Goal: Task Accomplishment & Management: Use online tool/utility

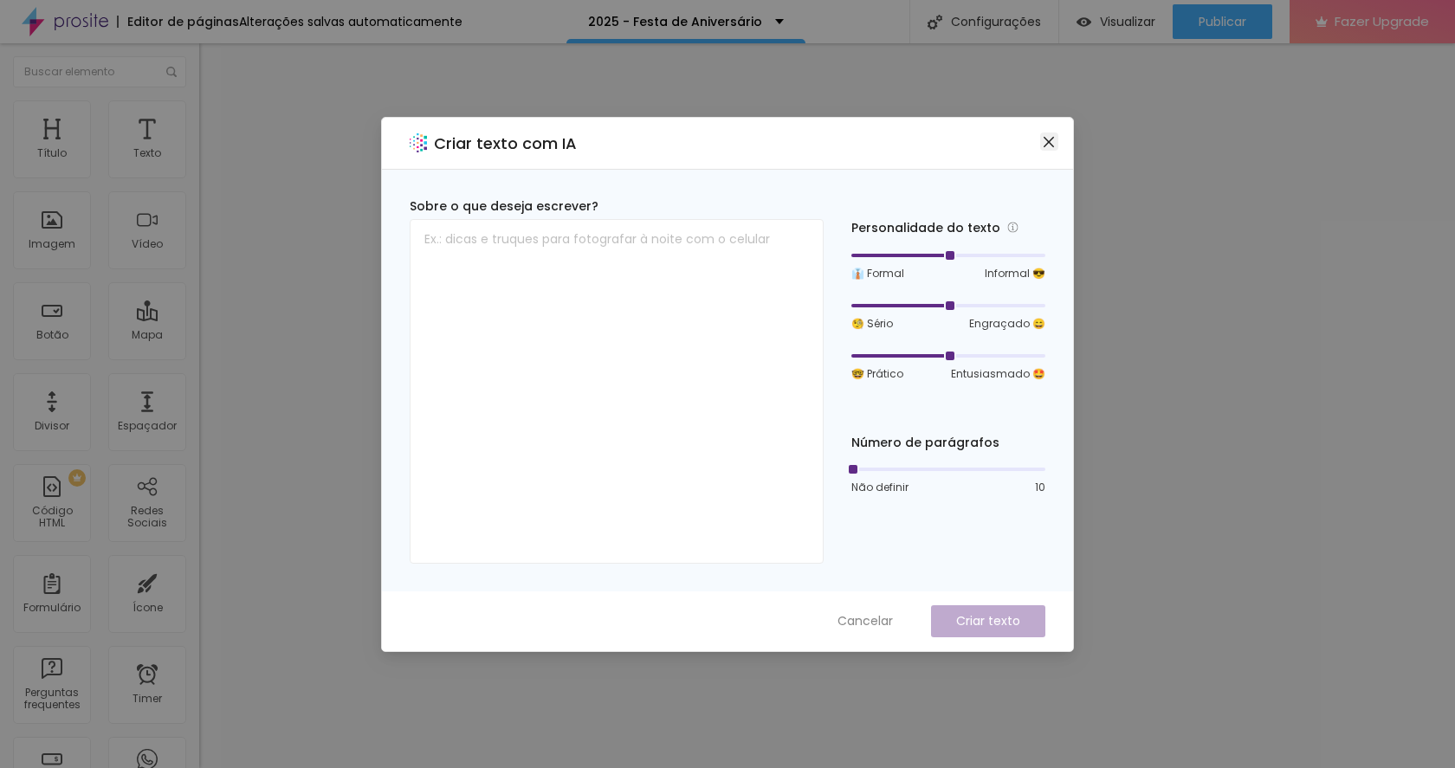
click at [1048, 145] on icon "close" at bounding box center [1049, 142] width 14 height 14
click at [1052, 148] on icon "close" at bounding box center [1049, 142] width 14 height 14
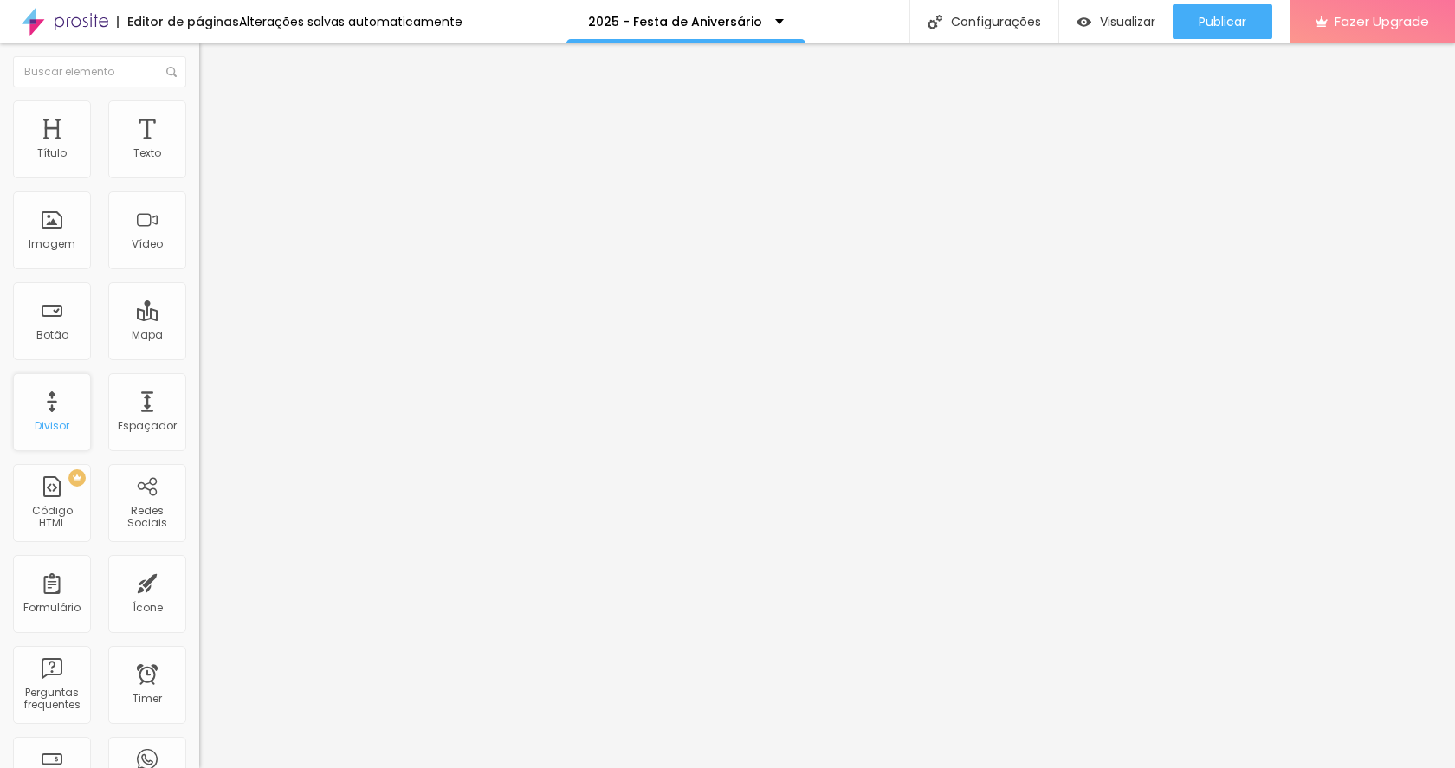
click at [49, 410] on div "Divisor" at bounding box center [52, 412] width 78 height 78
click at [199, 204] on span "Sólido" at bounding box center [216, 202] width 34 height 15
click at [199, 236] on span "Pontilhado" at bounding box center [227, 229] width 57 height 15
type input "53"
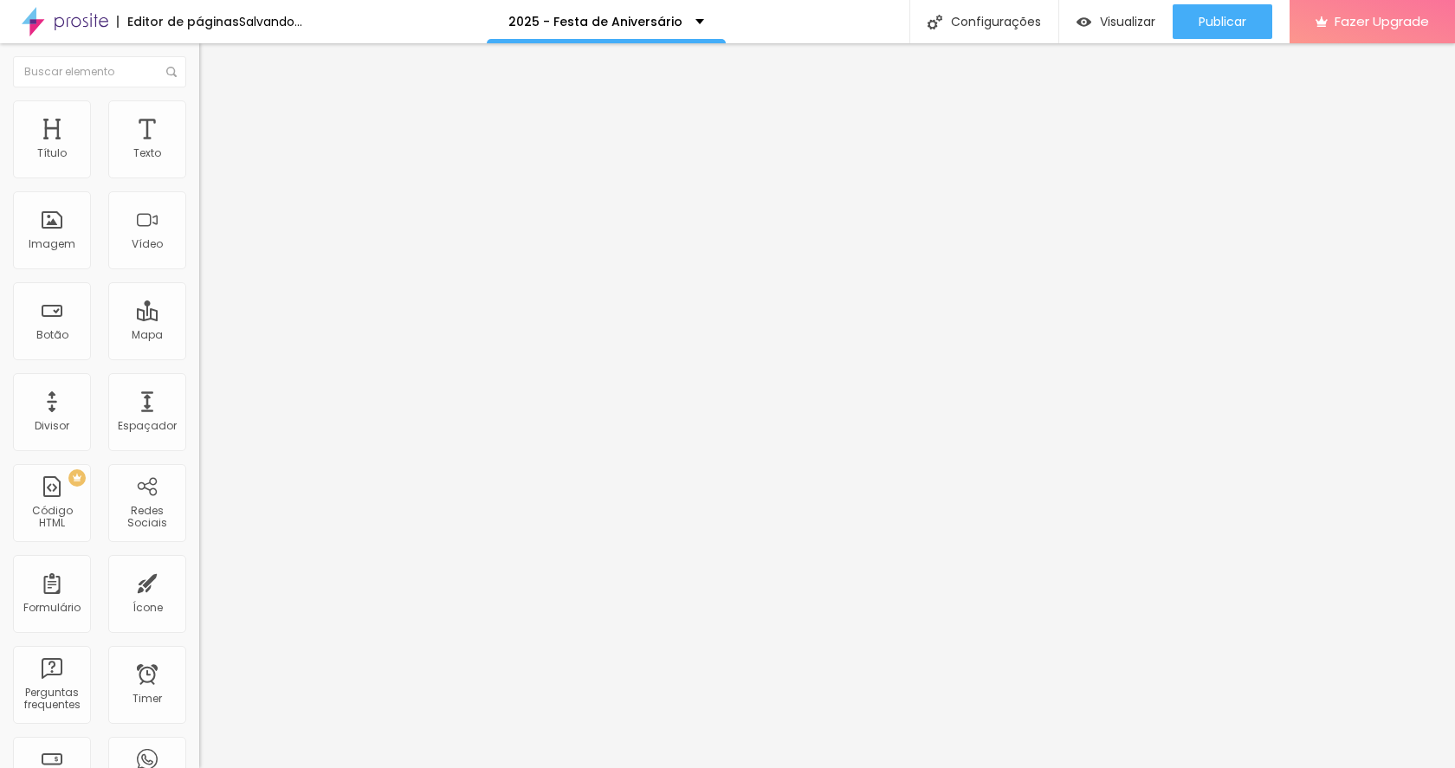
type input "110"
type input "126"
type input "141"
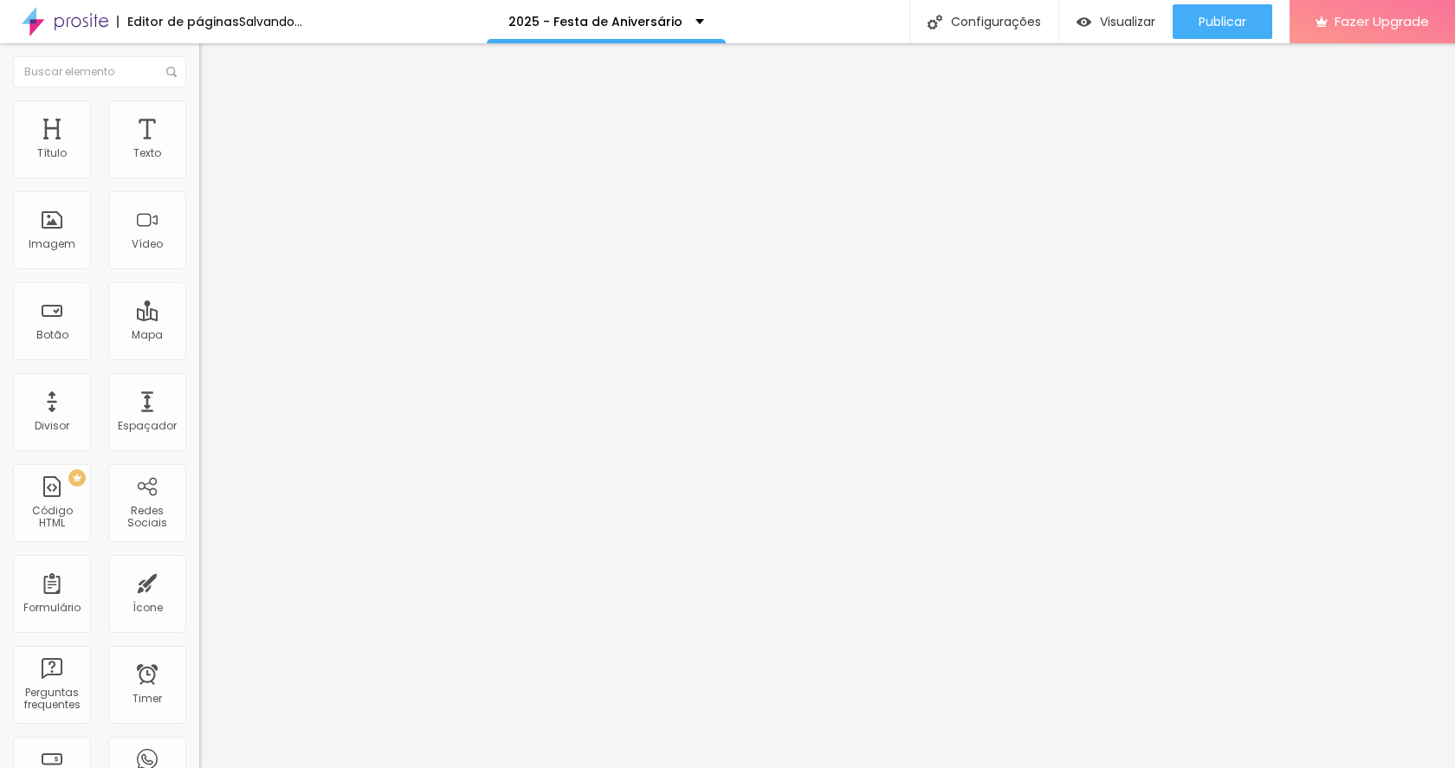
type input "141"
type input "146"
type input "141"
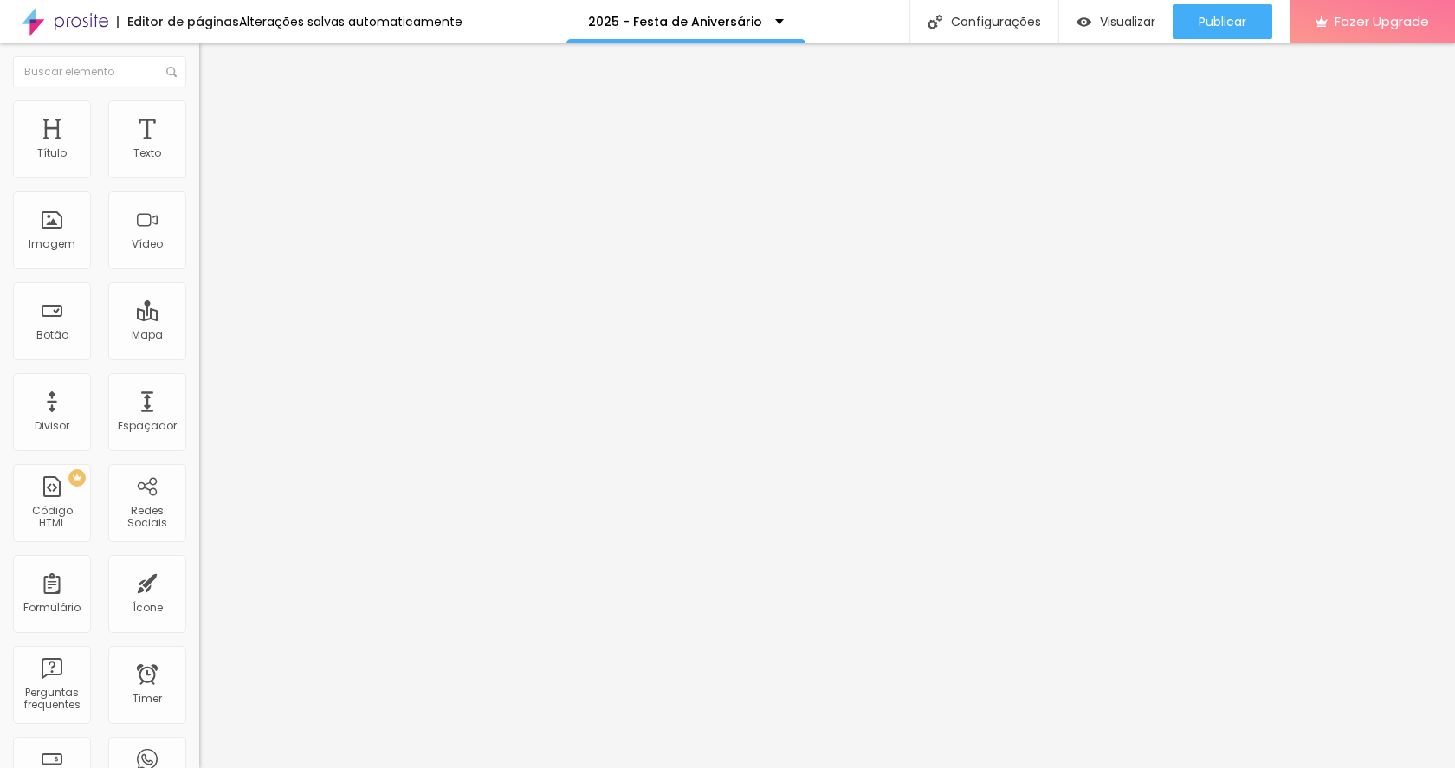
type input "136"
type input "131"
type input "126"
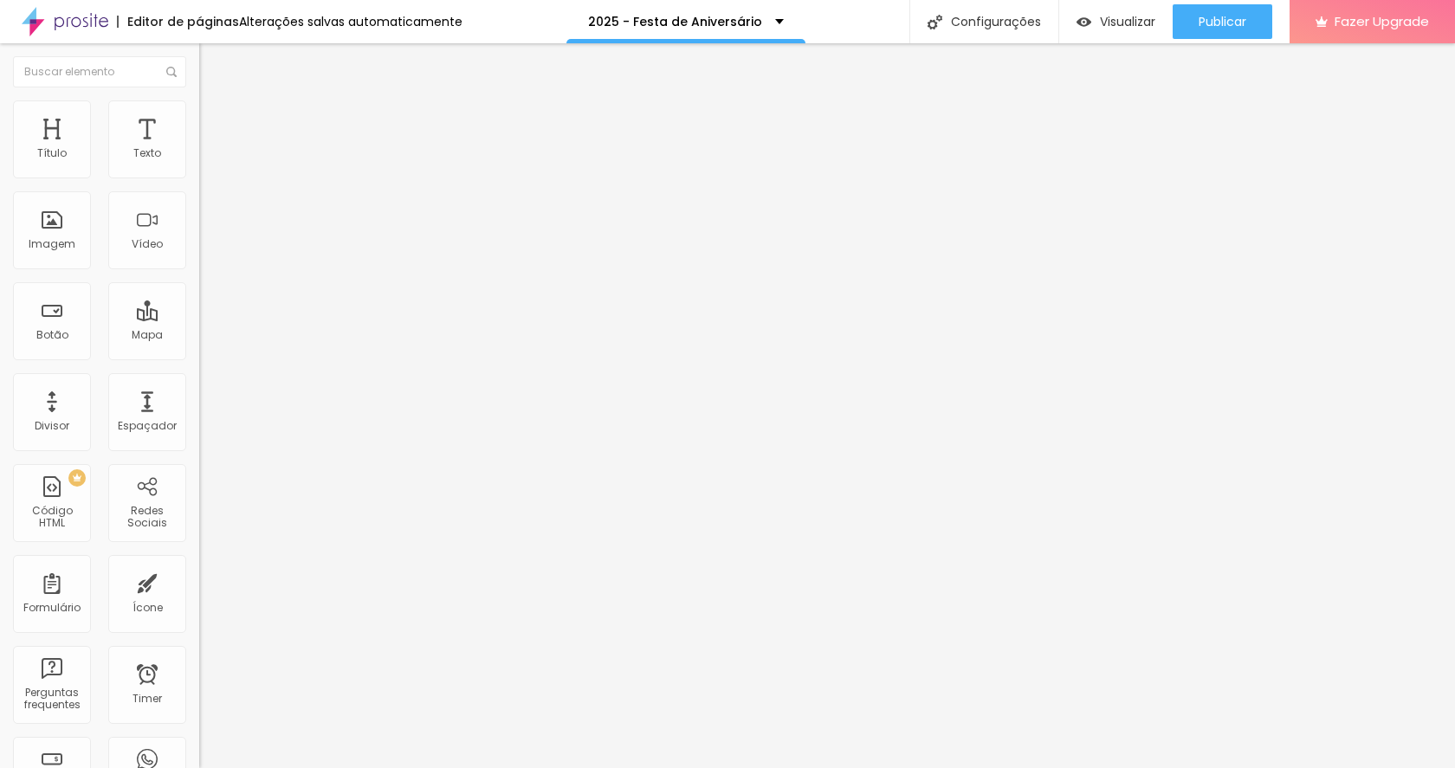
type input "126"
type input "121"
type input "115"
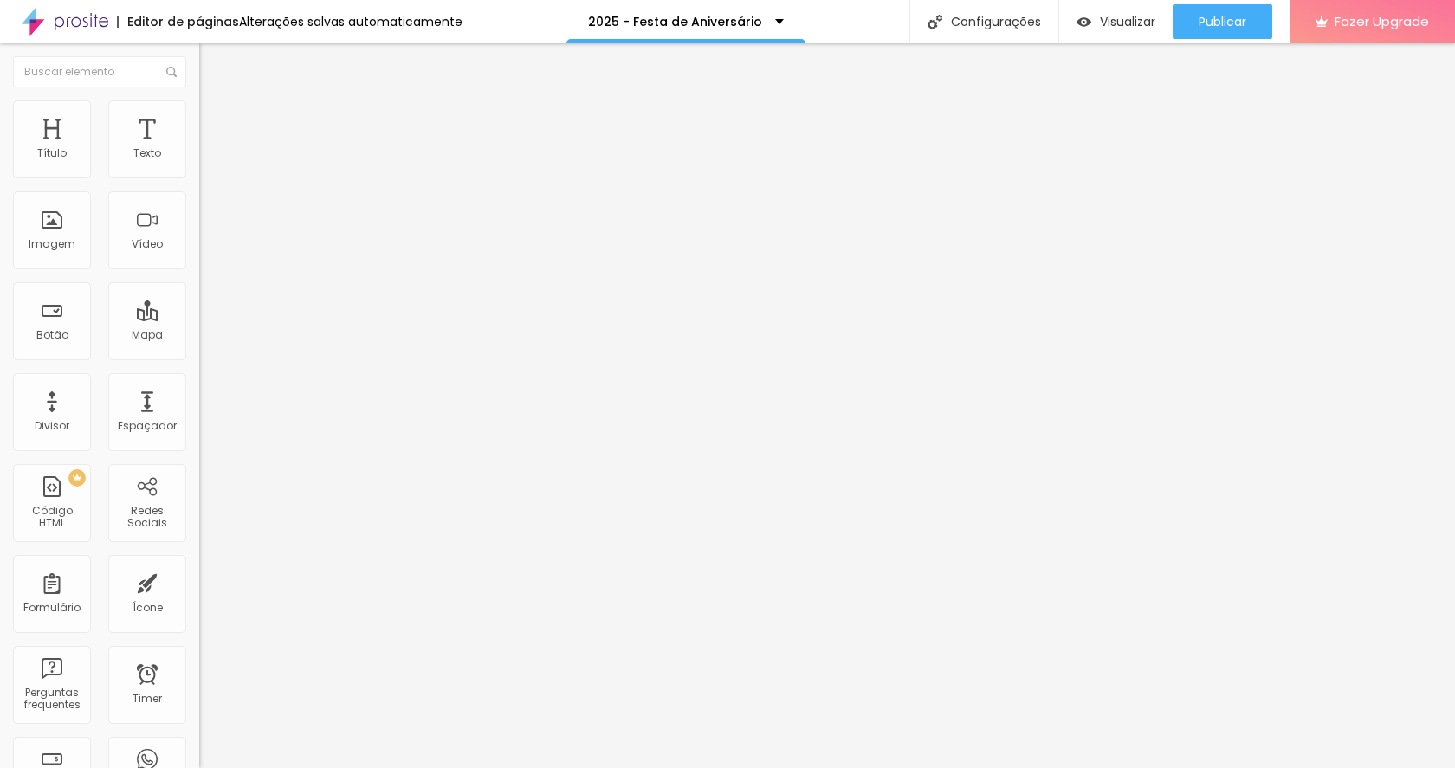
type input "110"
type input "105"
type input "100"
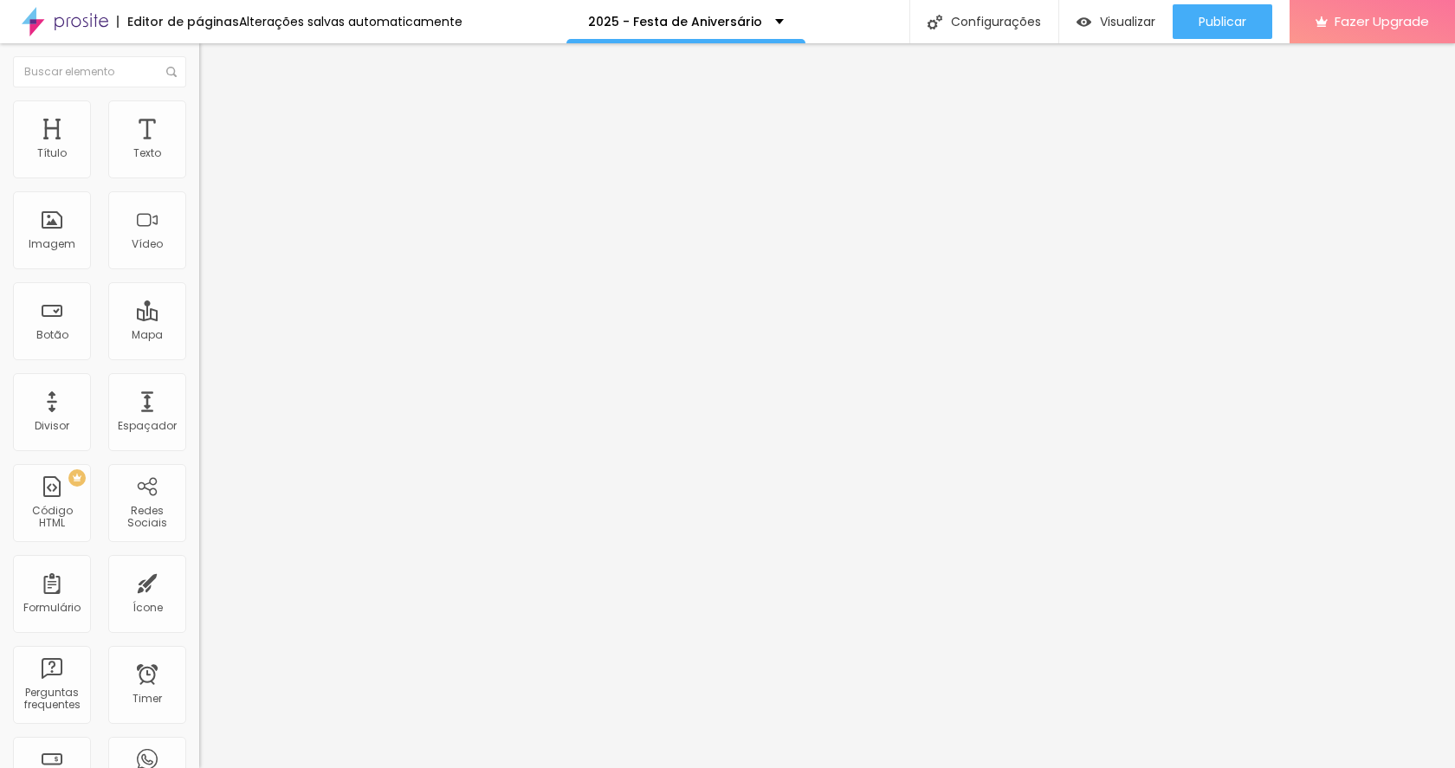
type input "100"
type input "95"
drag, startPoint x: 42, startPoint y: 166, endPoint x: 53, endPoint y: 167, distance: 10.4
type input "95"
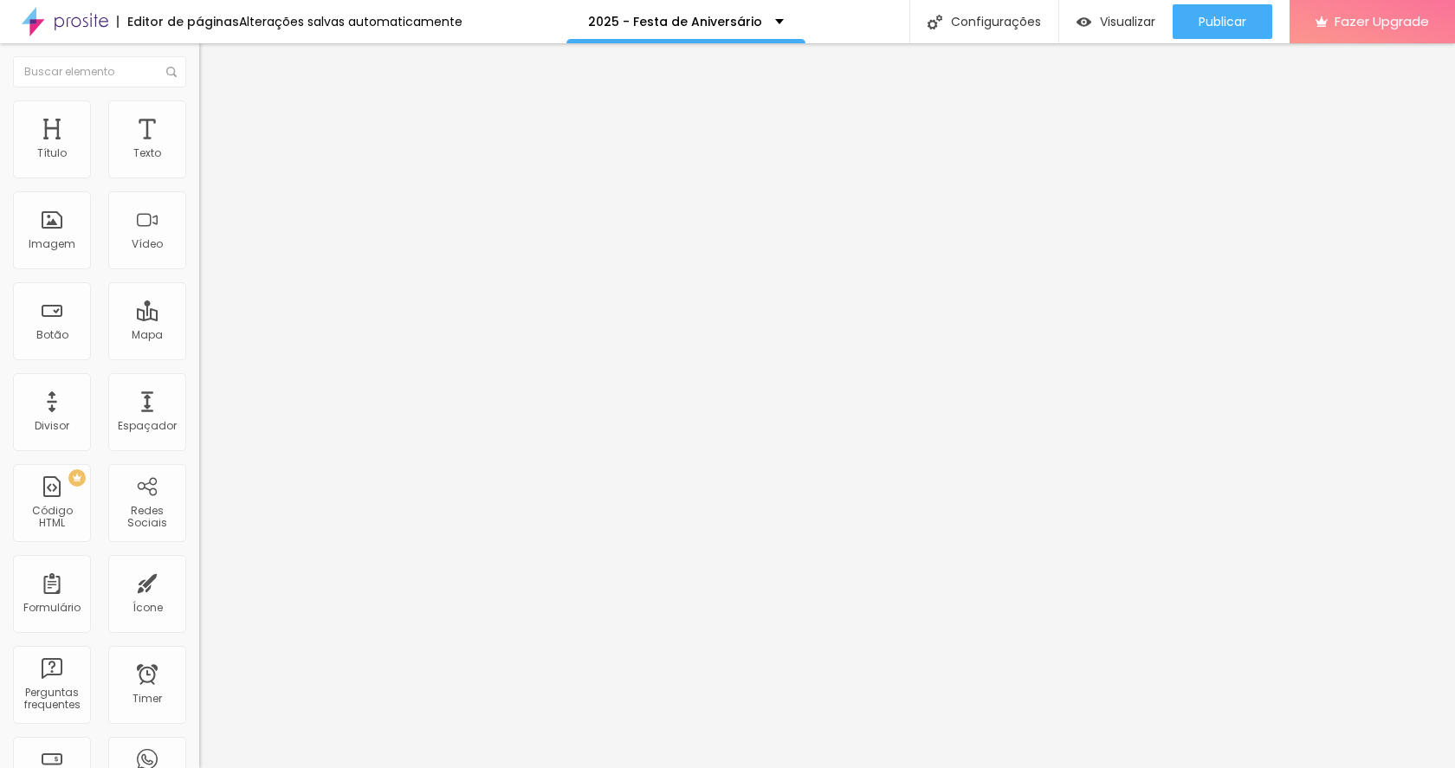
click at [199, 319] on input "range" at bounding box center [255, 326] width 112 height 14
click at [212, 65] on img "button" at bounding box center [219, 63] width 14 height 14
click at [212, 68] on img "button" at bounding box center [219, 63] width 14 height 14
type input "84"
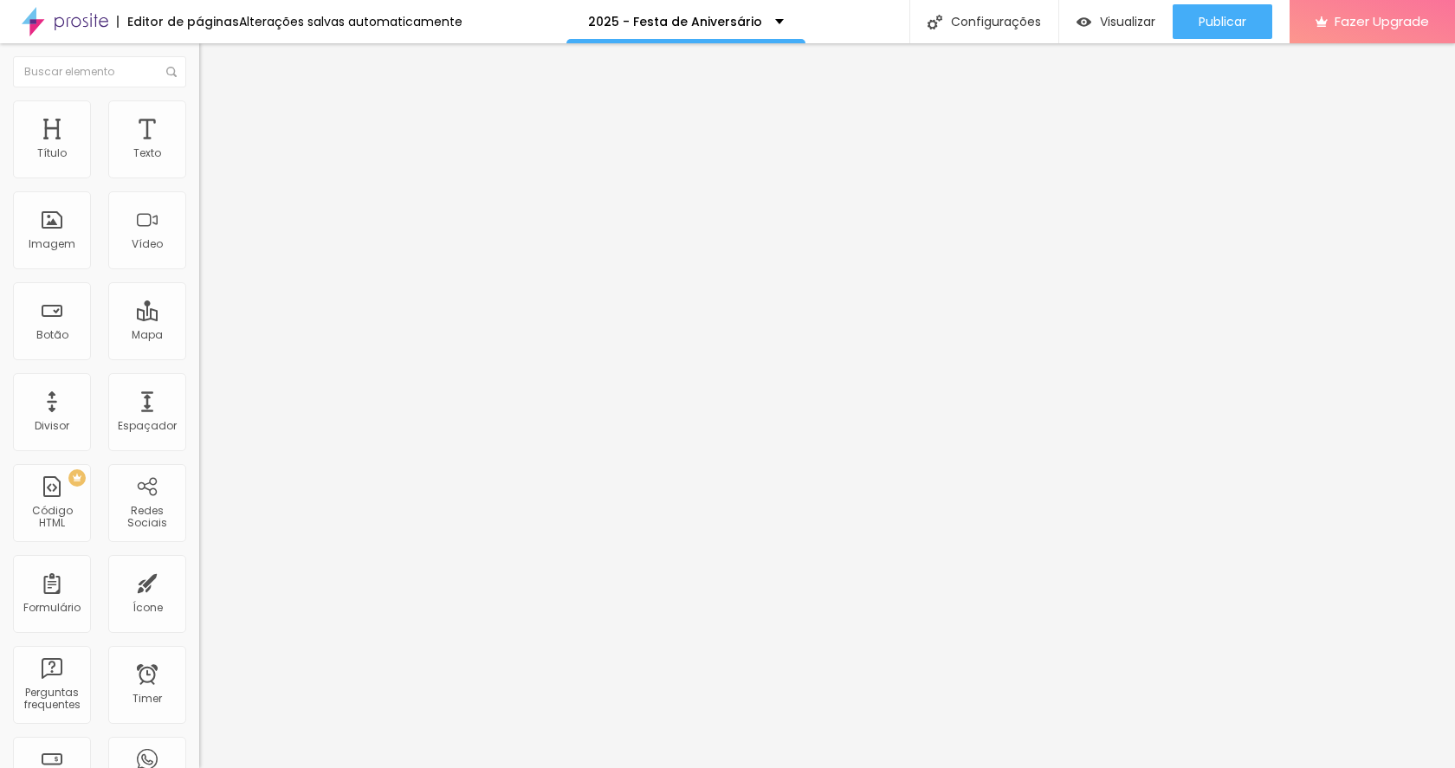
type input "79"
type input "74"
type input "69"
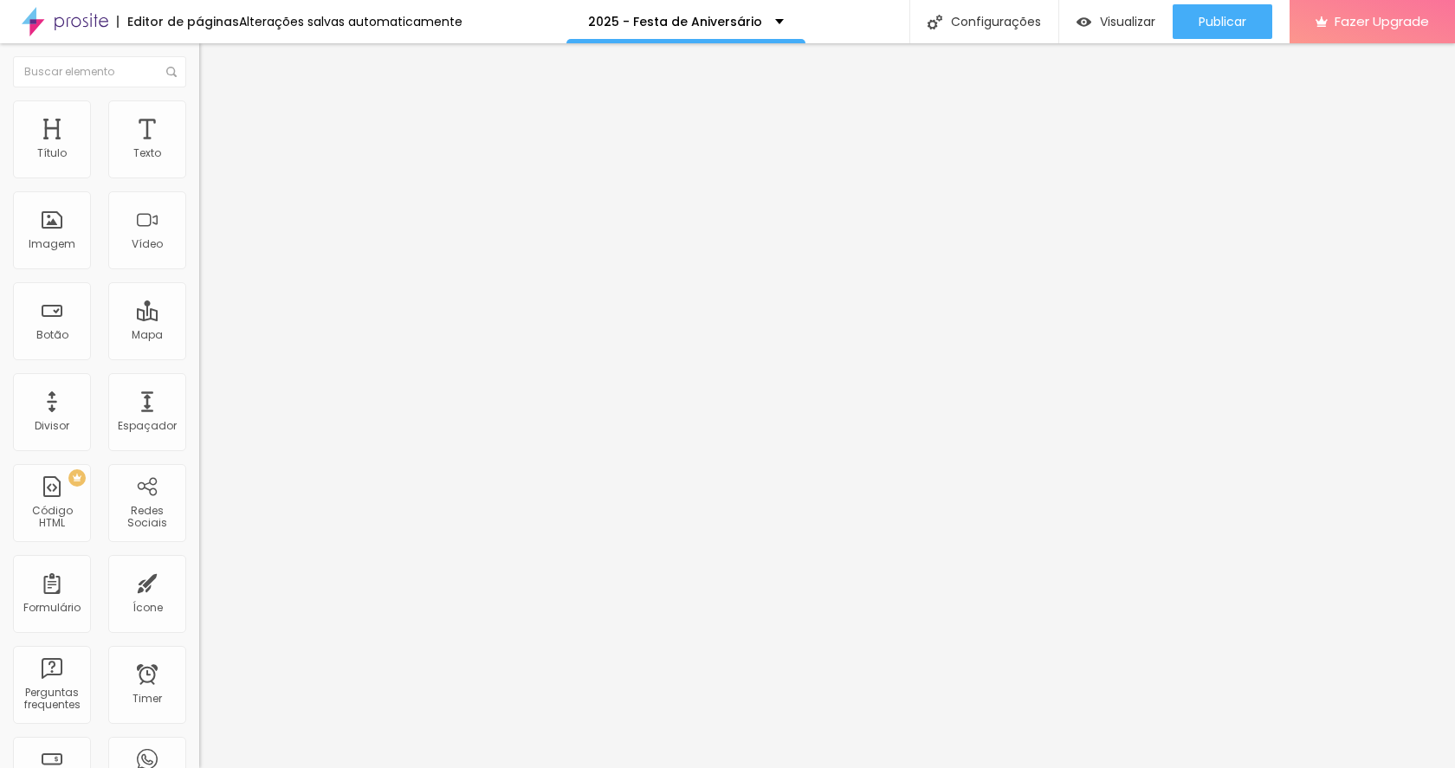
type input "69"
type input "64"
type input "59"
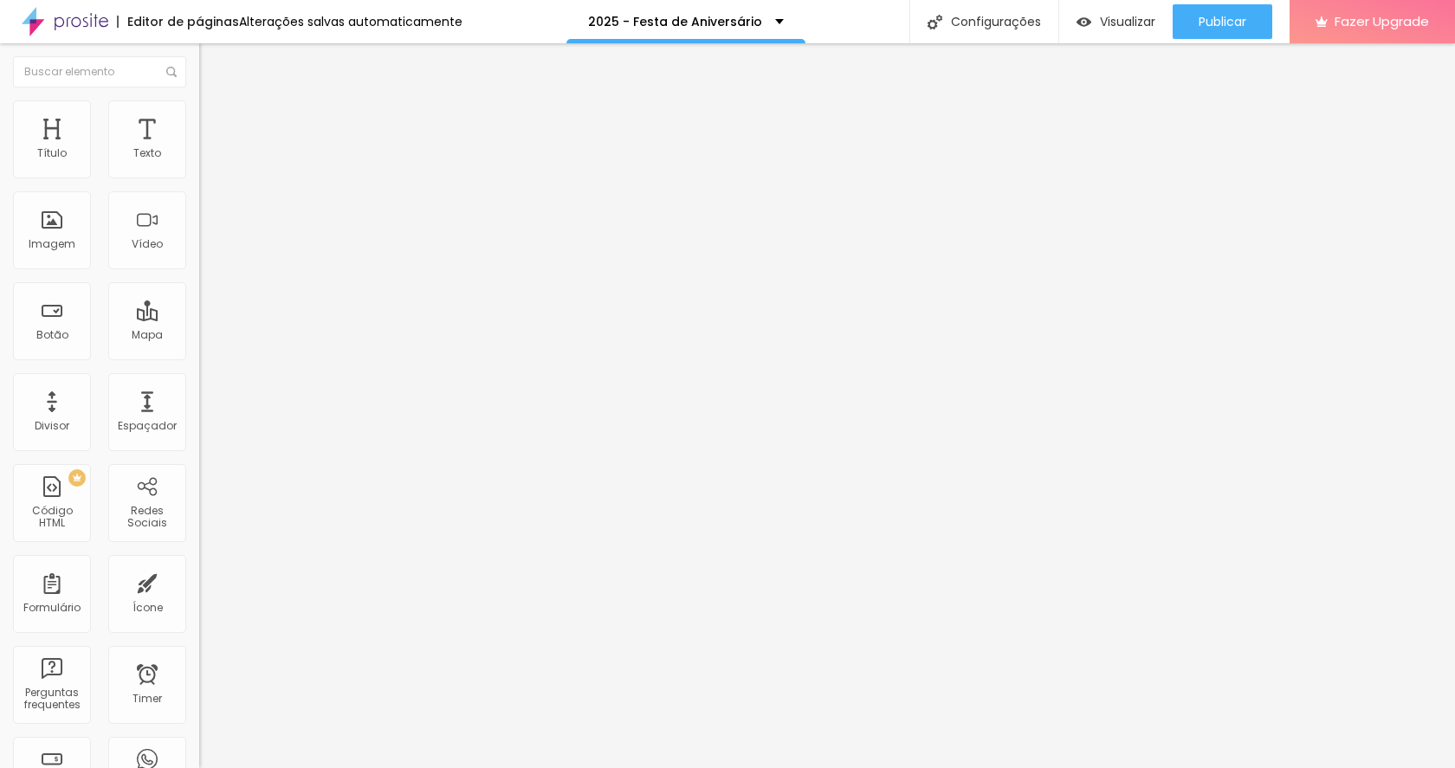
type input "53"
type input "48"
type input "43"
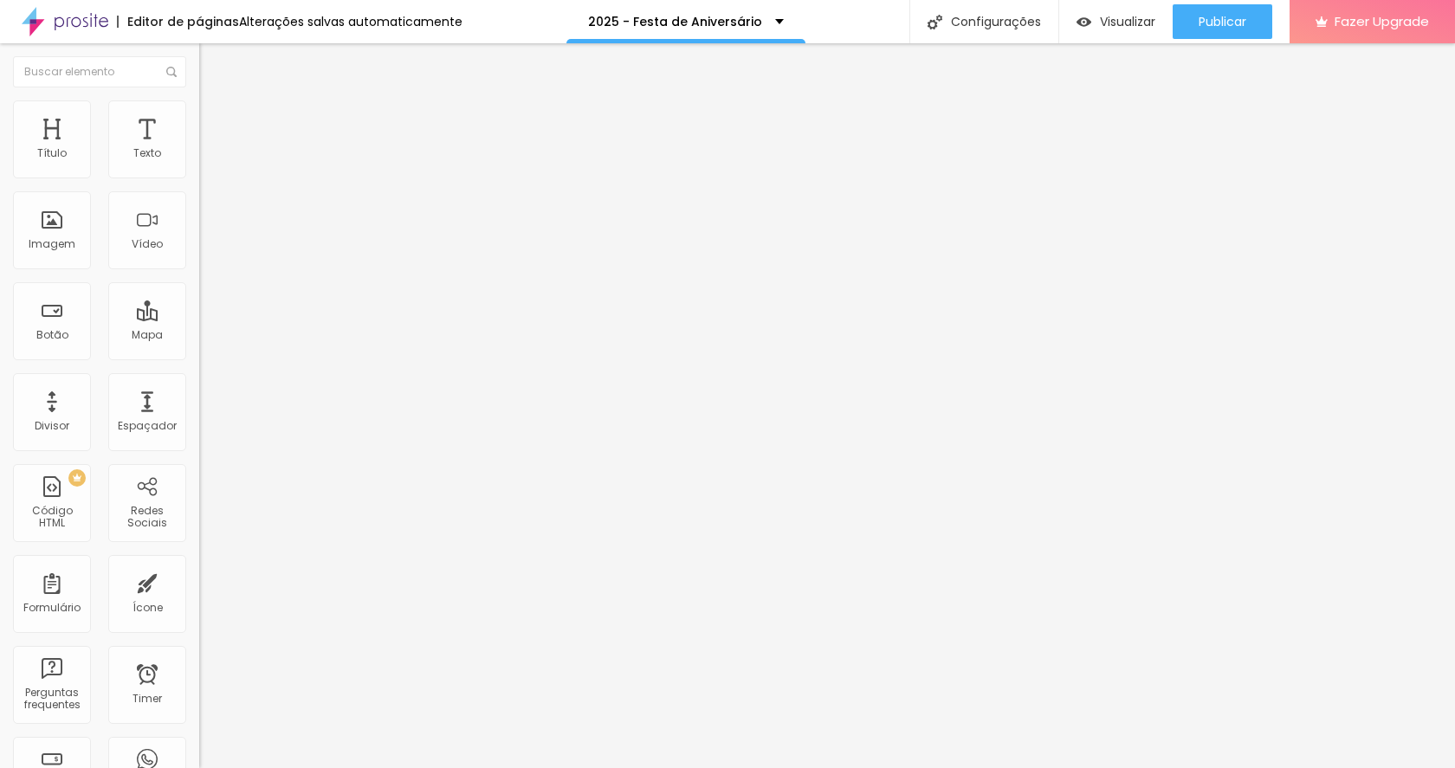
type input "43"
type input "48"
type input "53"
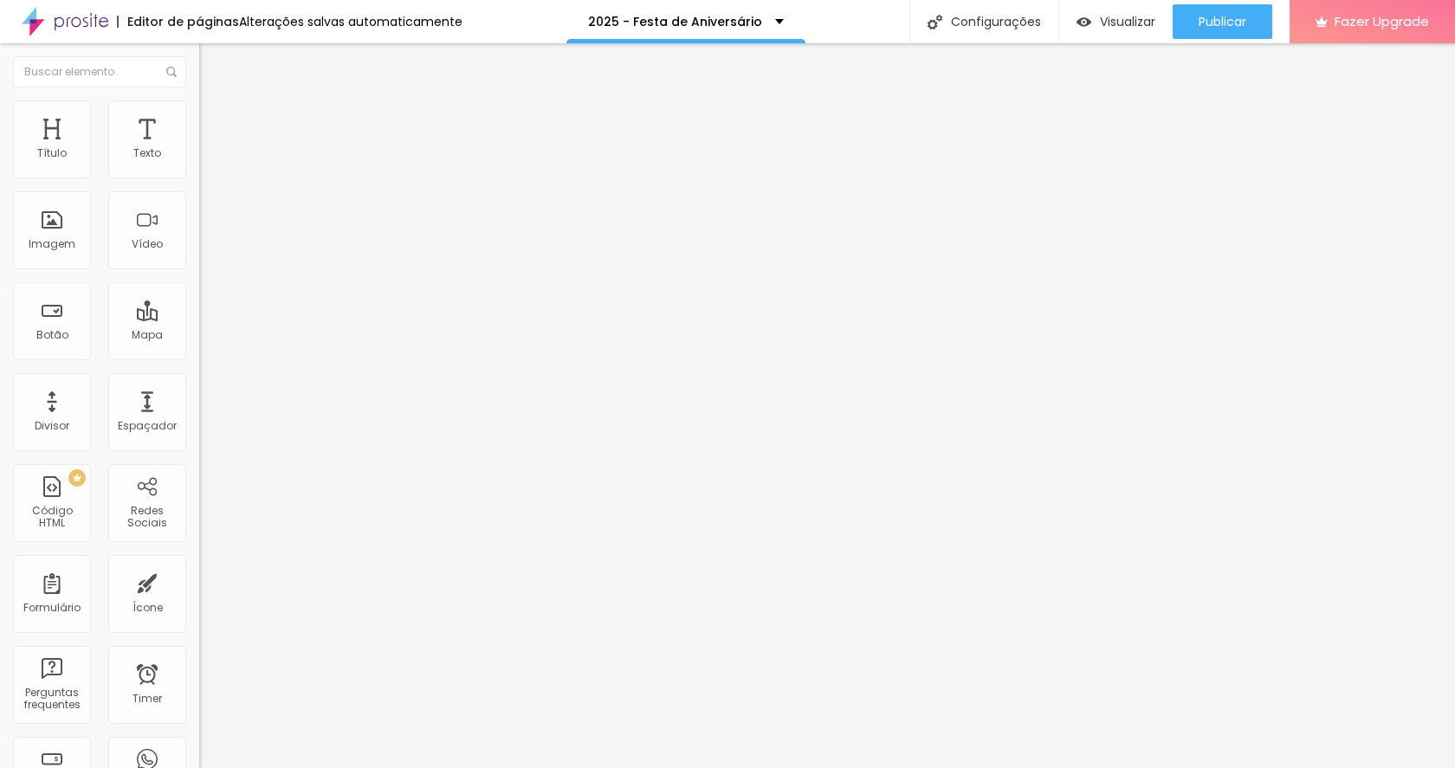
type input "59"
type input "64"
type input "69"
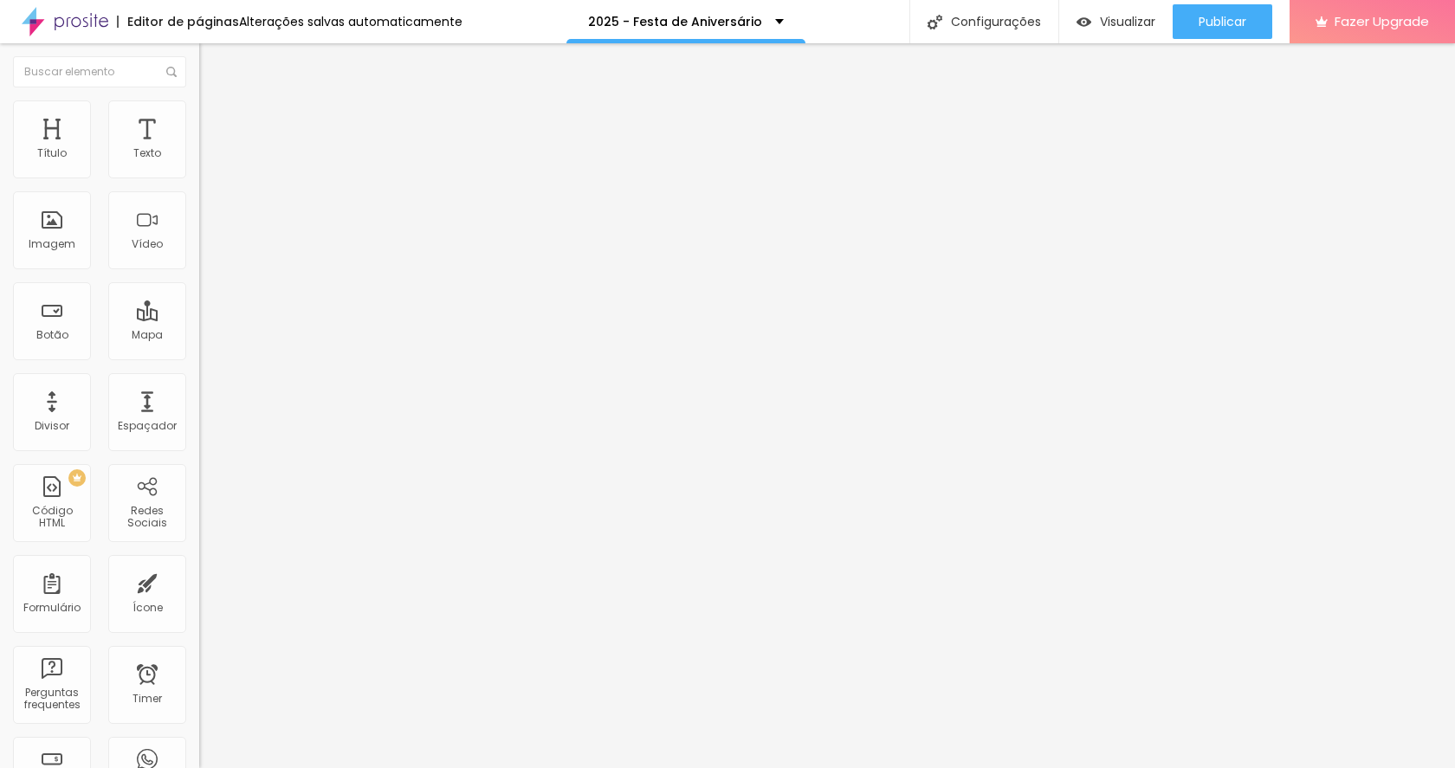
type input "69"
type input "74"
type input "69"
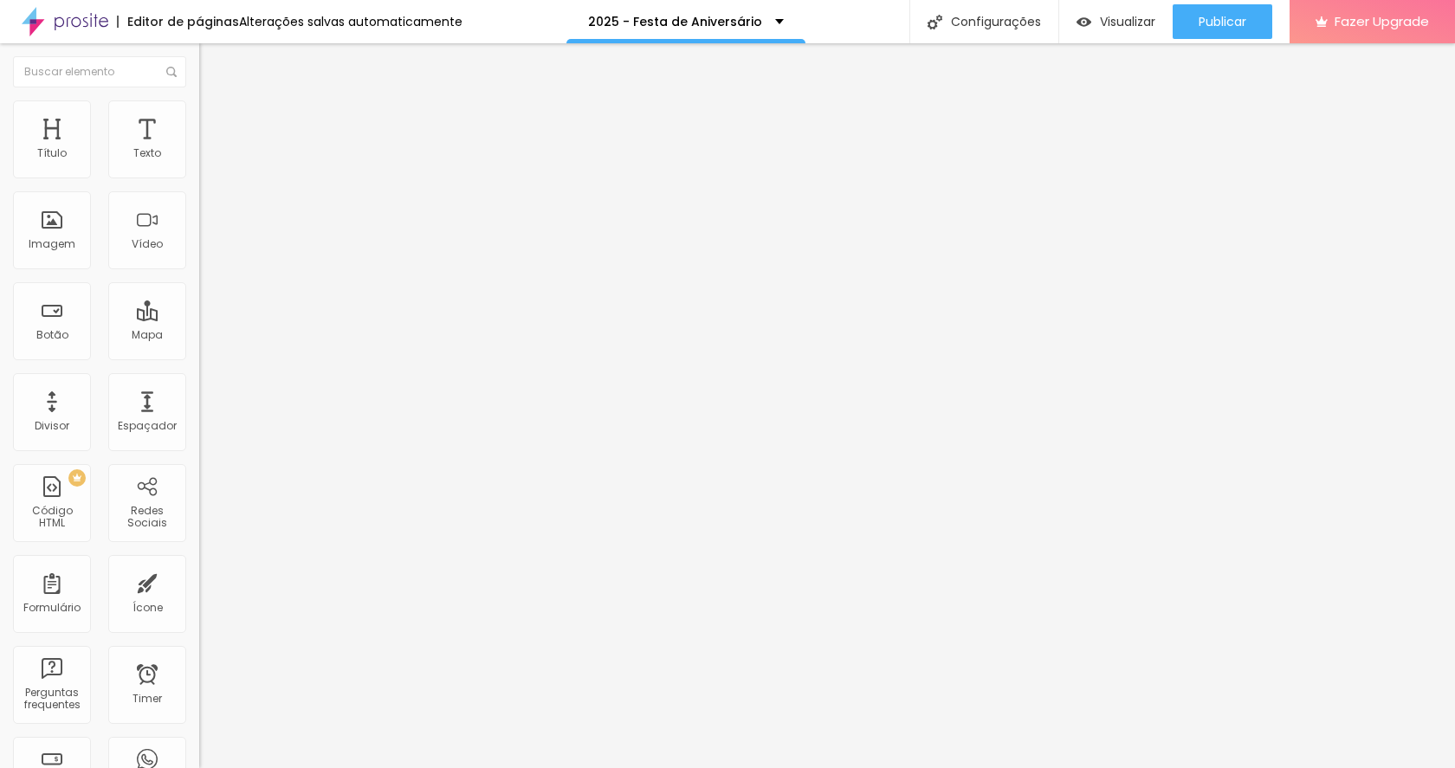
type input "64"
type input "59"
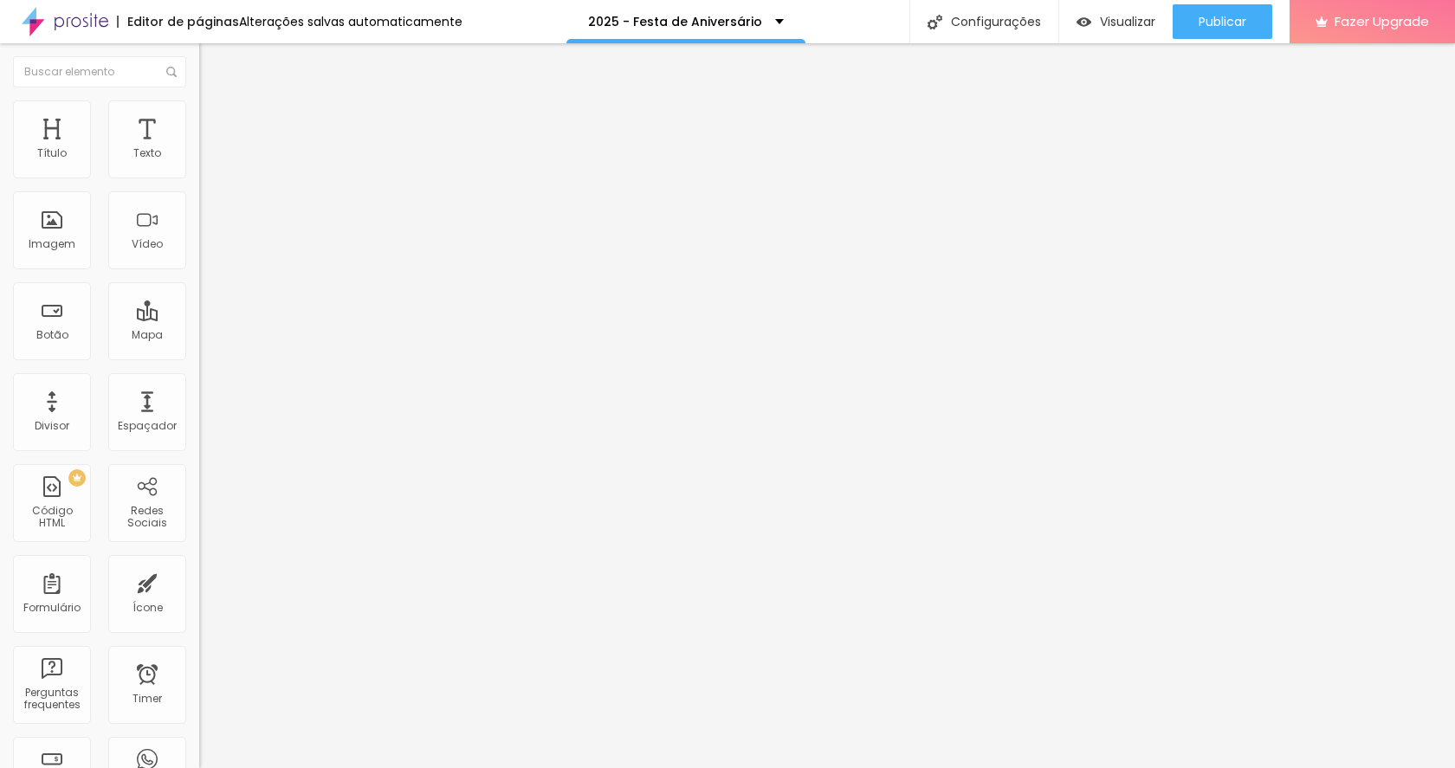
click at [199, 319] on input "range" at bounding box center [255, 326] width 112 height 14
click at [199, 100] on img at bounding box center [207, 108] width 16 height 16
type input "11"
type input "12"
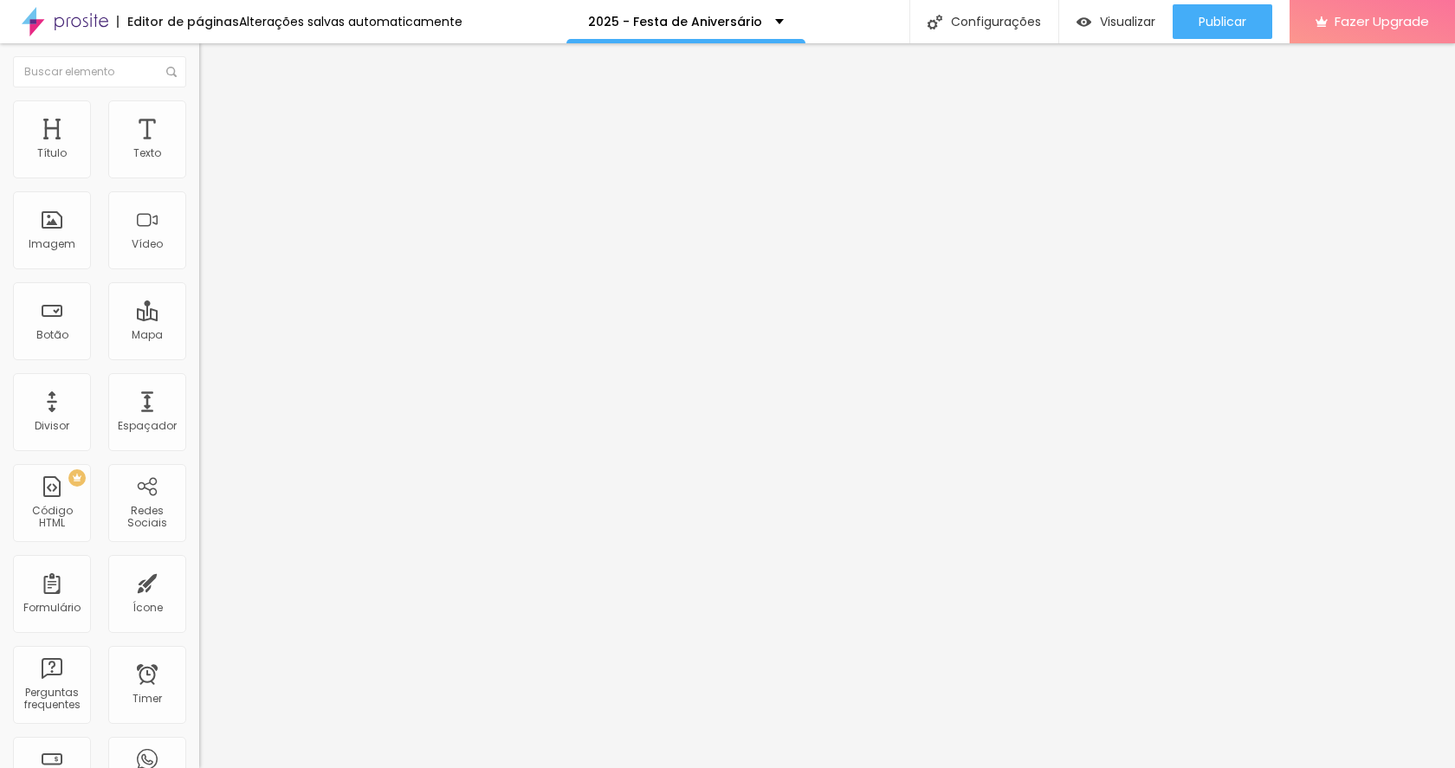
type input "12"
type input "13"
type input "14"
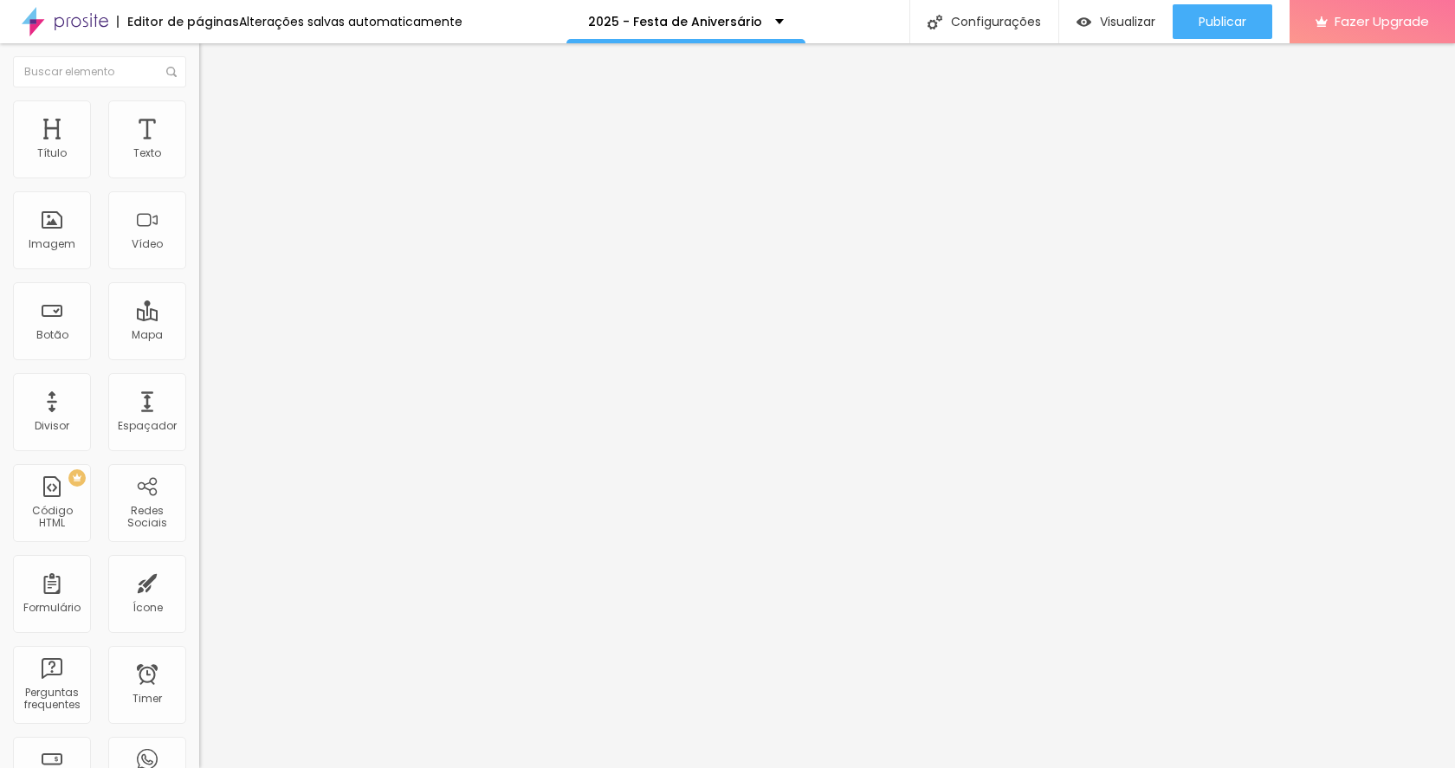
type input "15"
type input "16"
type input "17"
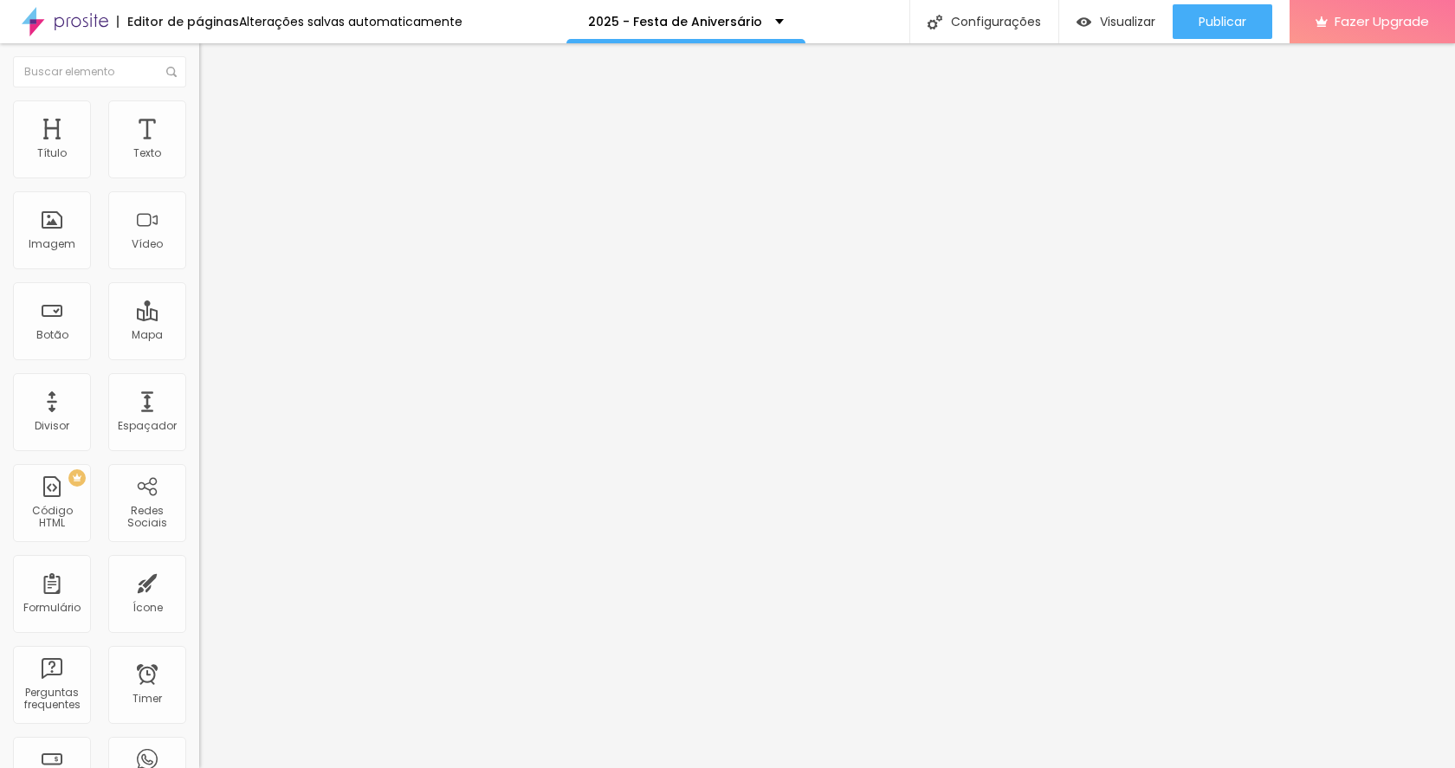
type input "17"
click at [199, 319] on input "range" at bounding box center [255, 326] width 112 height 14
click at [199, 98] on li "Estilo" at bounding box center [298, 91] width 199 height 17
click at [199, 163] on button "button" at bounding box center [211, 157] width 24 height 18
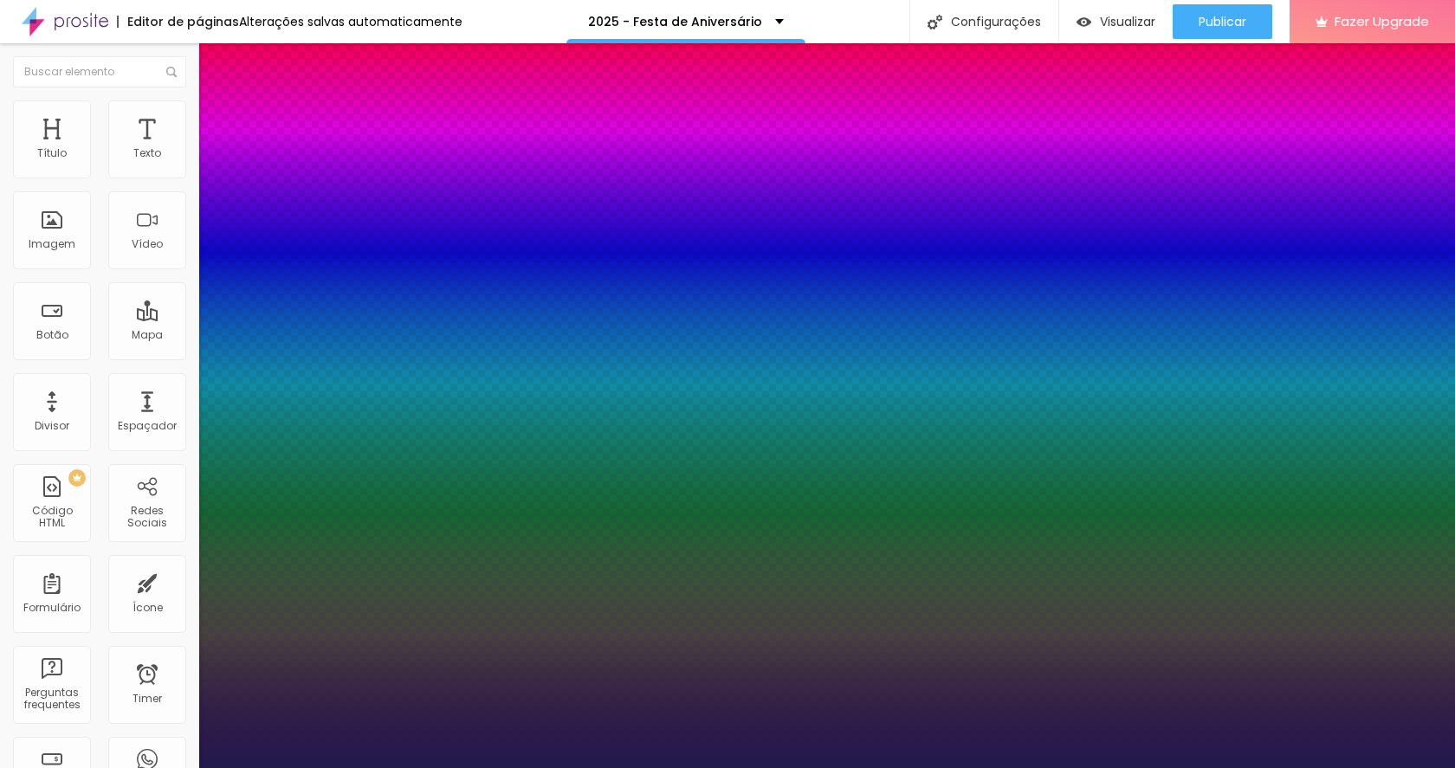
type input "1"
type input "16"
type input "1"
type input "17"
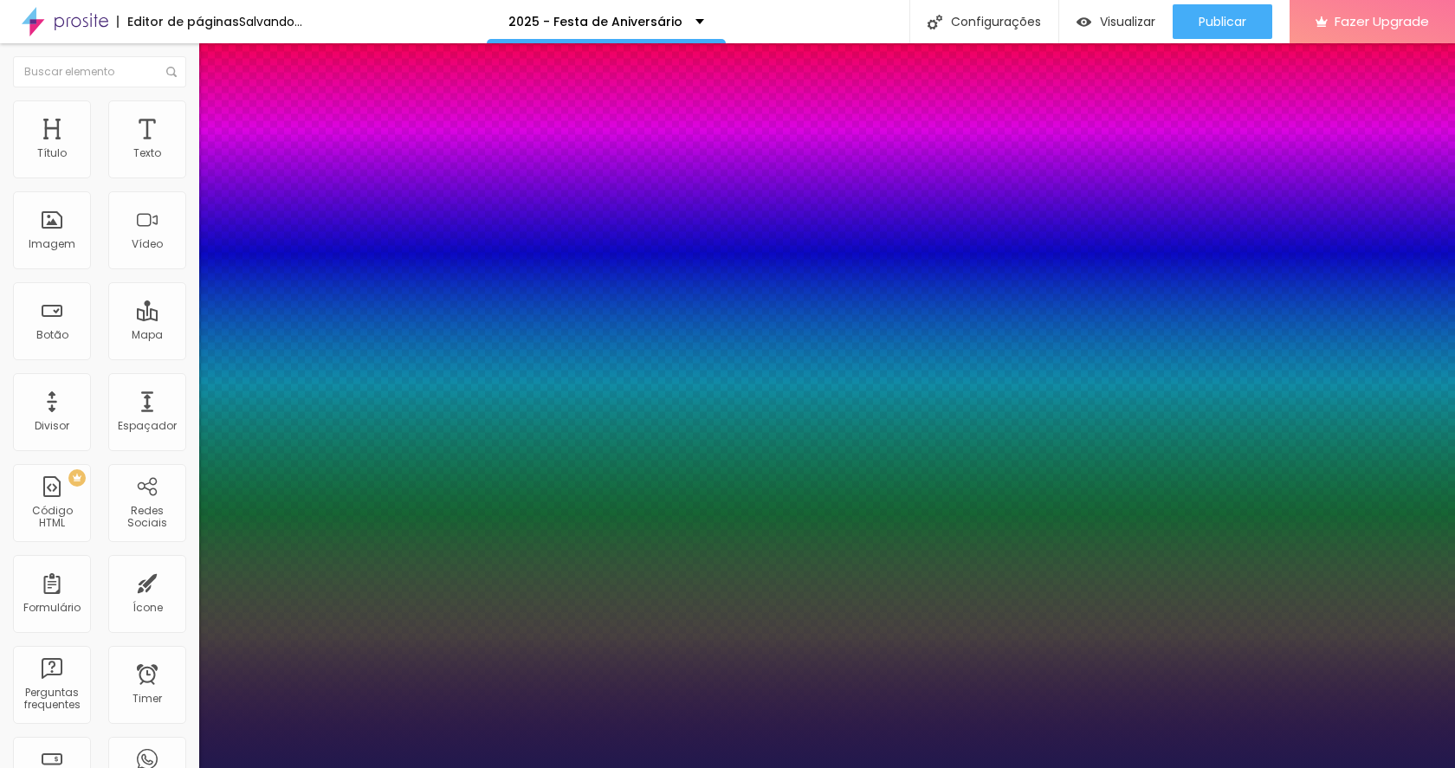
type input "17"
type input "1"
type input "18"
type input "1"
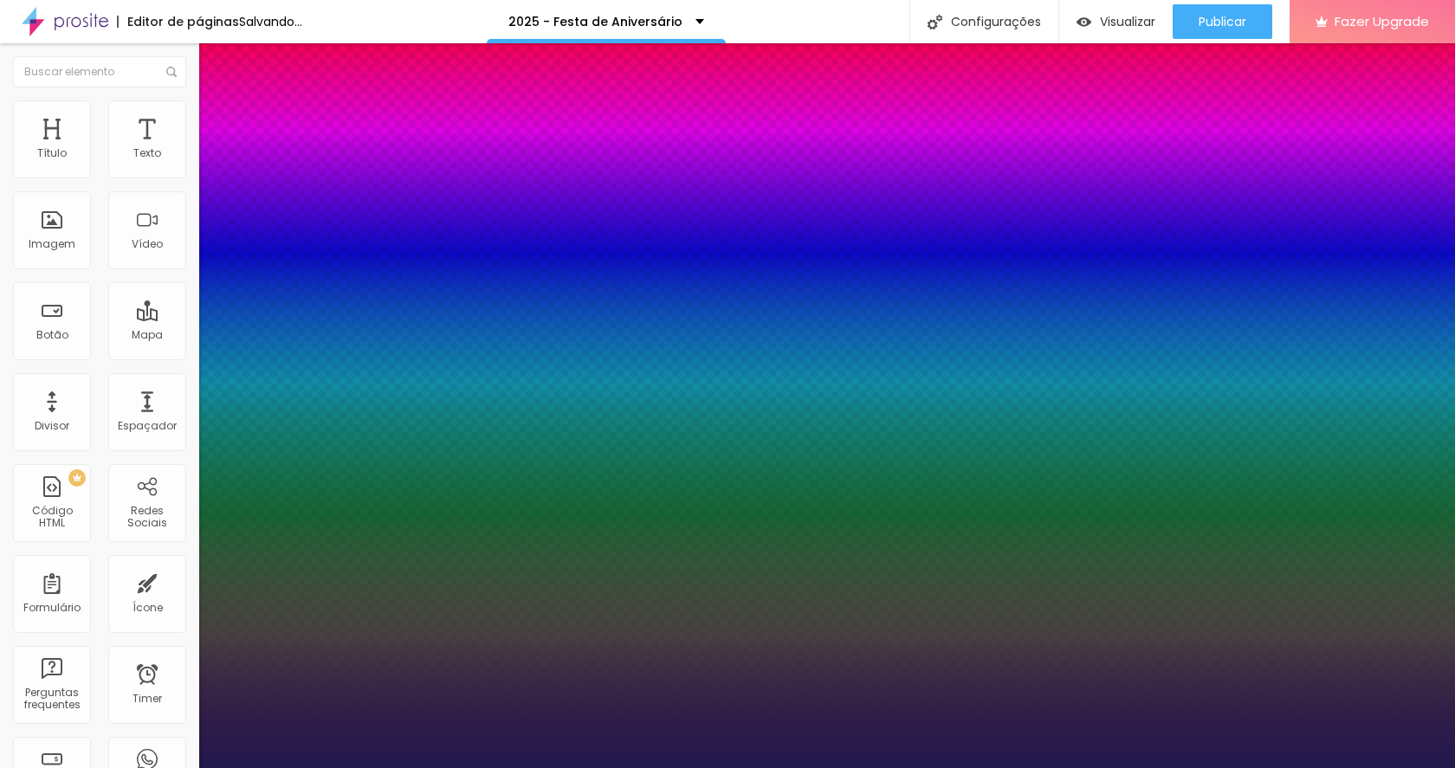
type input "19"
type input "1"
type input "20"
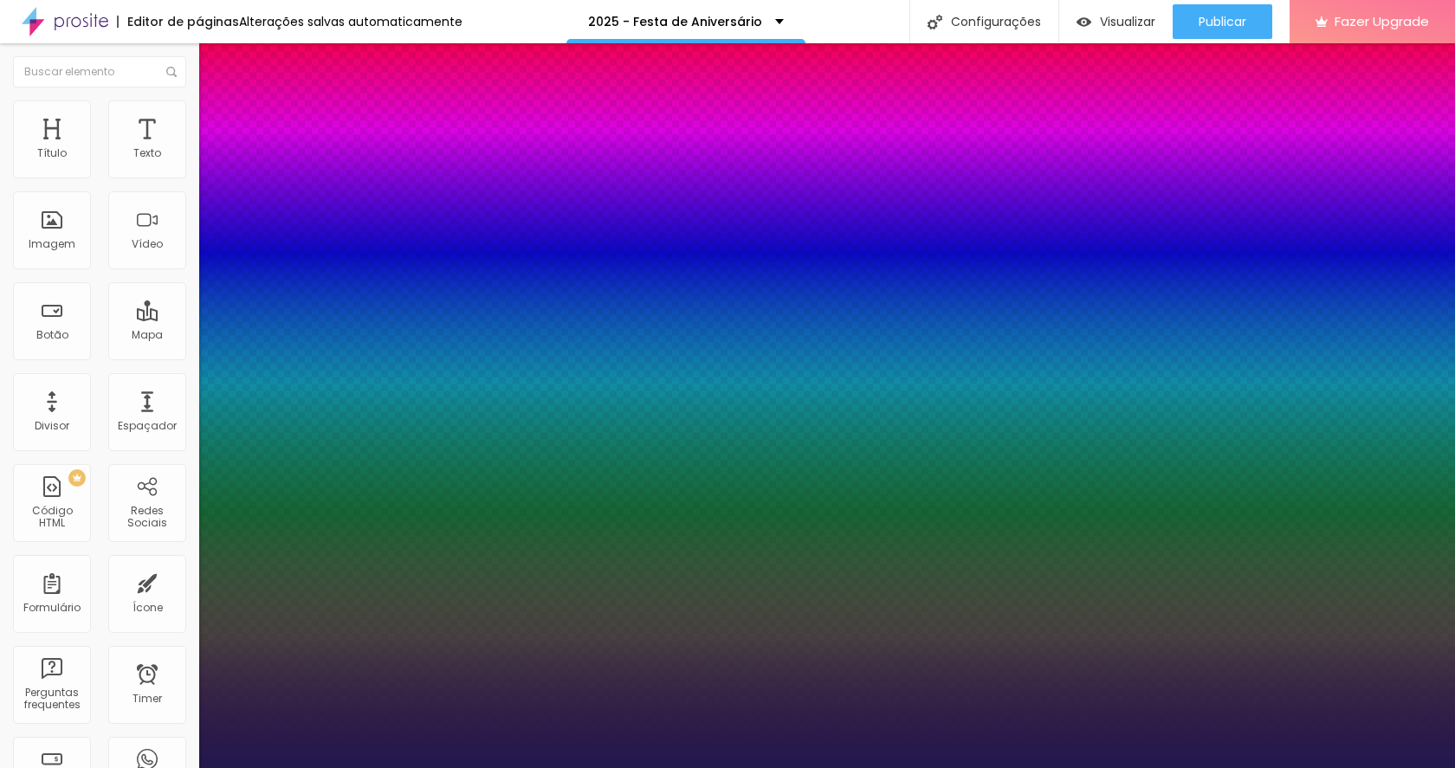
type input "1"
type input "21"
type input "1"
type input "22"
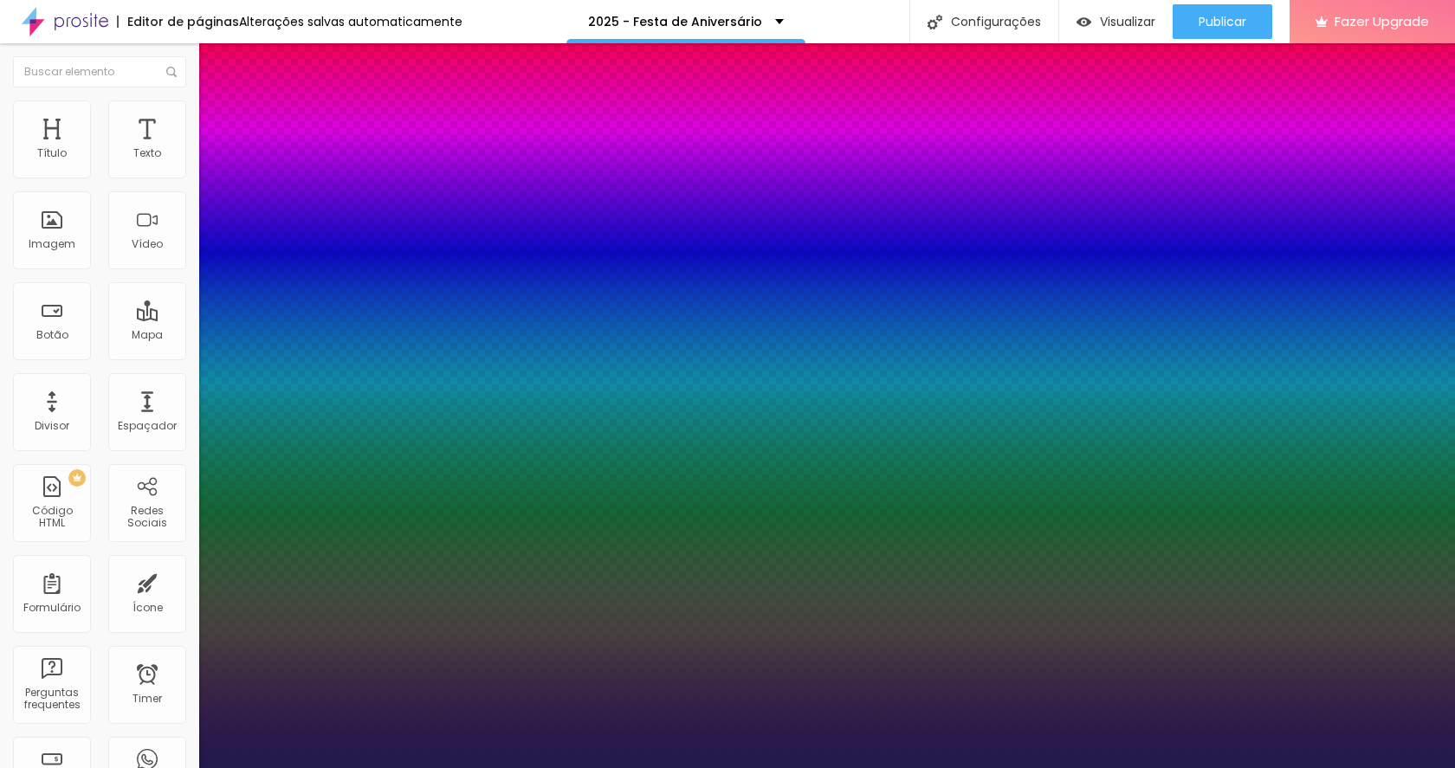
type input "22"
type input "1"
type input "22"
click at [1166, 767] on div at bounding box center [727, 768] width 1455 height 0
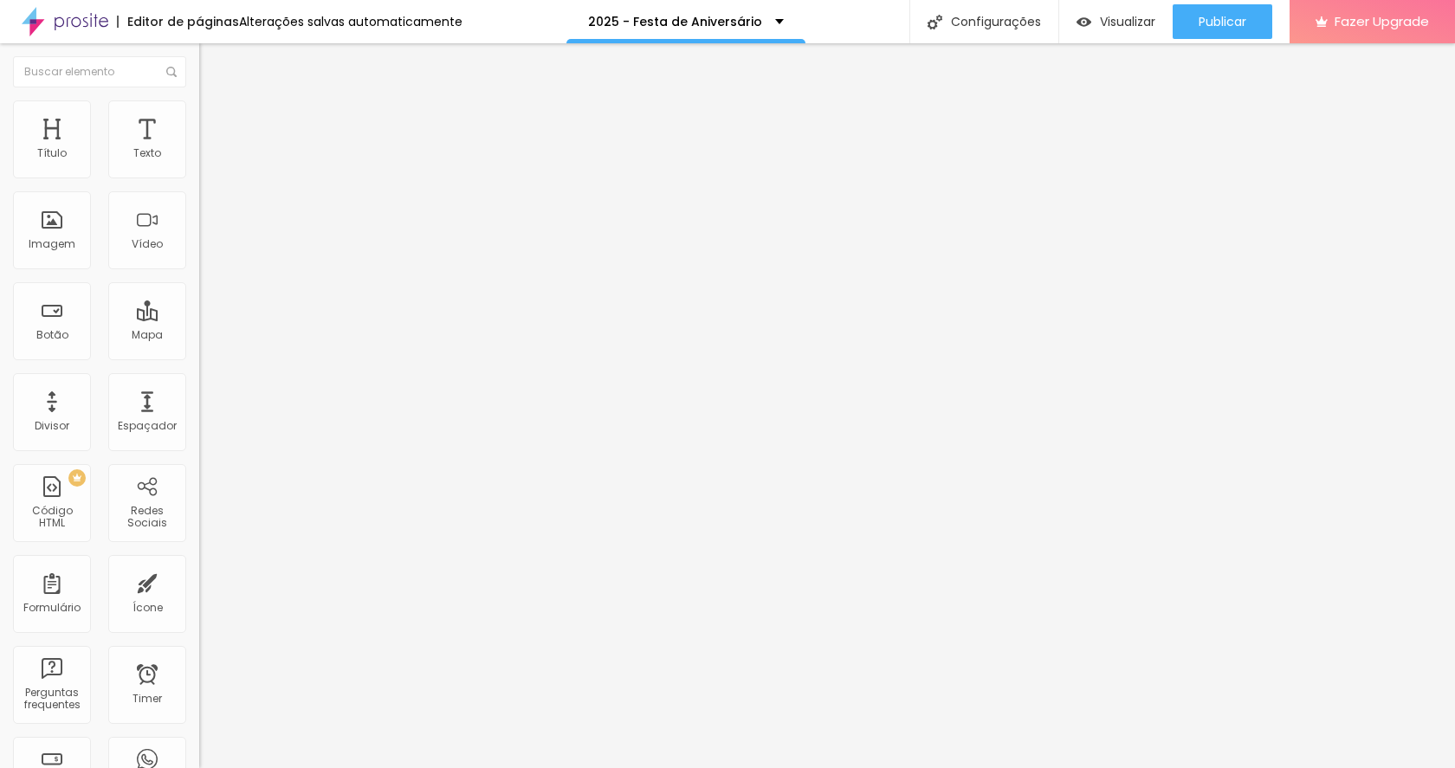
click at [199, 149] on span "Trocar imagem" at bounding box center [246, 141] width 94 height 15
click at [206, 251] on icon "button" at bounding box center [211, 246] width 10 height 10
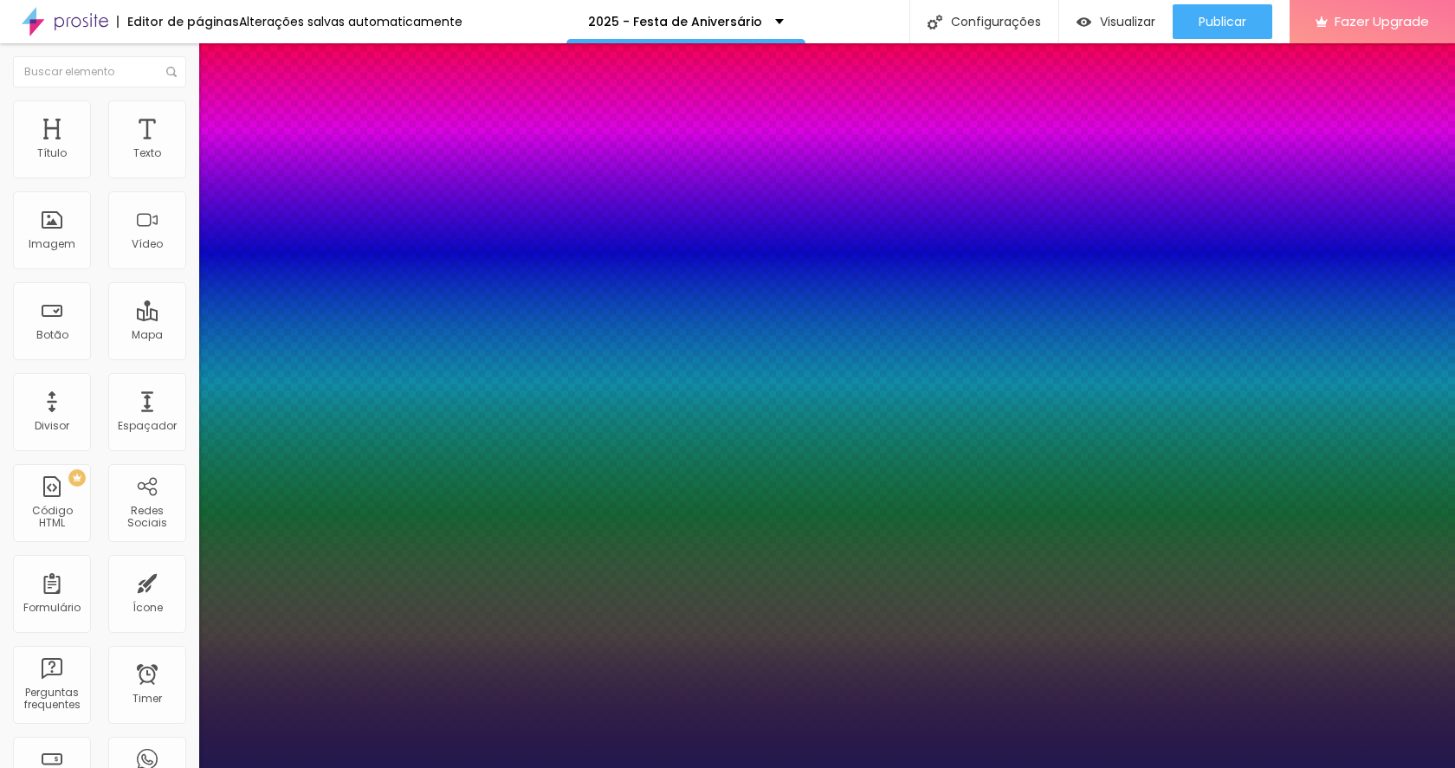
type input "1"
select select "Montserrat"
type input "1"
click at [1206, 767] on div at bounding box center [727, 768] width 1455 height 0
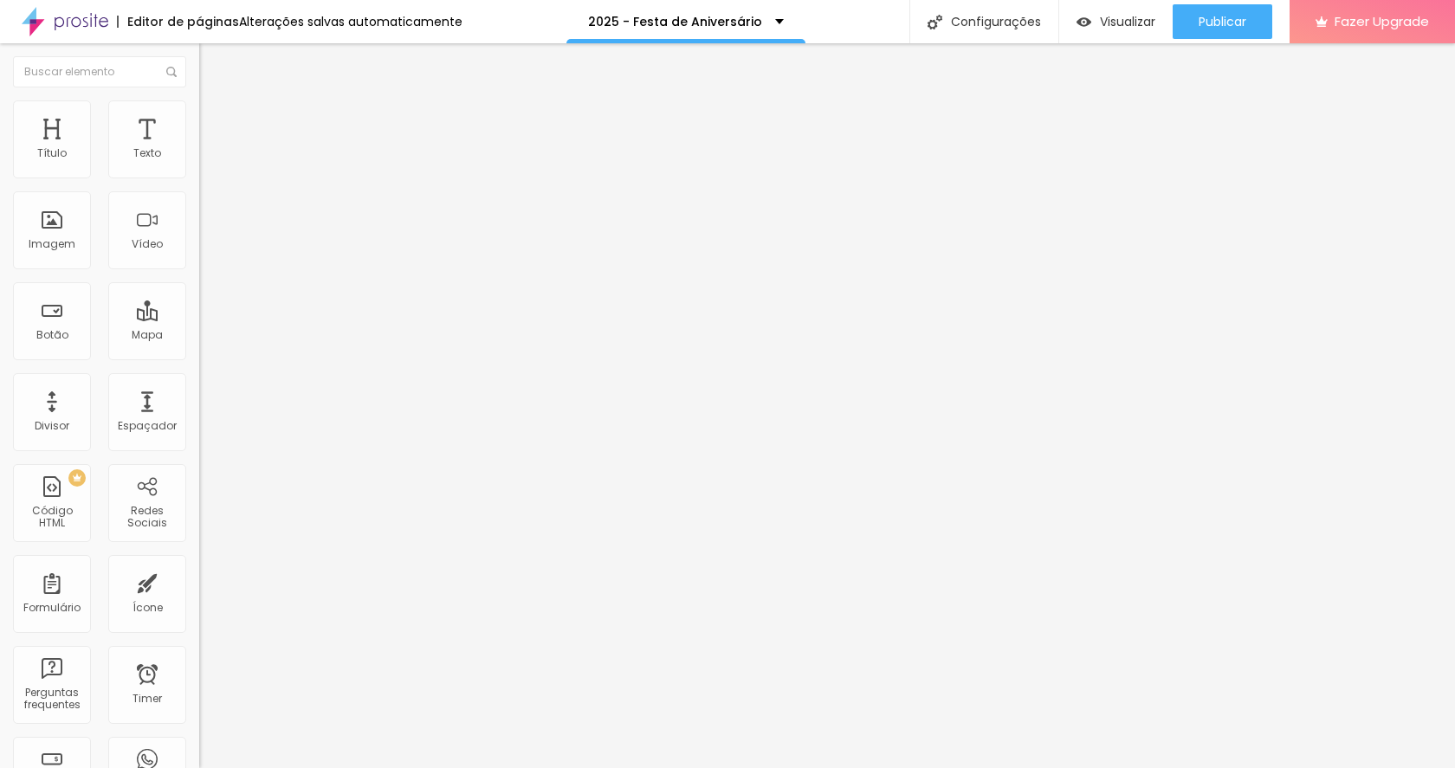
click at [215, 117] on span "Avançado" at bounding box center [243, 112] width 57 height 15
click at [215, 102] on span "Estilo" at bounding box center [228, 94] width 27 height 15
click at [199, 111] on li "Avançado" at bounding box center [298, 108] width 199 height 17
click at [199, 100] on li "Estilo" at bounding box center [298, 91] width 199 height 17
click at [212, 60] on img "button" at bounding box center [219, 63] width 14 height 14
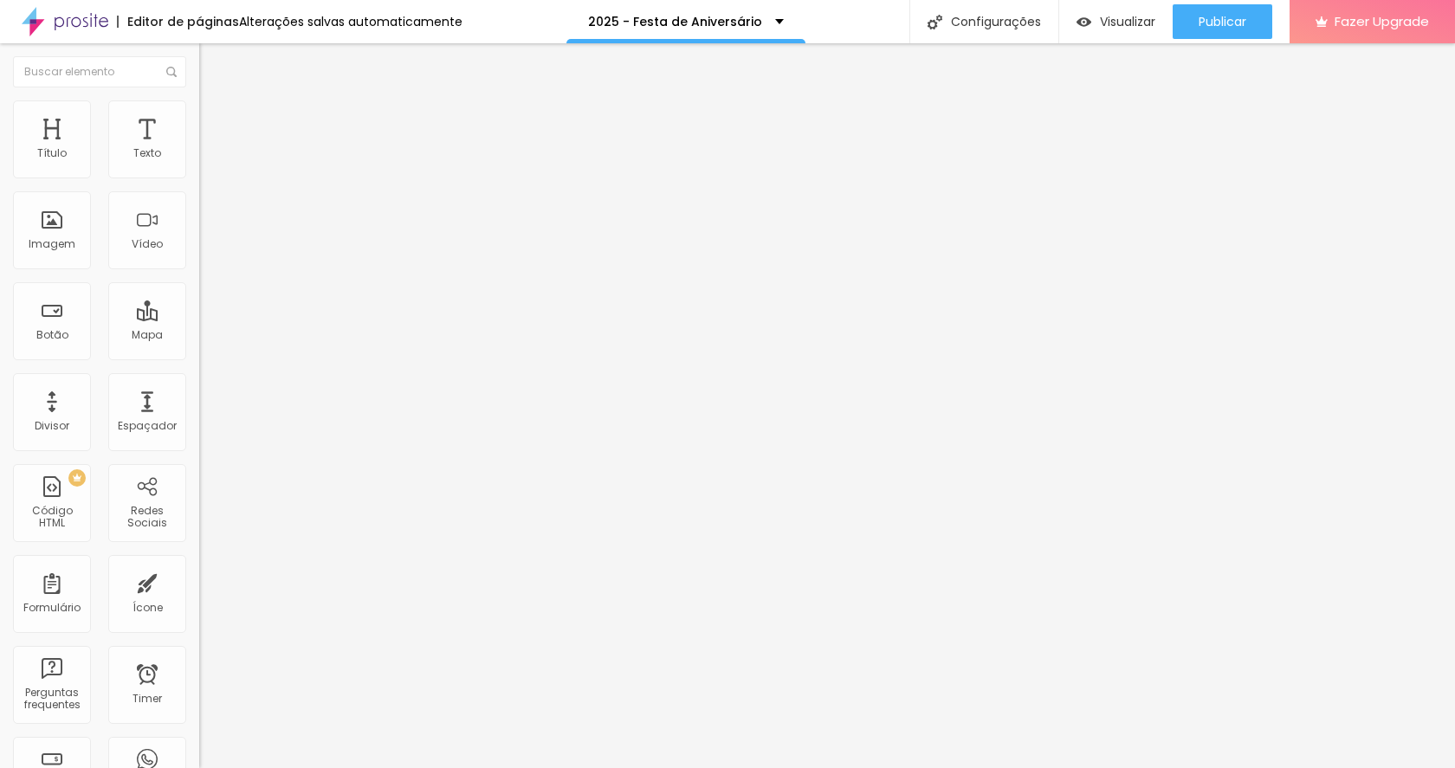
type input "90"
type input "84"
type input "79"
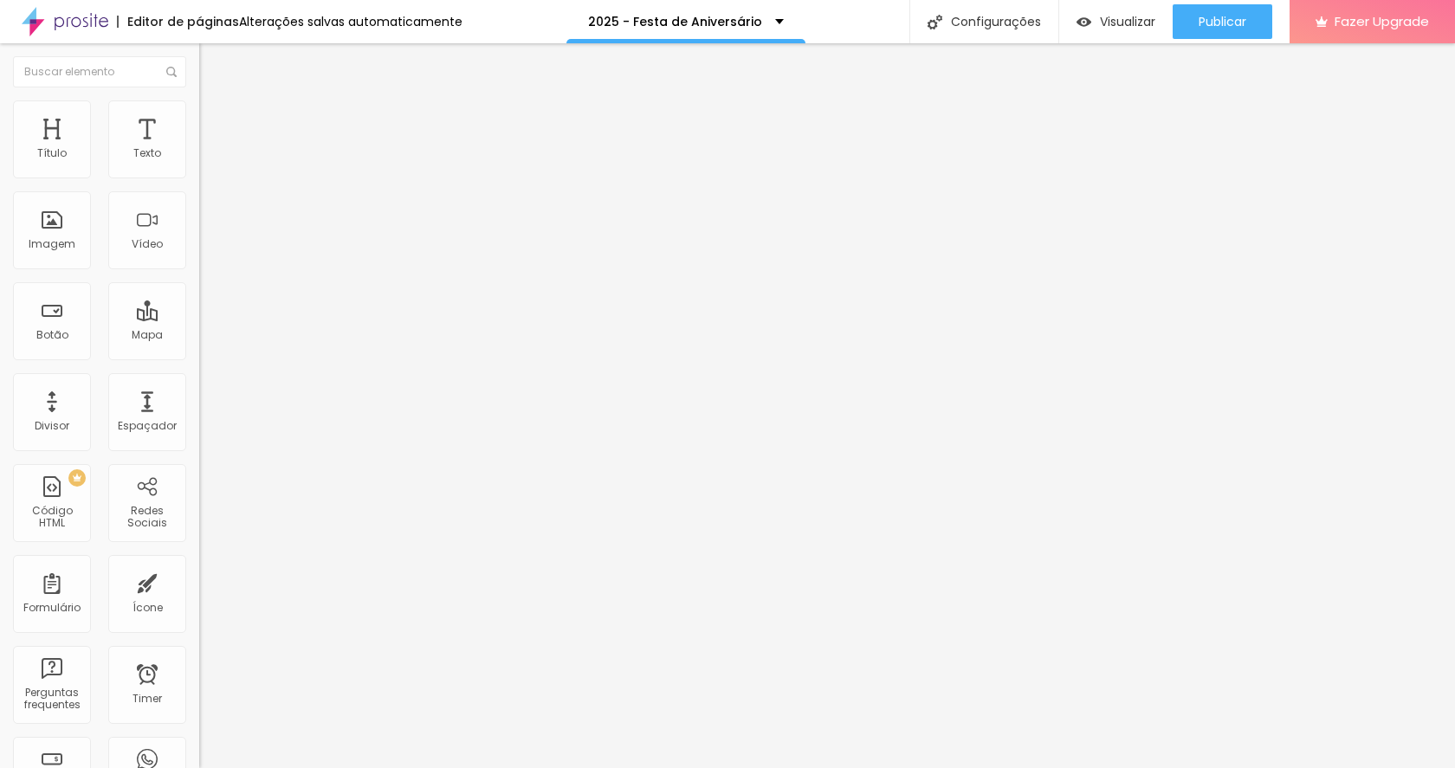
type input "79"
type input "74"
type input "69"
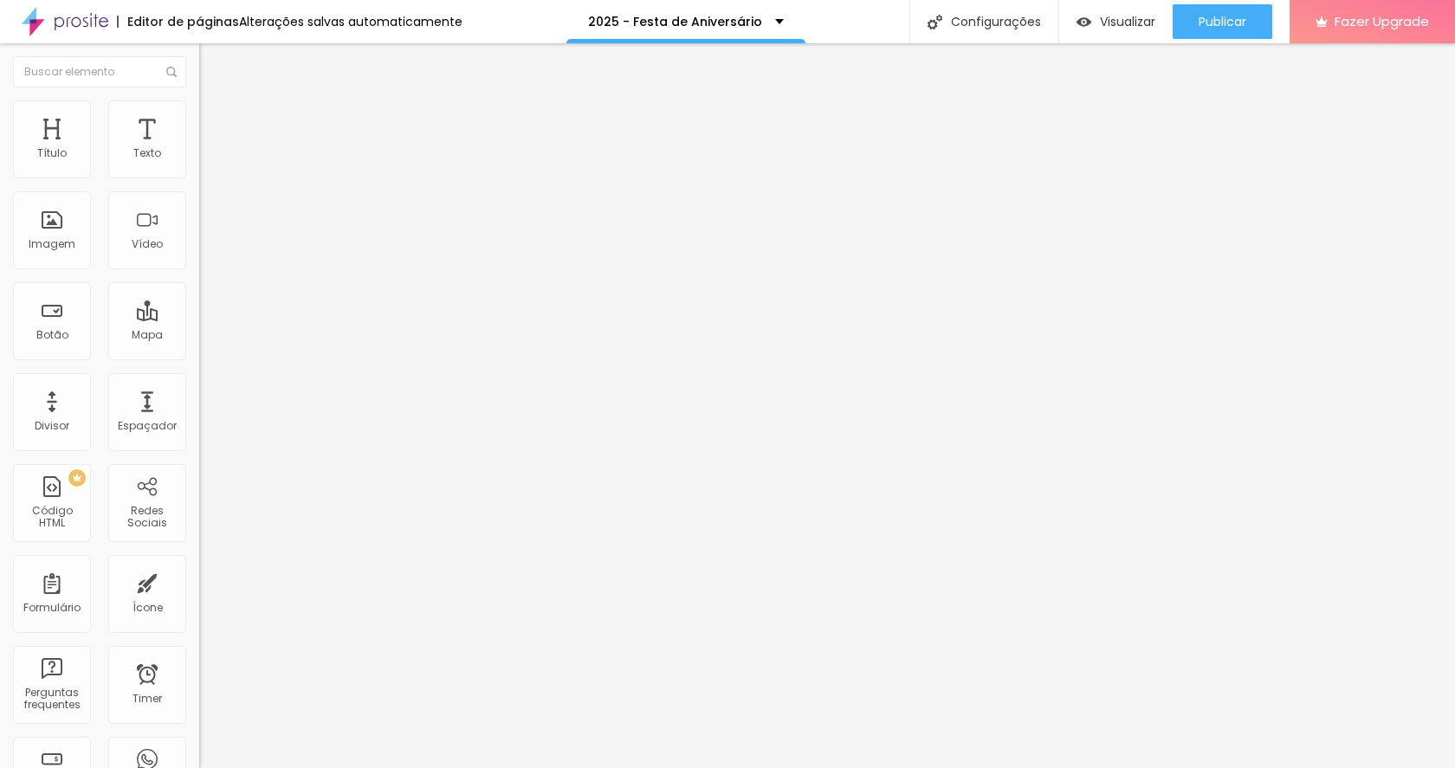
type input "64"
type input "59"
type input "53"
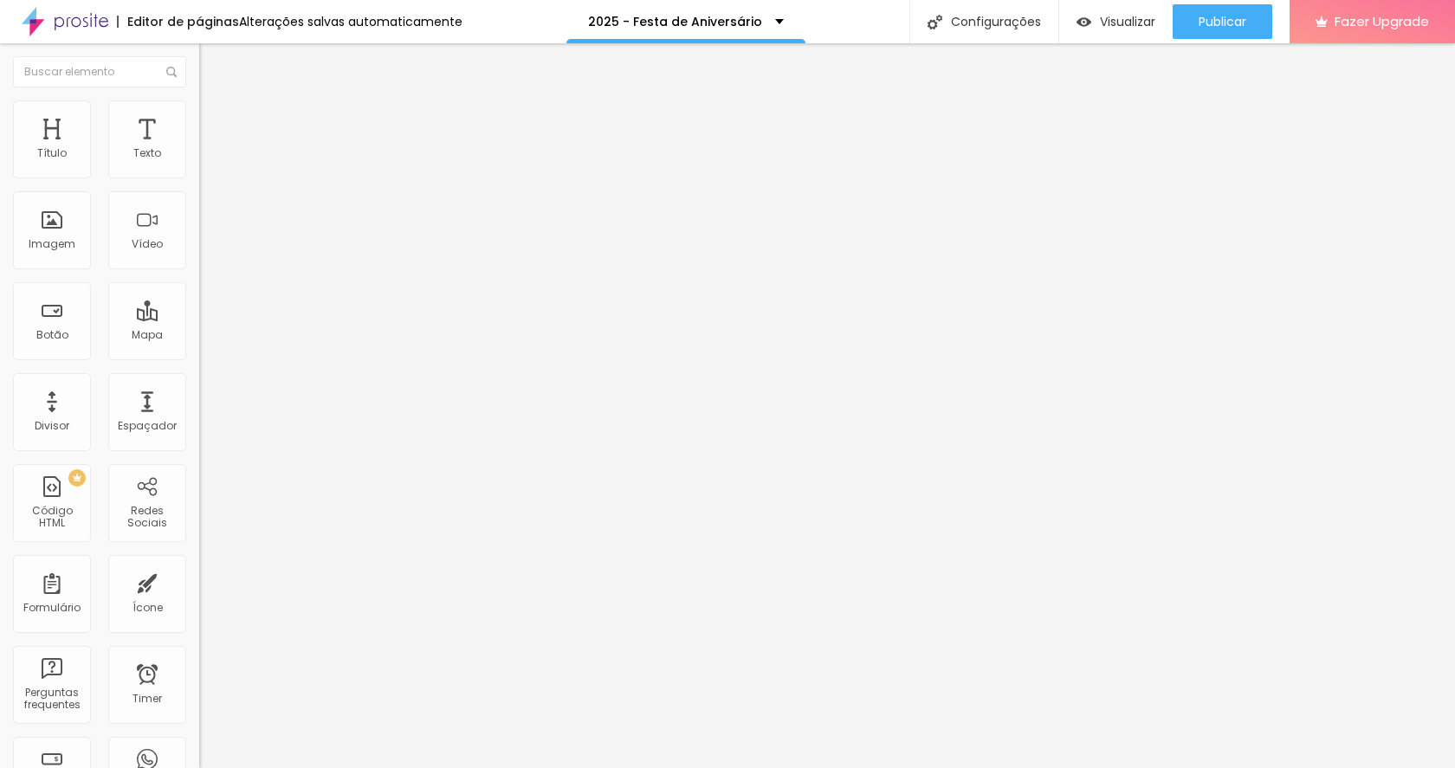
type input "53"
type input "48"
type input "43"
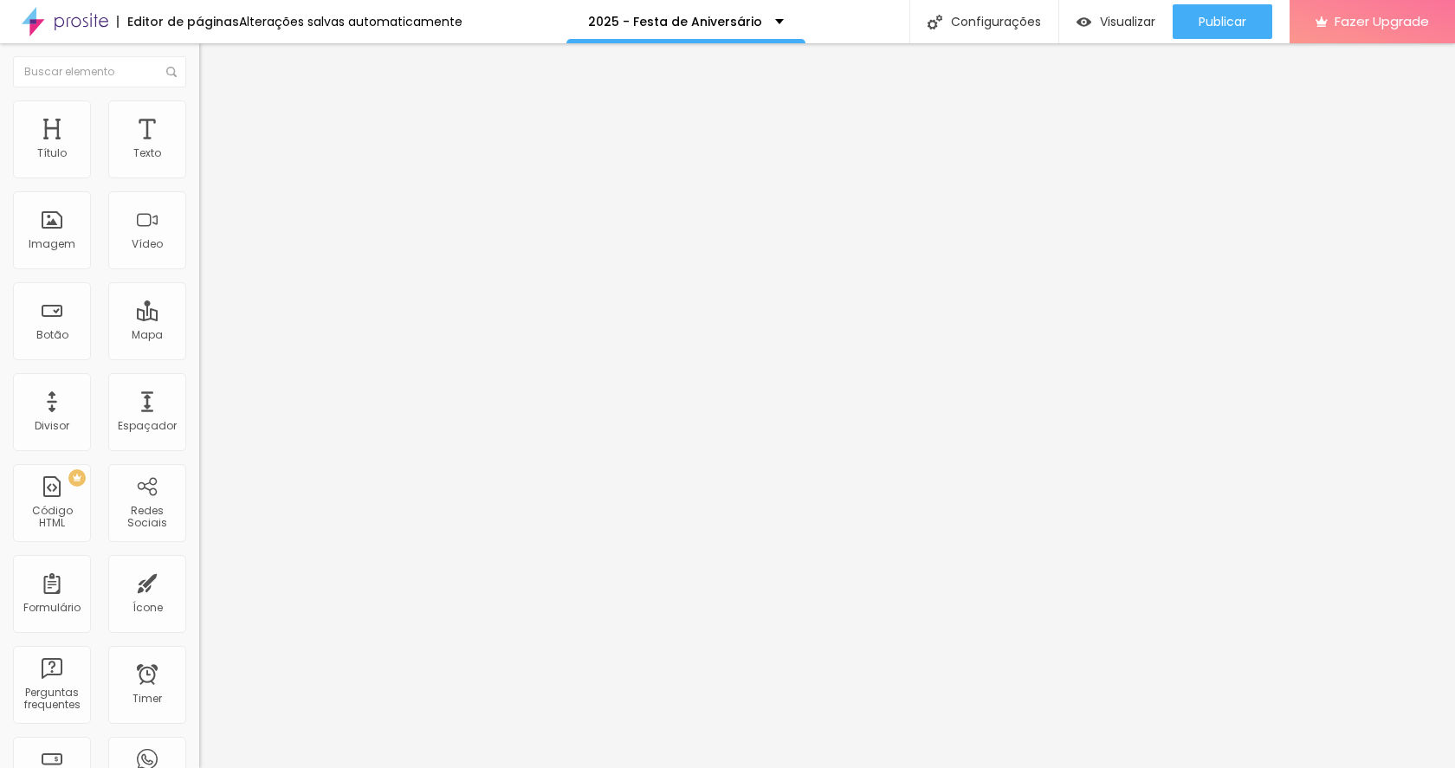
type input "38"
type input "33"
type input "28"
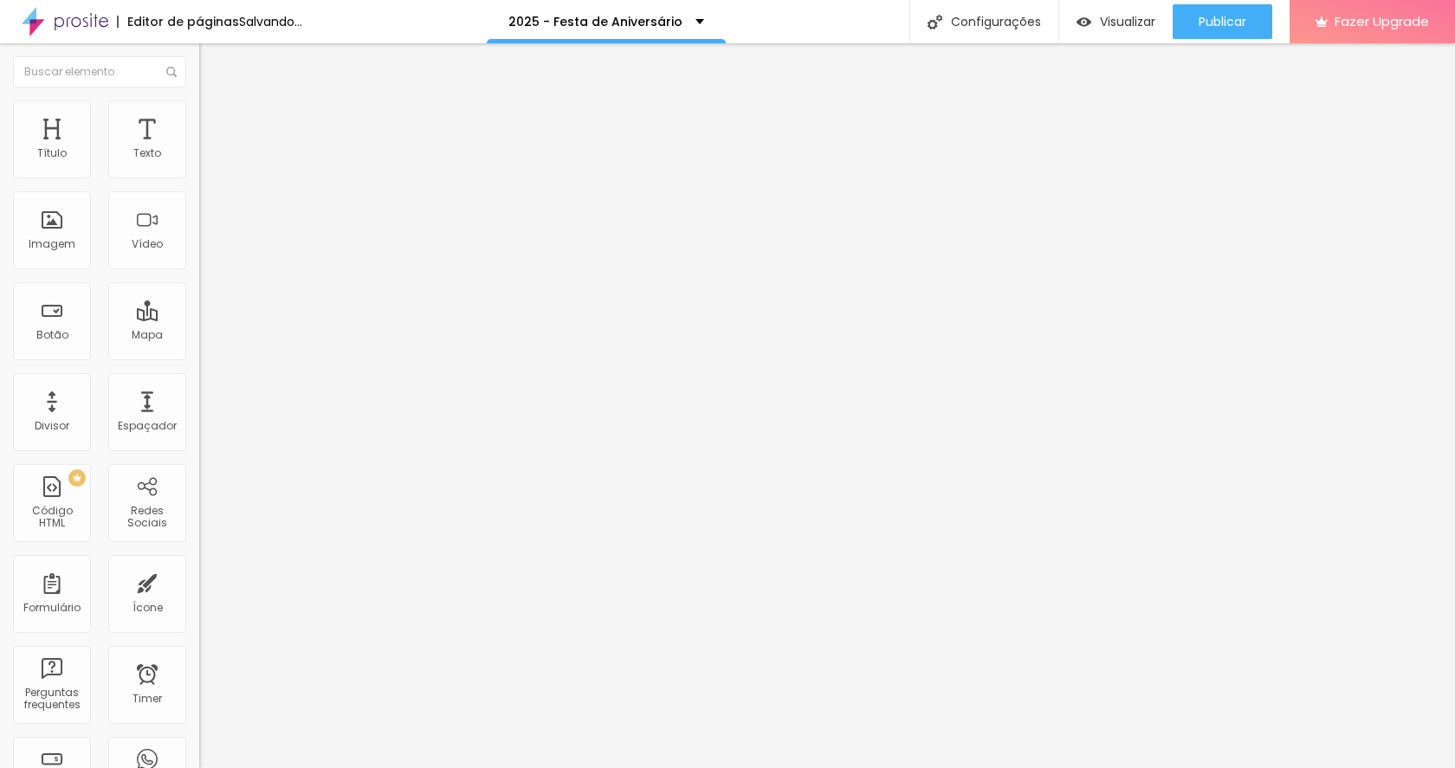
type input "28"
type input "33"
drag, startPoint x: 52, startPoint y: 169, endPoint x: 42, endPoint y: 170, distance: 9.6
type input "33"
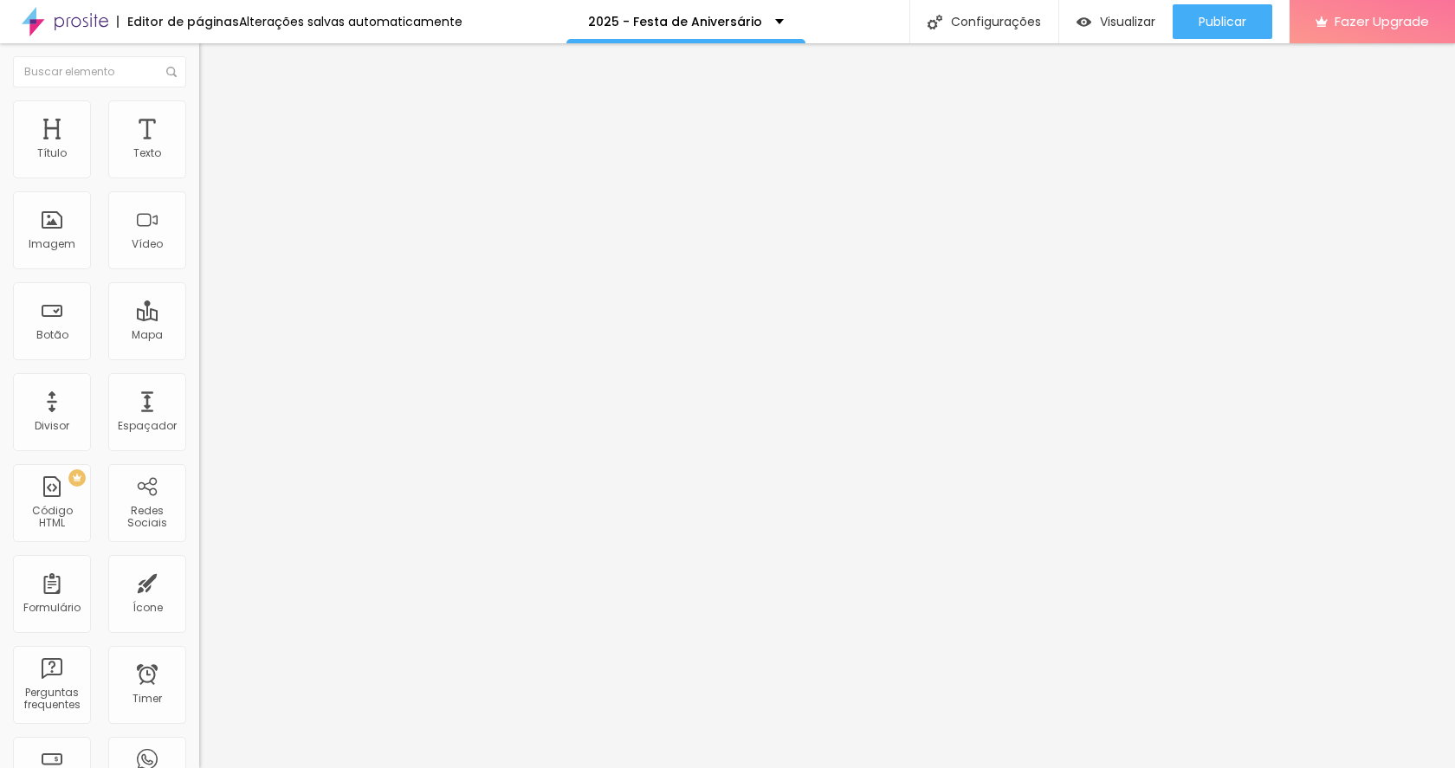
click at [199, 319] on input "range" at bounding box center [255, 326] width 112 height 14
type input "110"
type input "105"
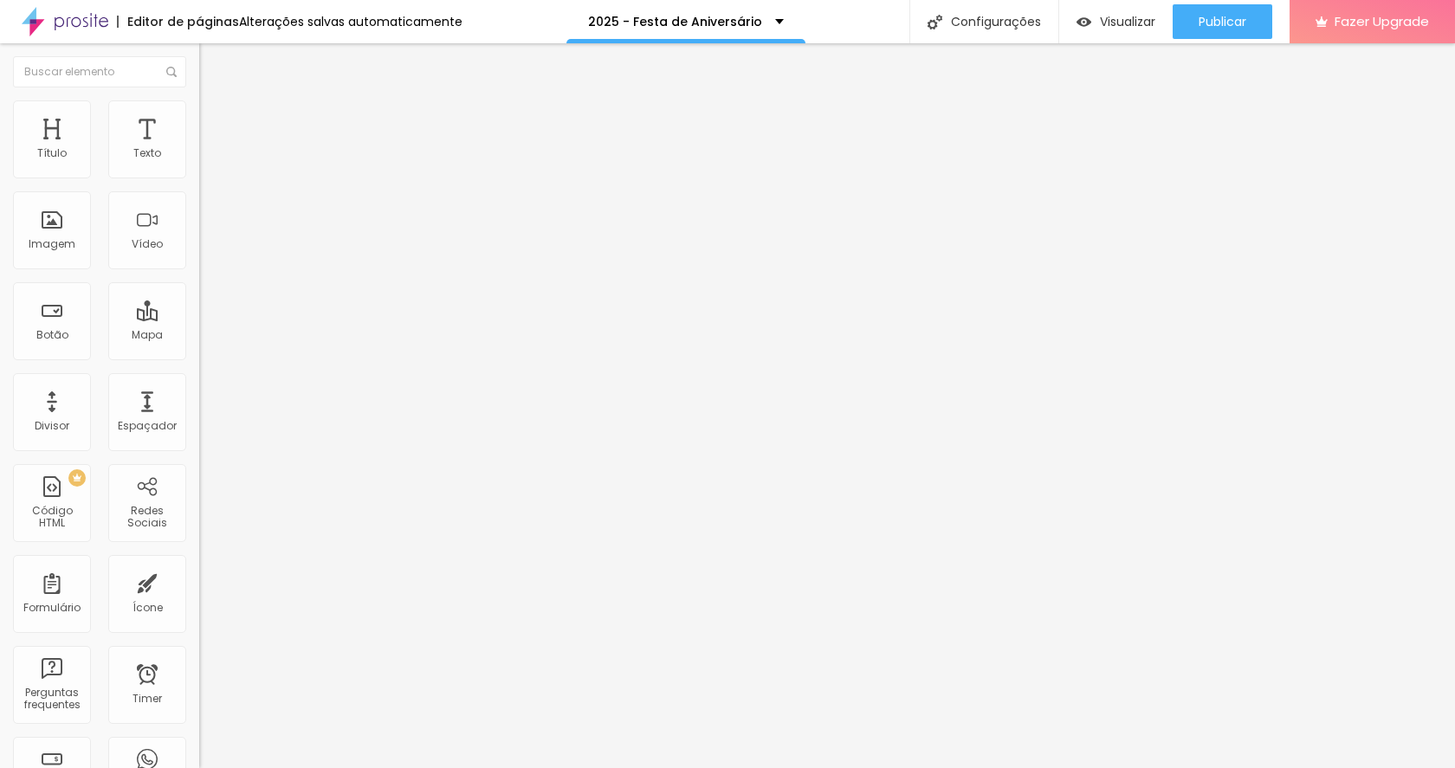
type input "100"
type input "95"
type input "90"
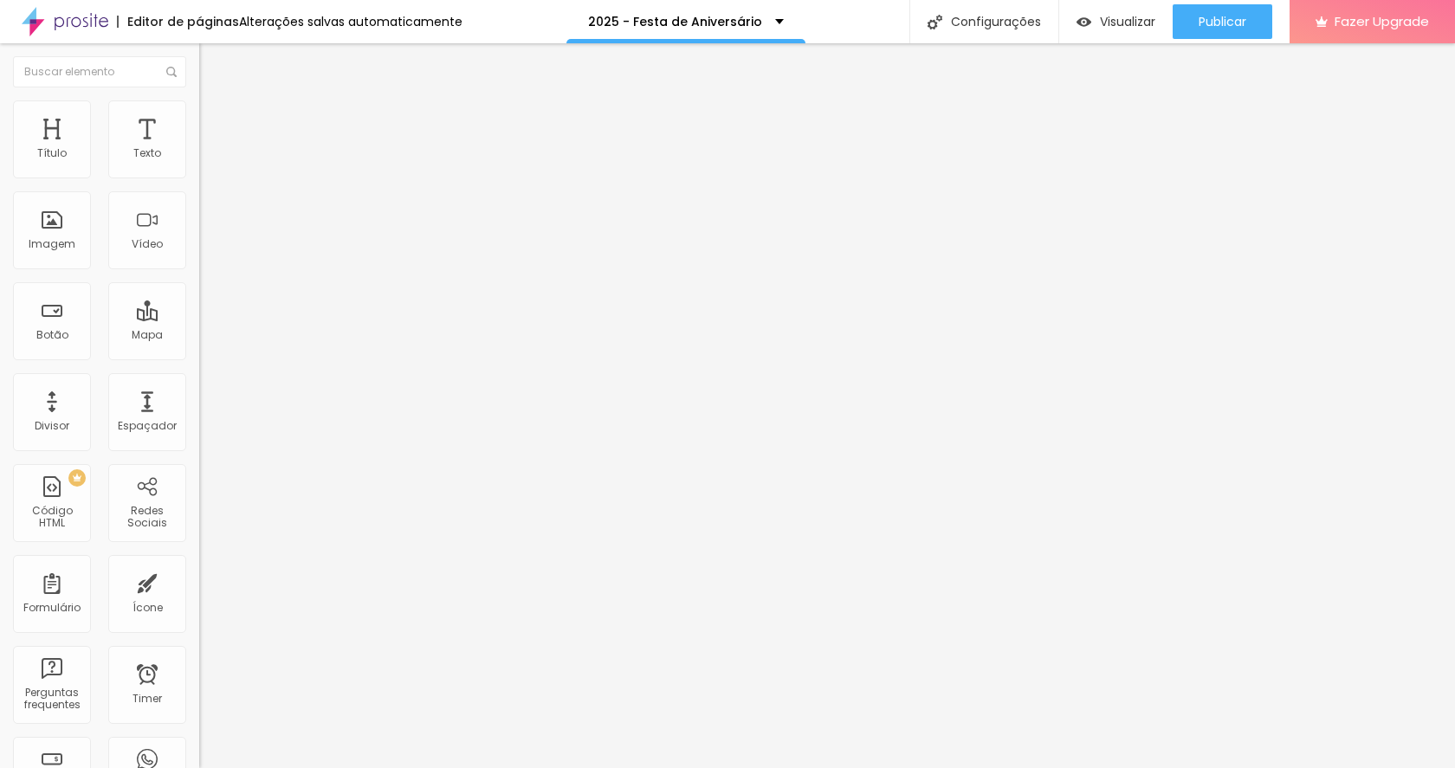
type input "90"
type input "84"
type input "79"
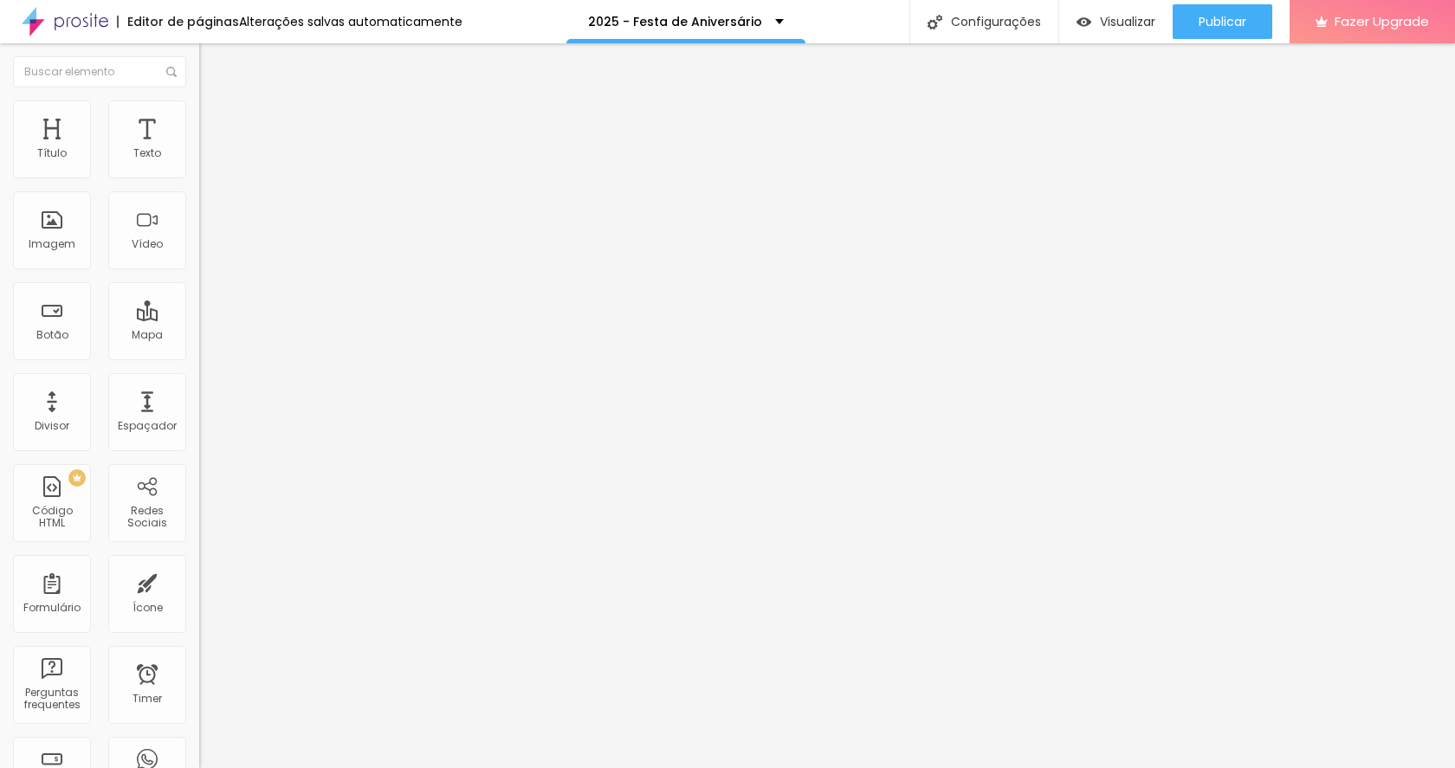
type input "74"
type input "69"
type input "64"
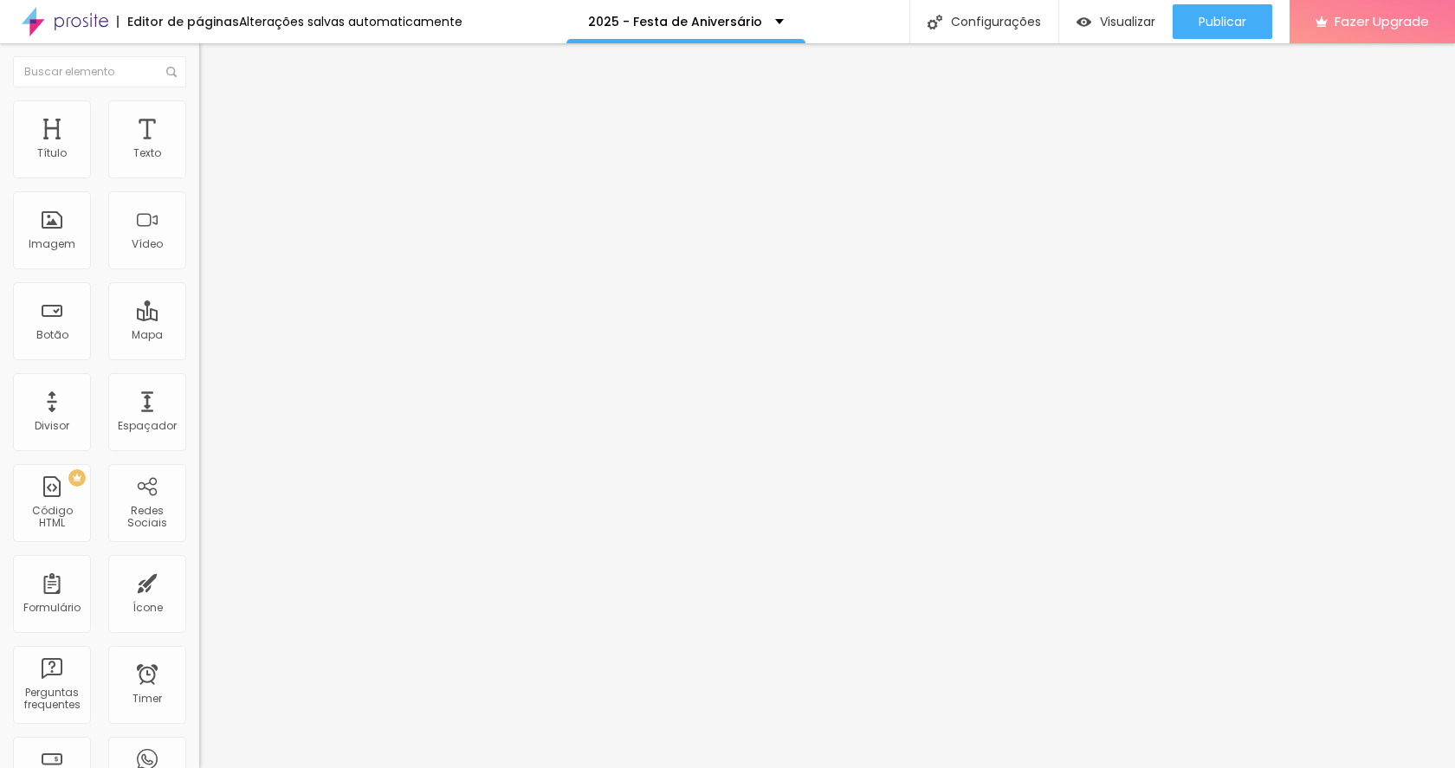
type input "64"
type input "59"
type input "53"
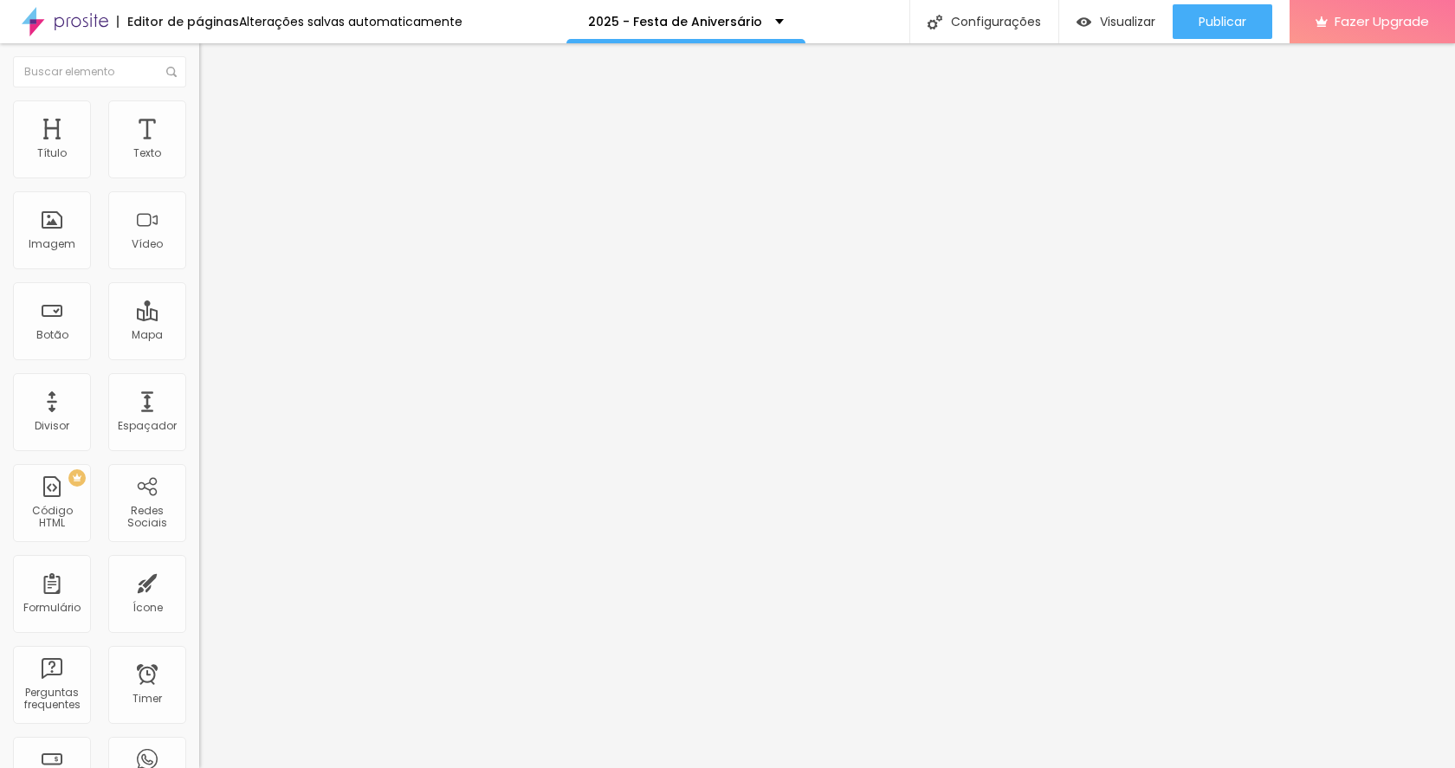
type input "48"
type input "43"
type input "38"
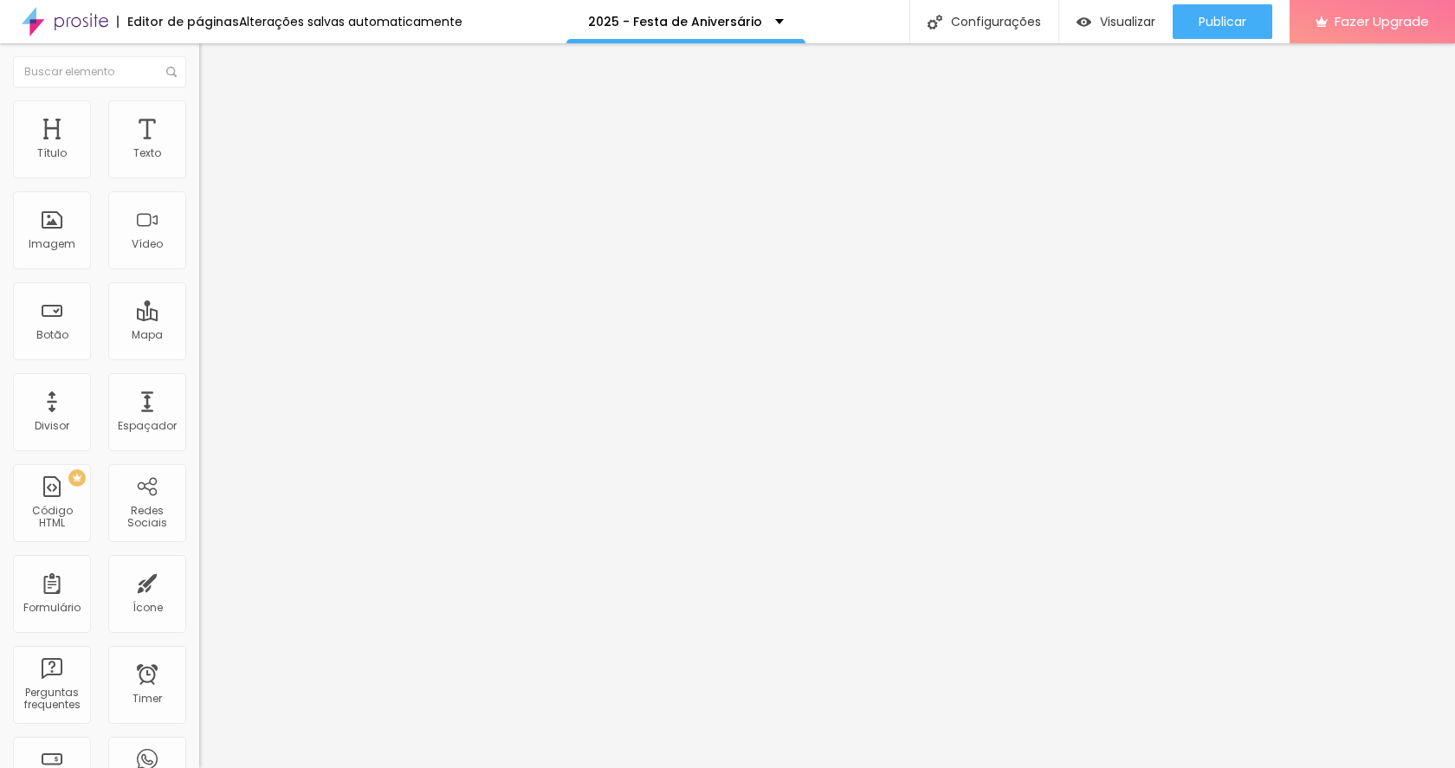
type input "38"
type input "33"
drag, startPoint x: 55, startPoint y: 167, endPoint x: 42, endPoint y: 169, distance: 13.1
type input "33"
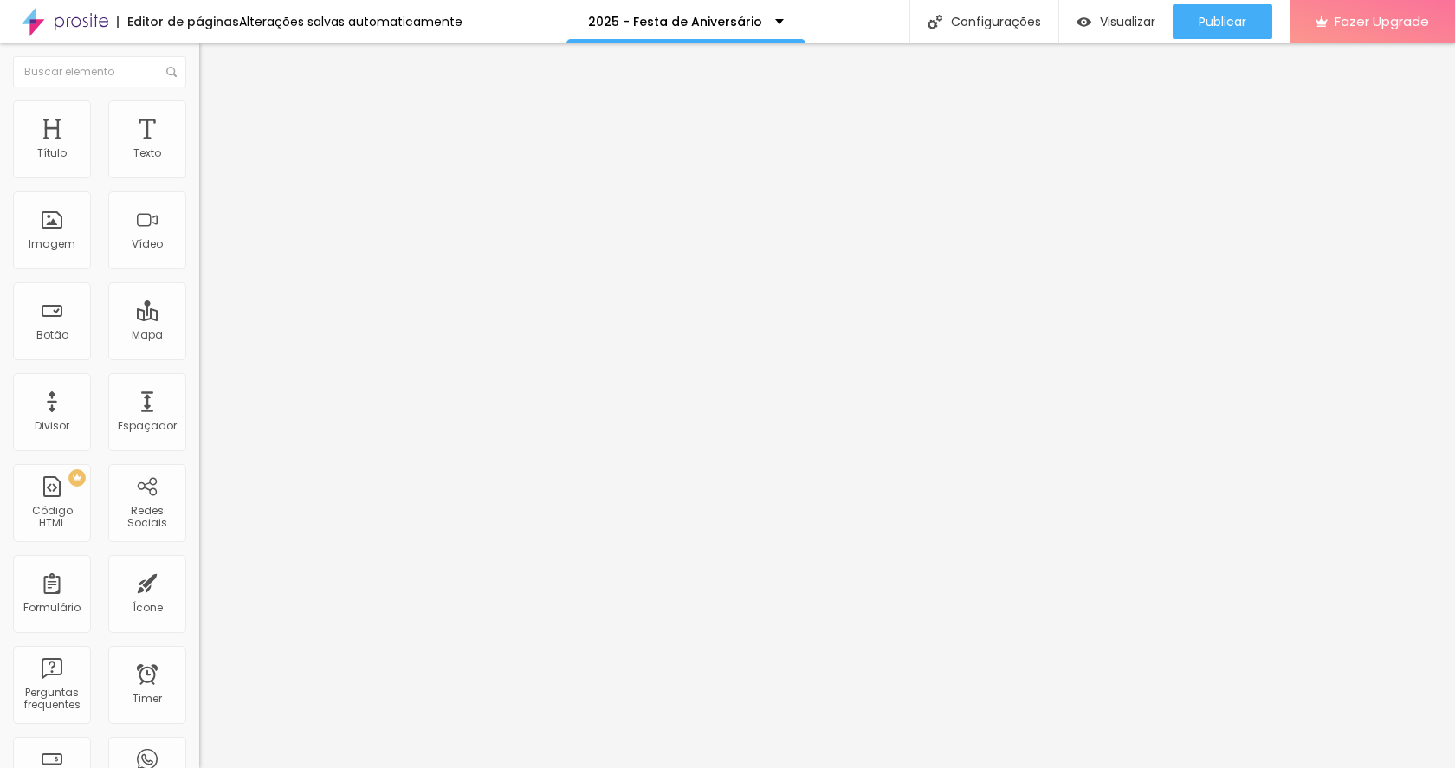
click at [199, 319] on input "range" at bounding box center [255, 326] width 112 height 14
type input "10"
type input "12"
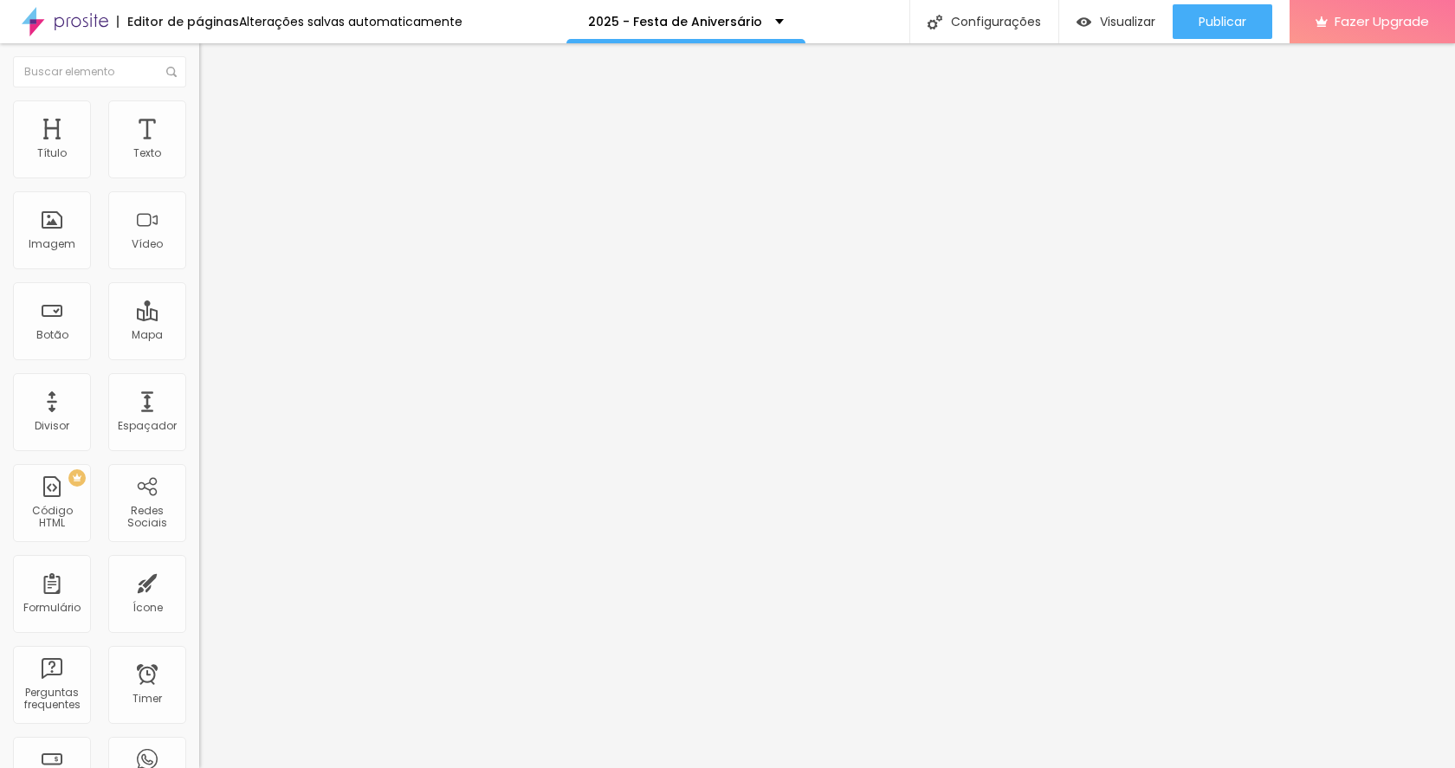
type input "17"
type input "22"
type input "28"
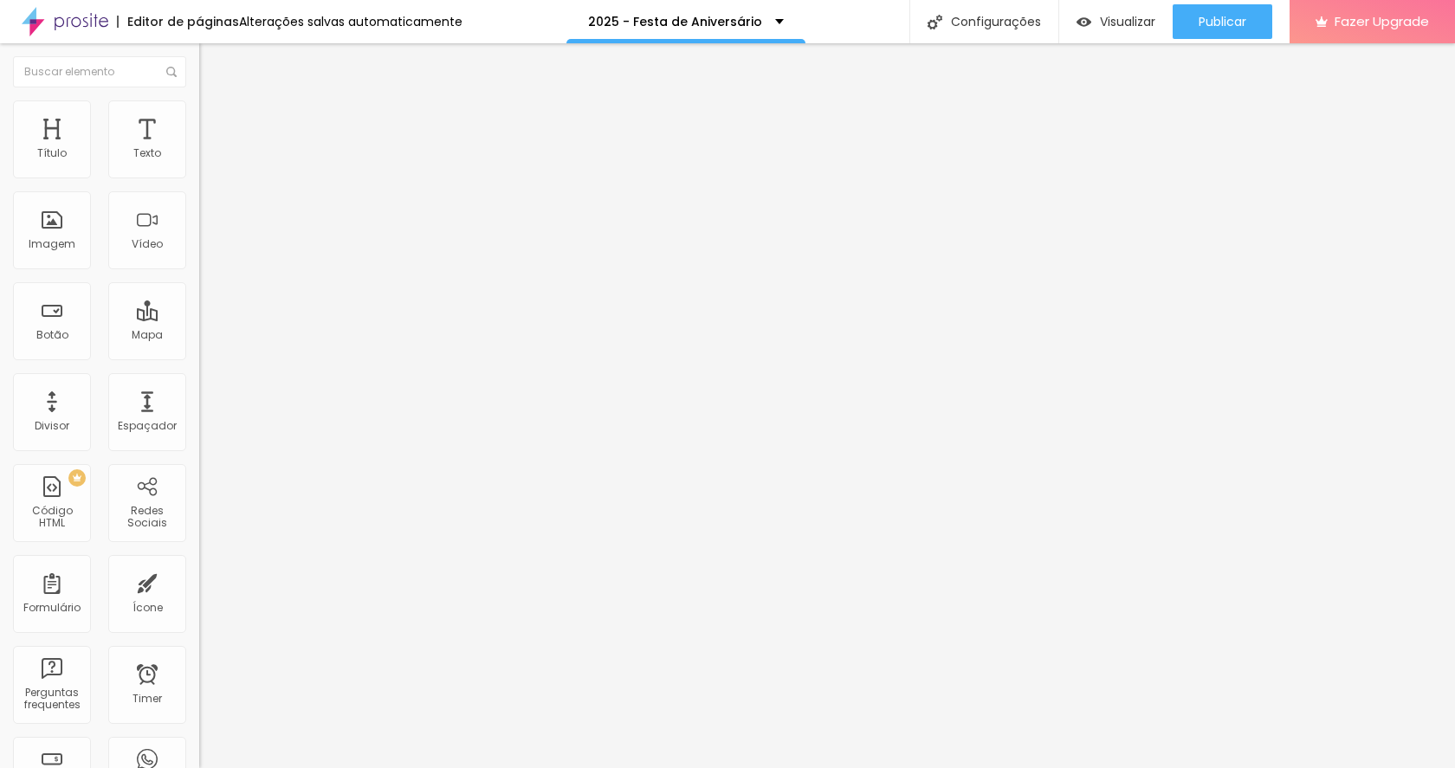
type input "28"
type input "33"
type input "38"
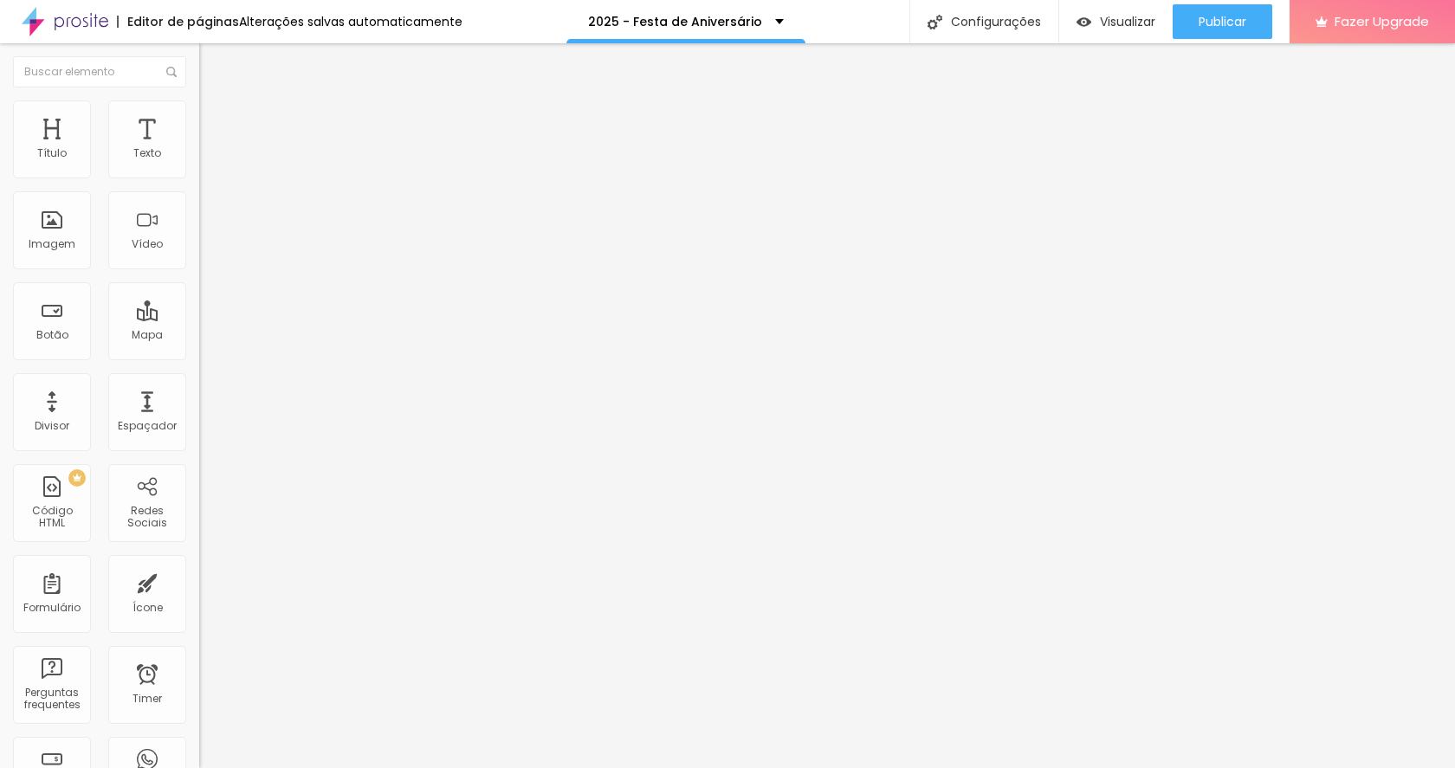
type input "43"
type input "48"
type input "53"
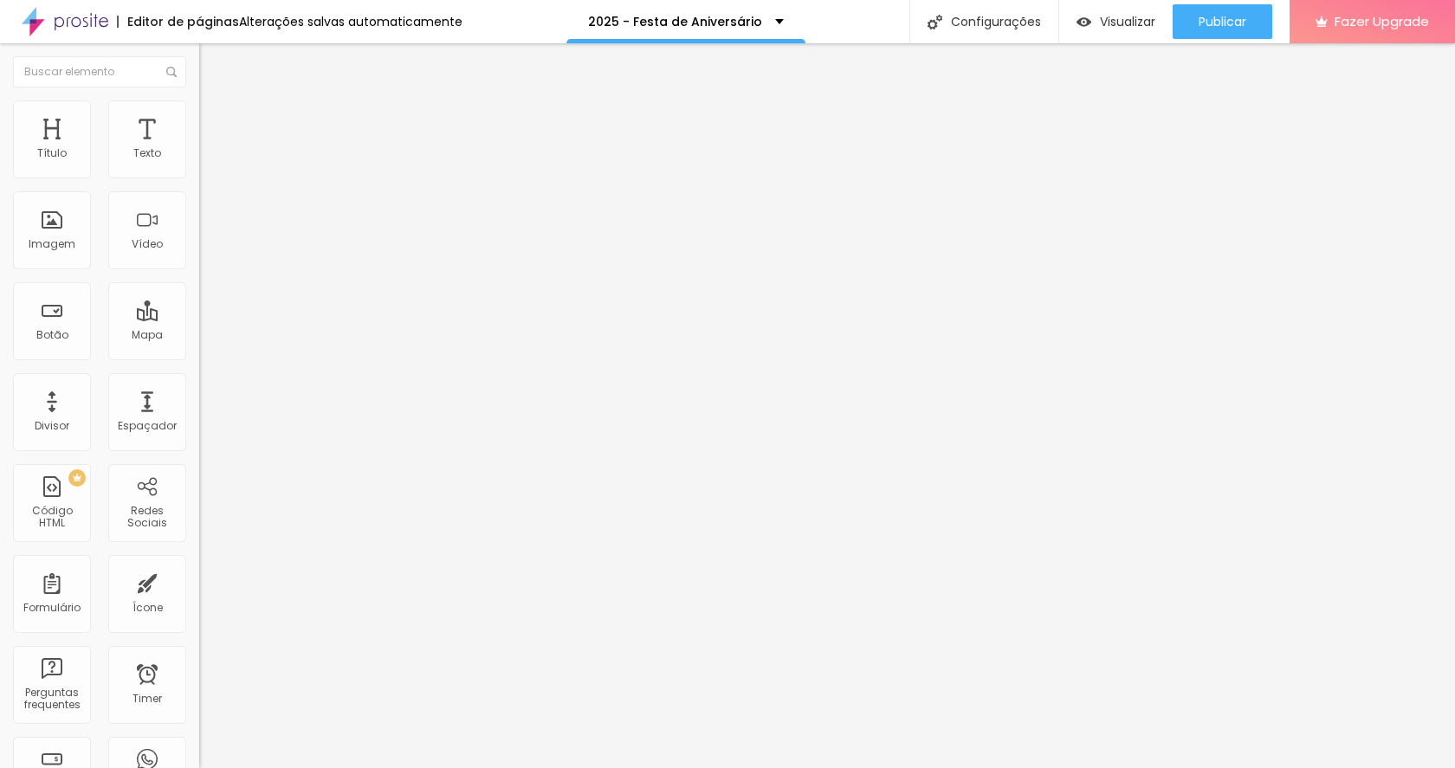
type input "53"
type input "59"
type input "64"
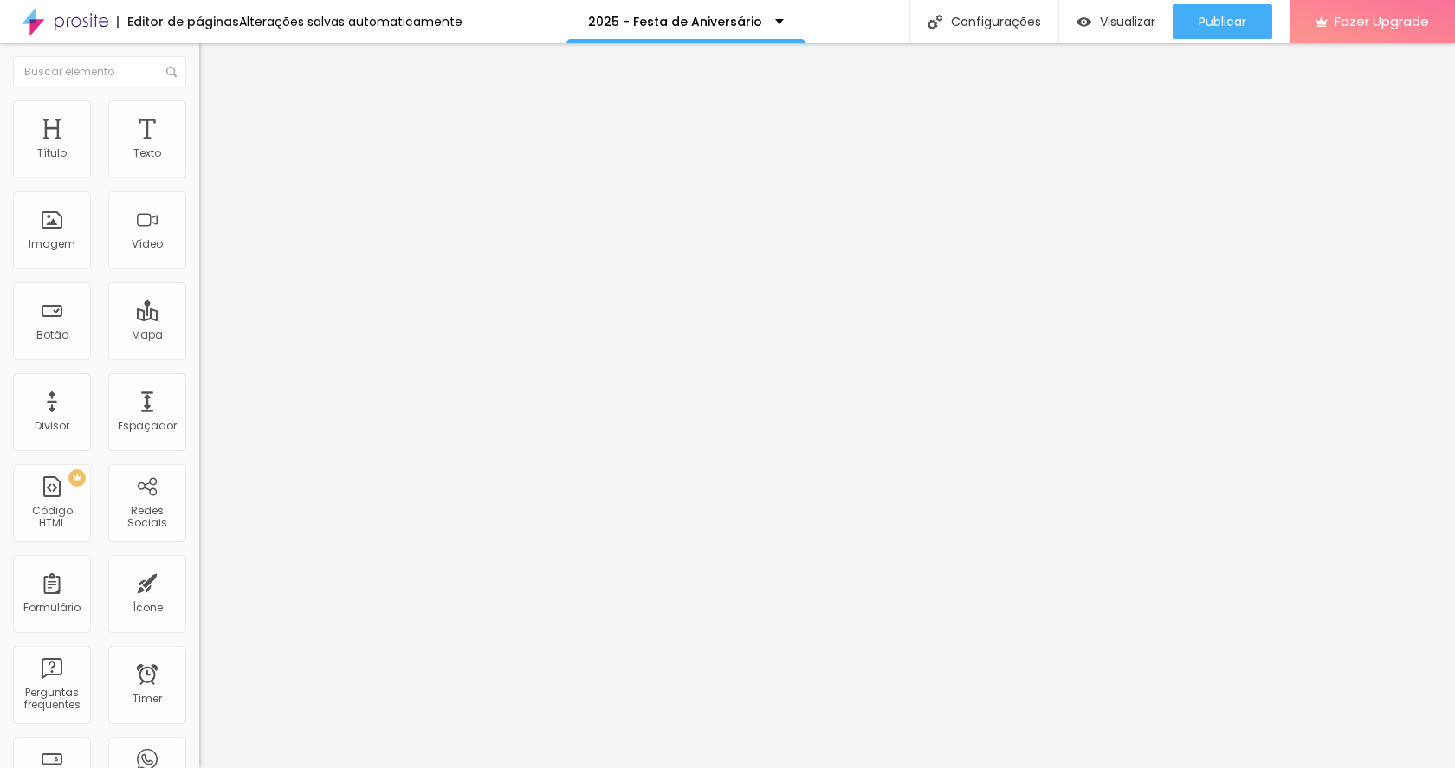
drag, startPoint x: 38, startPoint y: 171, endPoint x: 48, endPoint y: 173, distance: 9.7
type input "64"
click at [199, 319] on input "range" at bounding box center [255, 326] width 112 height 14
click at [215, 119] on span "Avançado" at bounding box center [243, 112] width 57 height 15
click at [199, 100] on li "Estilo" at bounding box center [298, 91] width 199 height 17
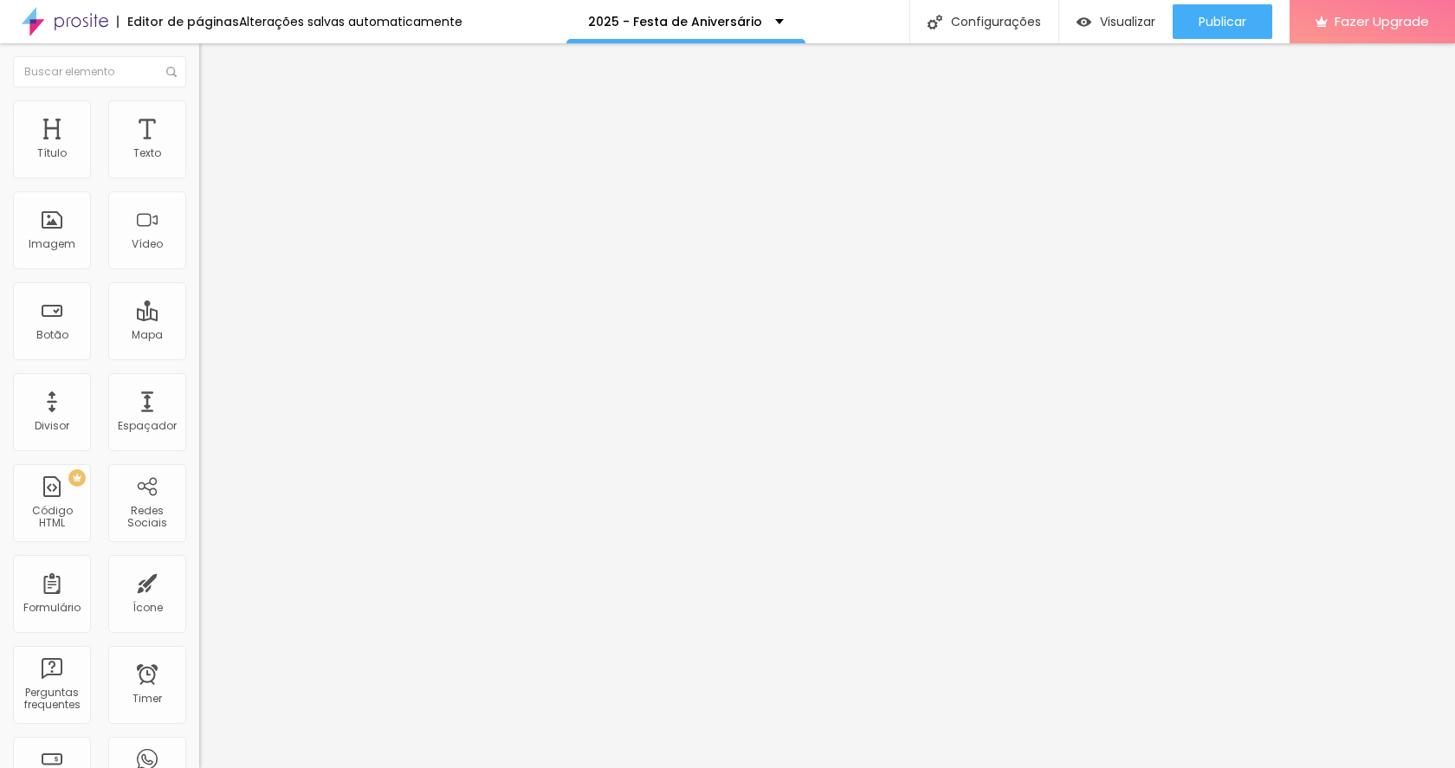
click at [212, 59] on img "button" at bounding box center [219, 63] width 14 height 14
click at [199, 149] on span "Trocar imagem" at bounding box center [246, 141] width 94 height 15
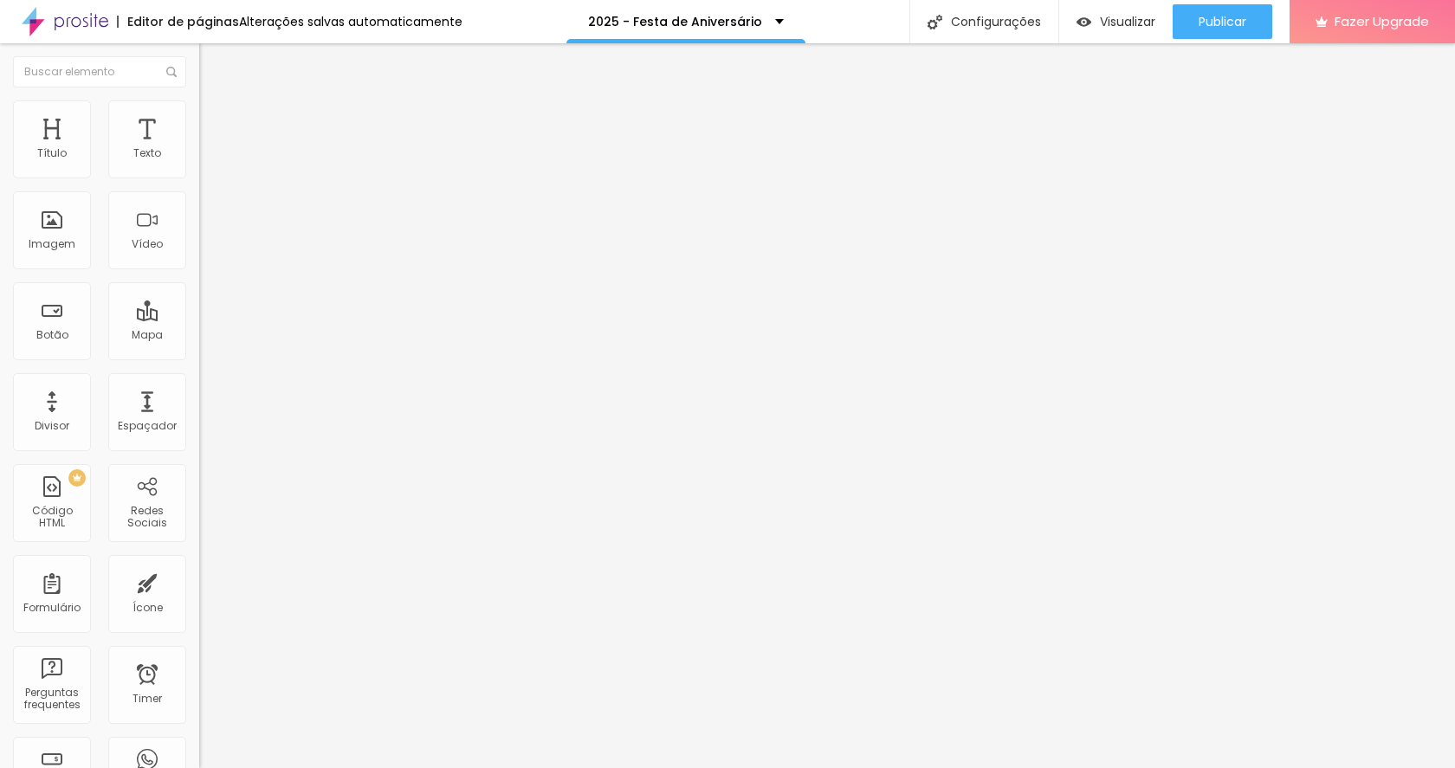
click at [199, 149] on span "Trocar imagem" at bounding box center [246, 141] width 94 height 15
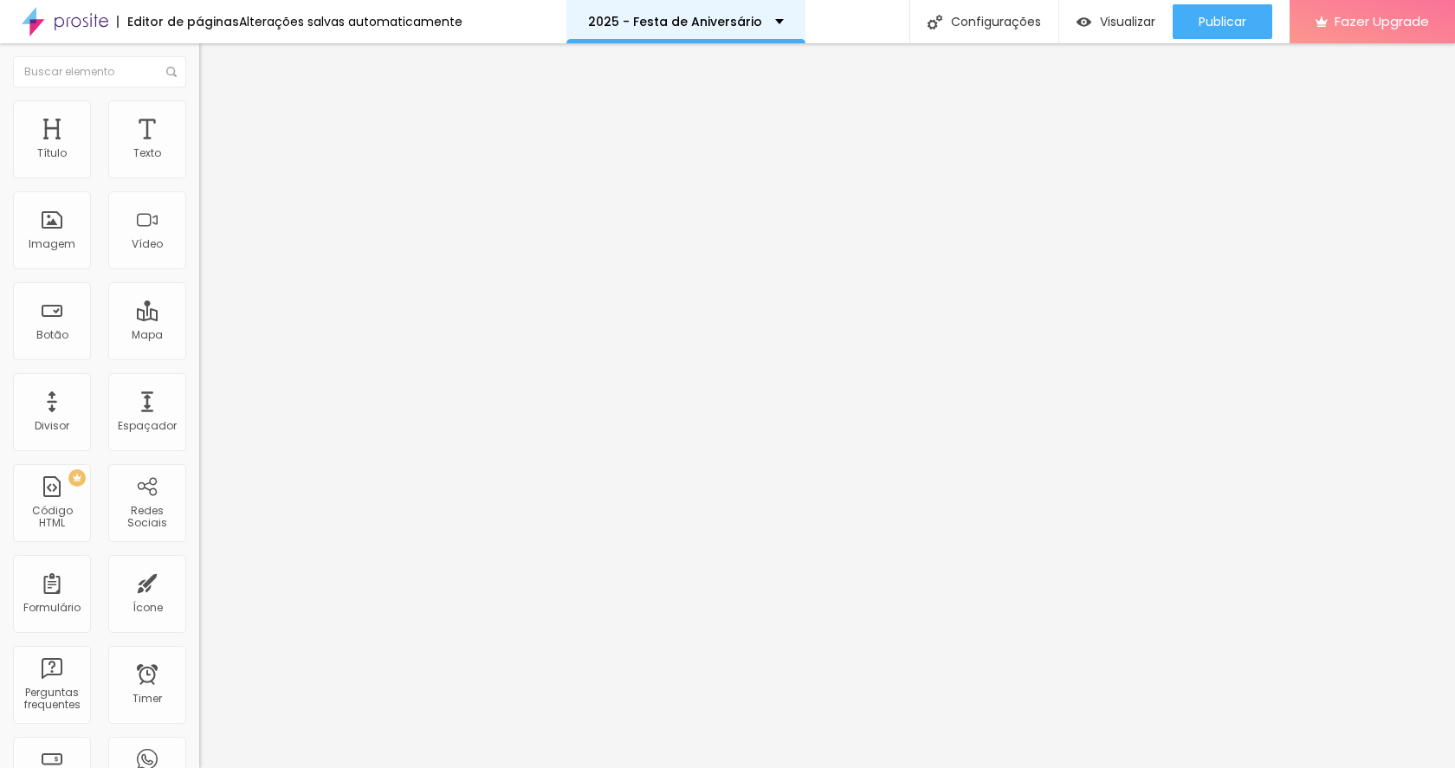
scroll to position [0, 0]
click at [199, 149] on span "Trocar imagem" at bounding box center [246, 141] width 94 height 15
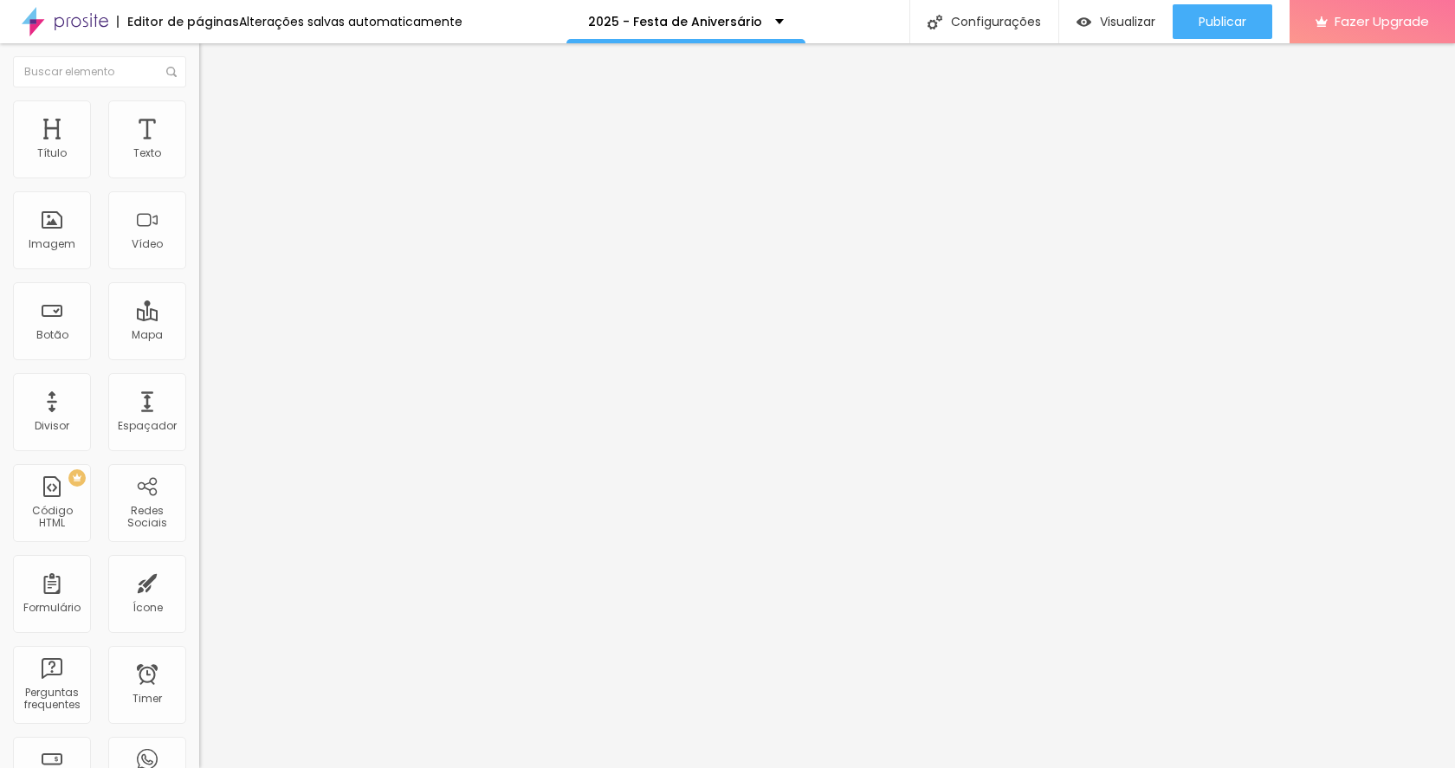
click at [199, 149] on span "Trocar imagem" at bounding box center [246, 141] width 94 height 15
click at [212, 65] on img "button" at bounding box center [219, 63] width 14 height 14
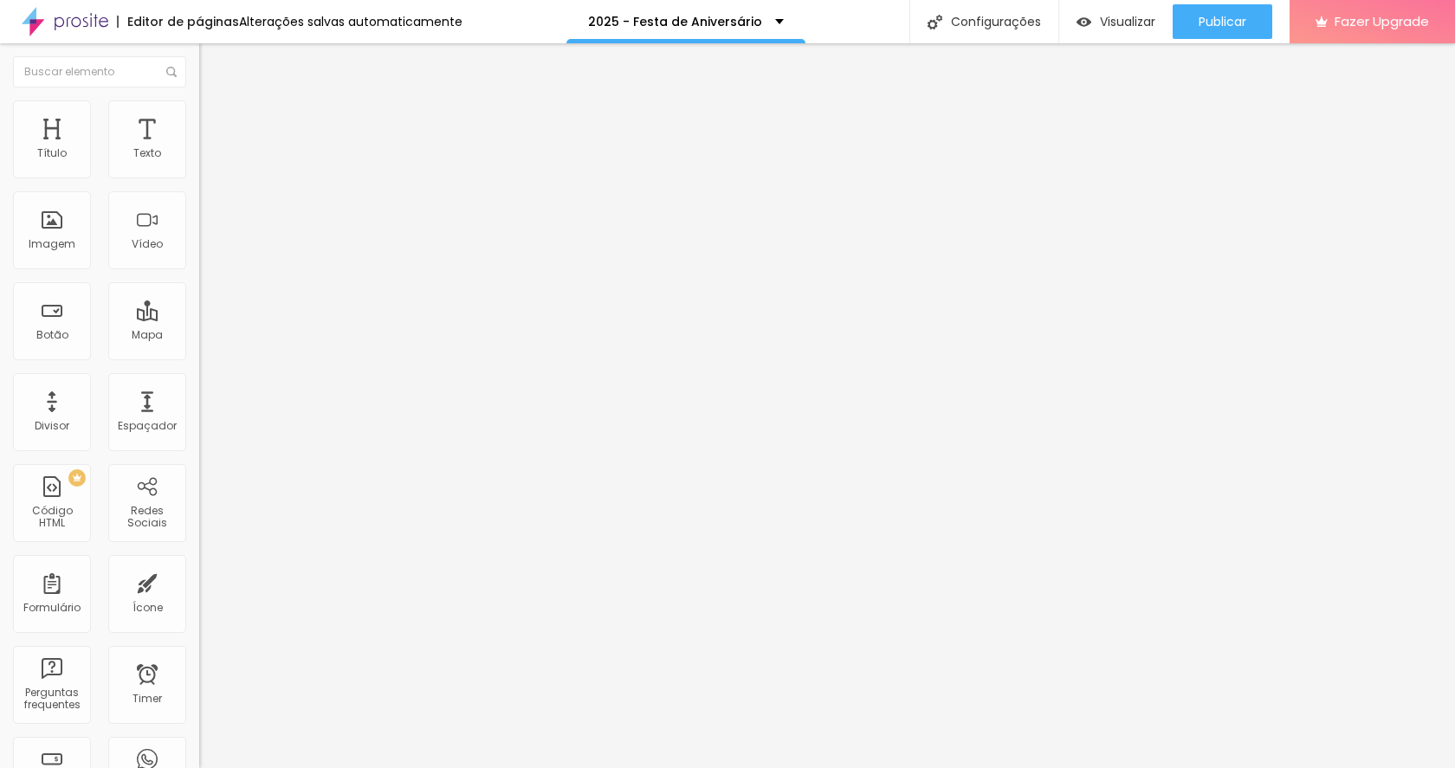
click at [199, 166] on button "button" at bounding box center [211, 157] width 24 height 18
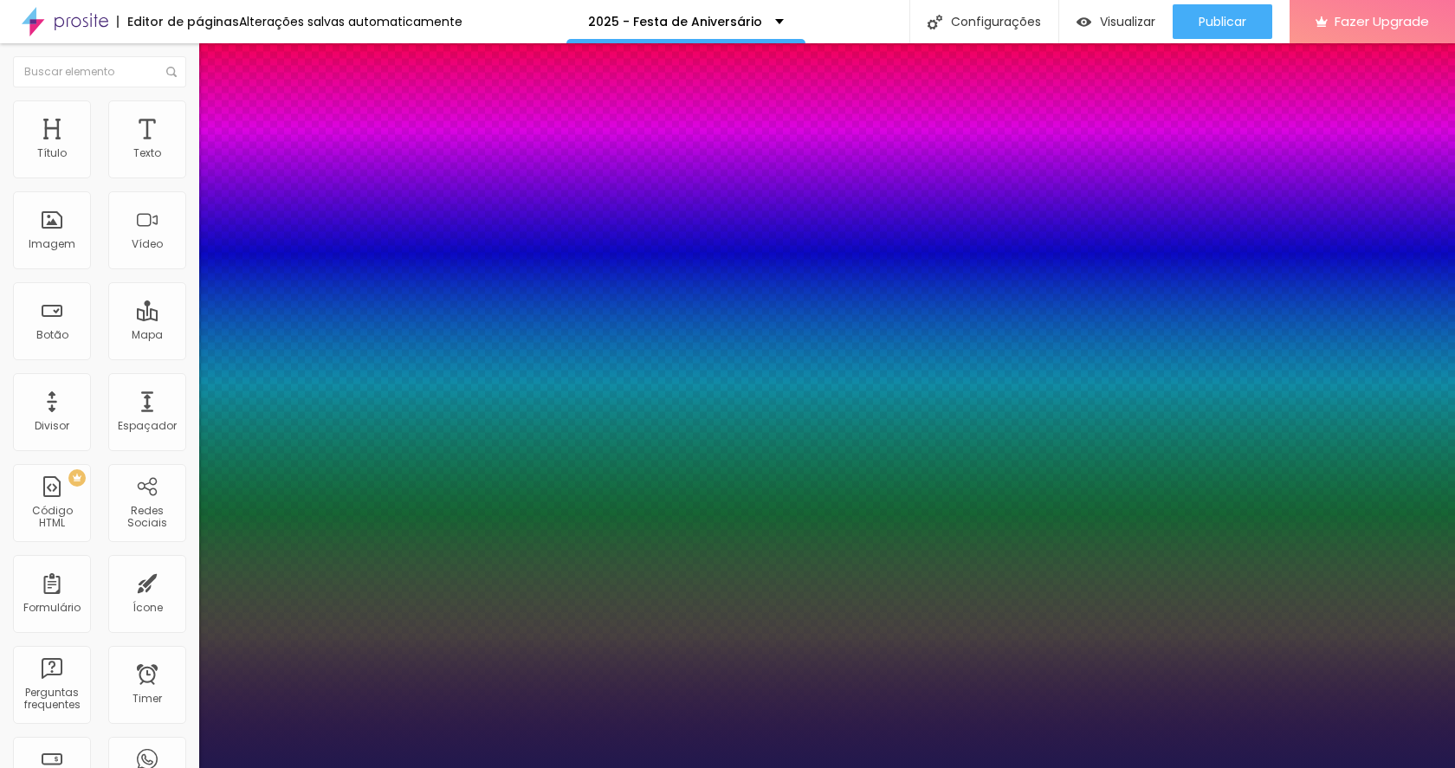
type input "1"
type input "17"
type input "1"
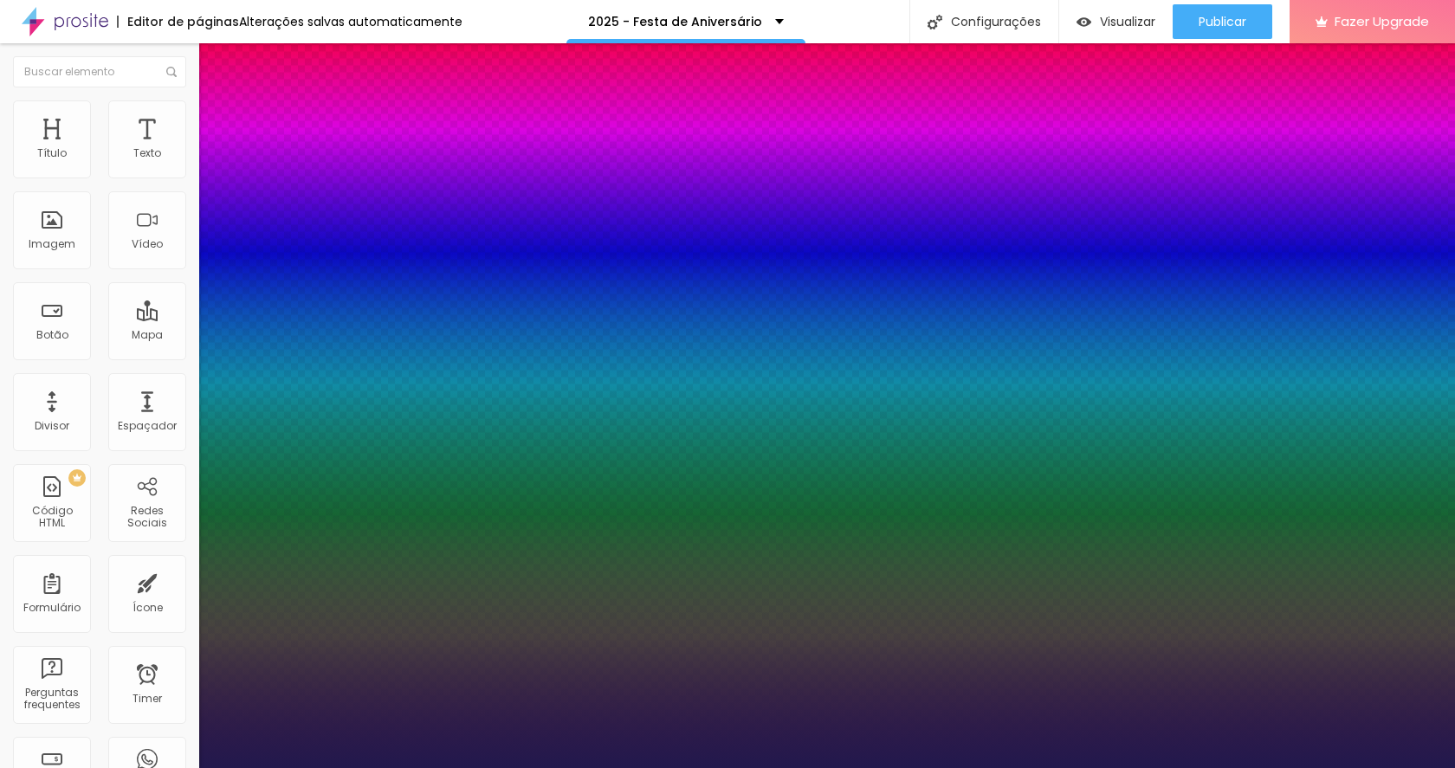
click at [634, 767] on div at bounding box center [727, 768] width 1455 height 0
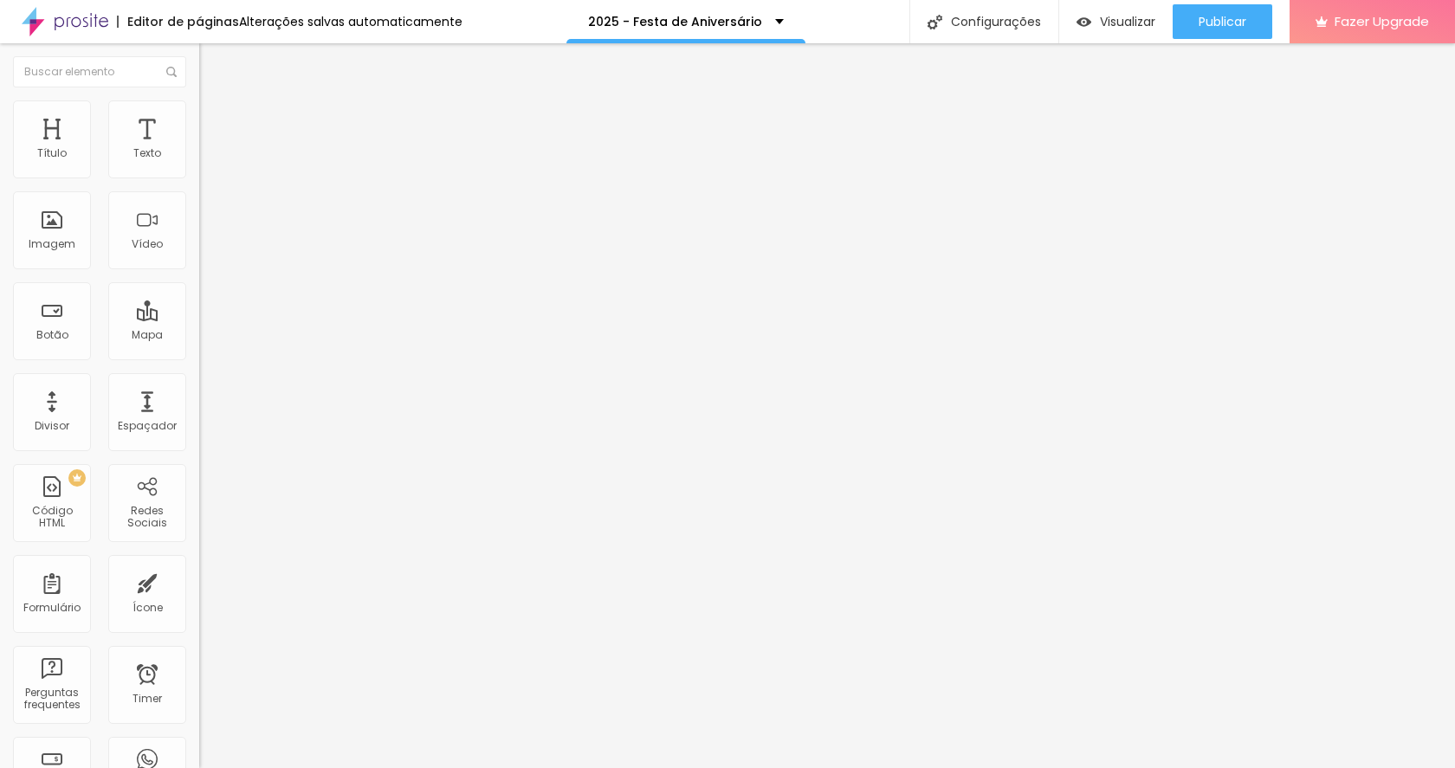
click at [199, 166] on button "button" at bounding box center [211, 157] width 24 height 18
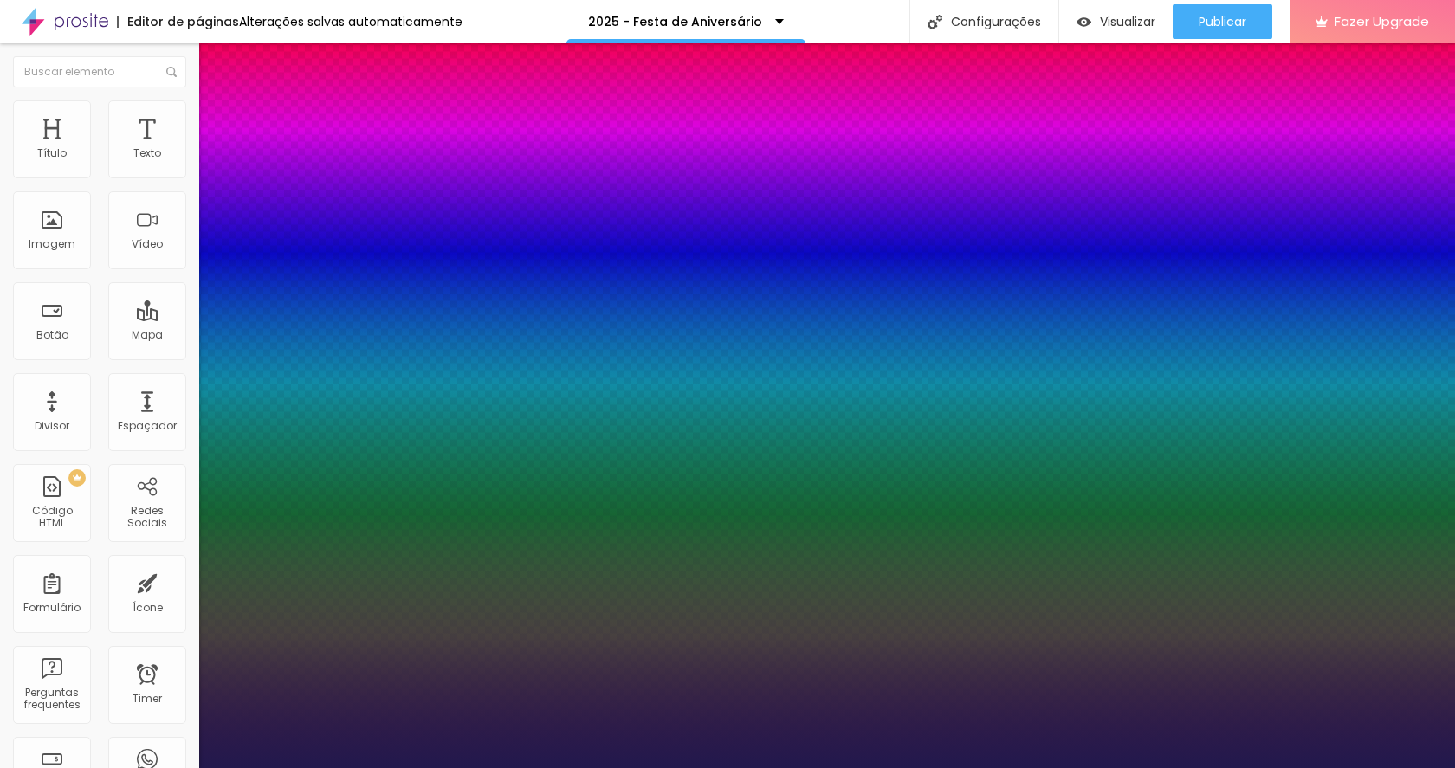
click at [591, 767] on div at bounding box center [727, 768] width 1455 height 0
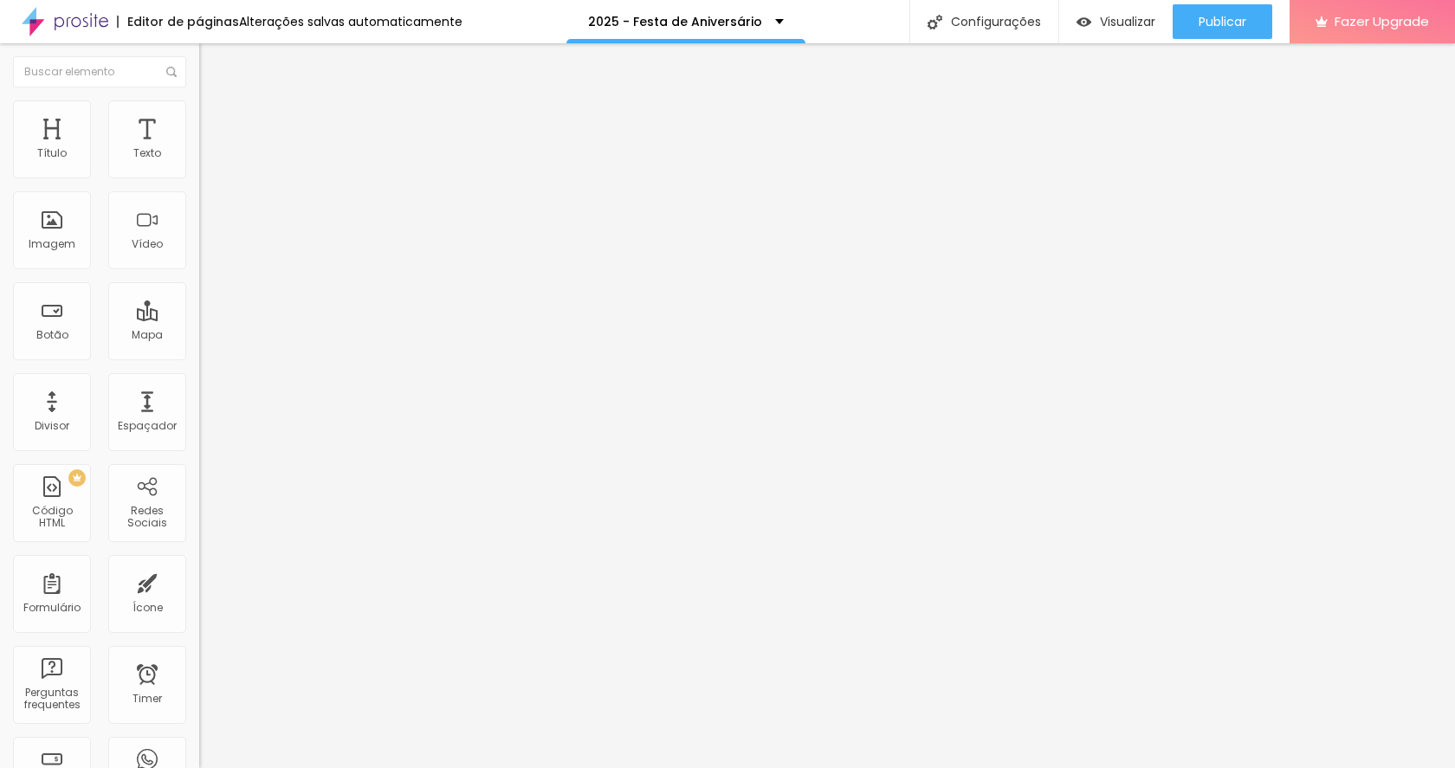
click at [206, 161] on icon "button" at bounding box center [211, 156] width 10 height 10
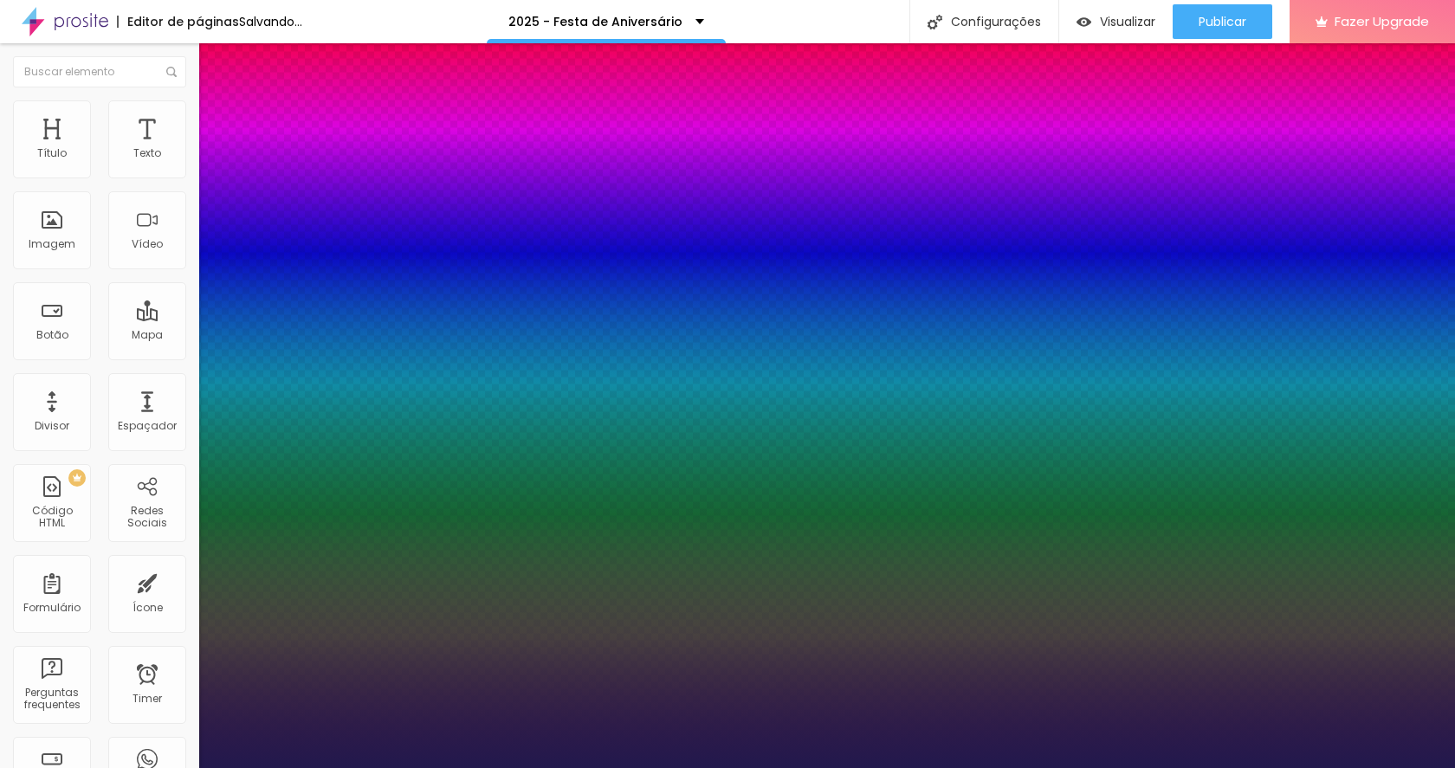
click at [899, 767] on div at bounding box center [727, 768] width 1455 height 0
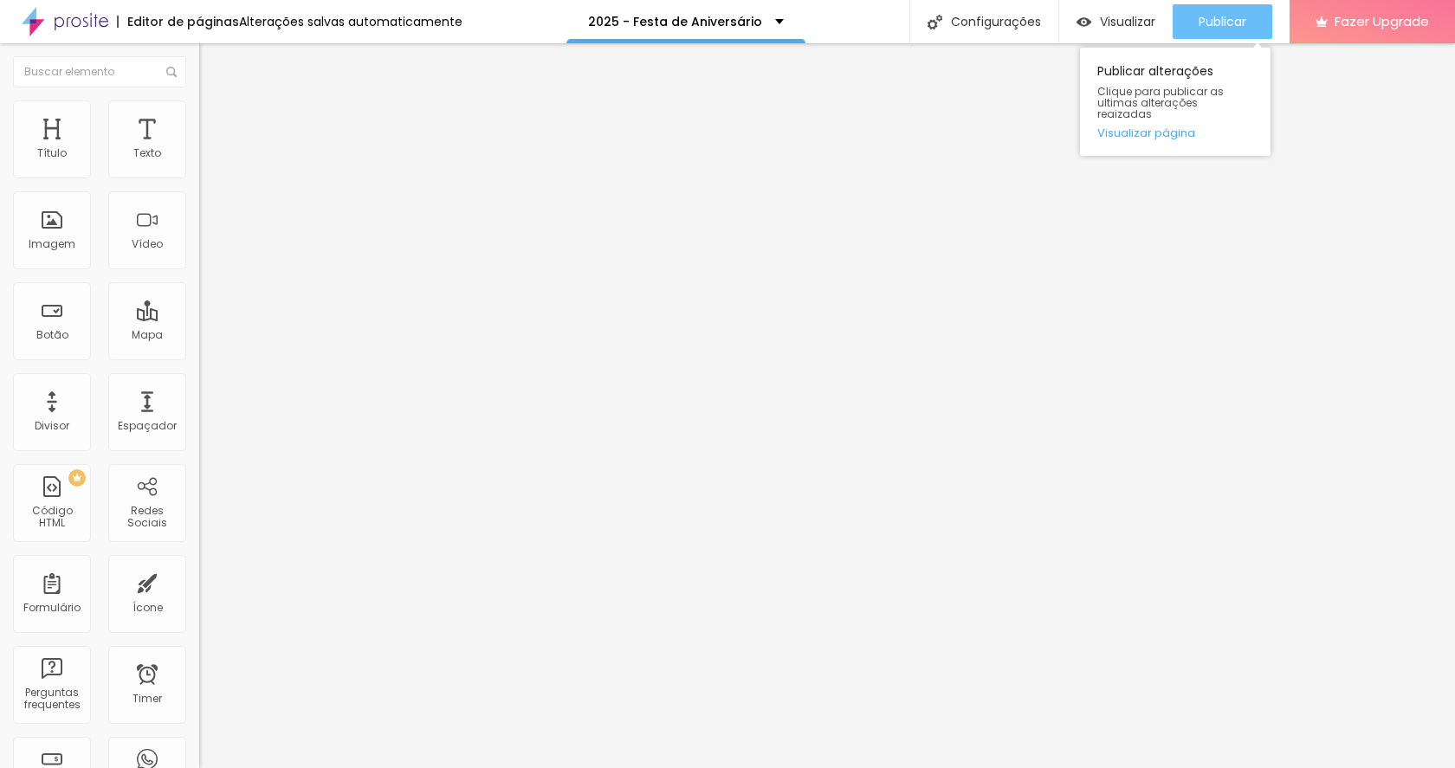
click at [1216, 17] on span "Publicar" at bounding box center [1222, 22] width 48 height 14
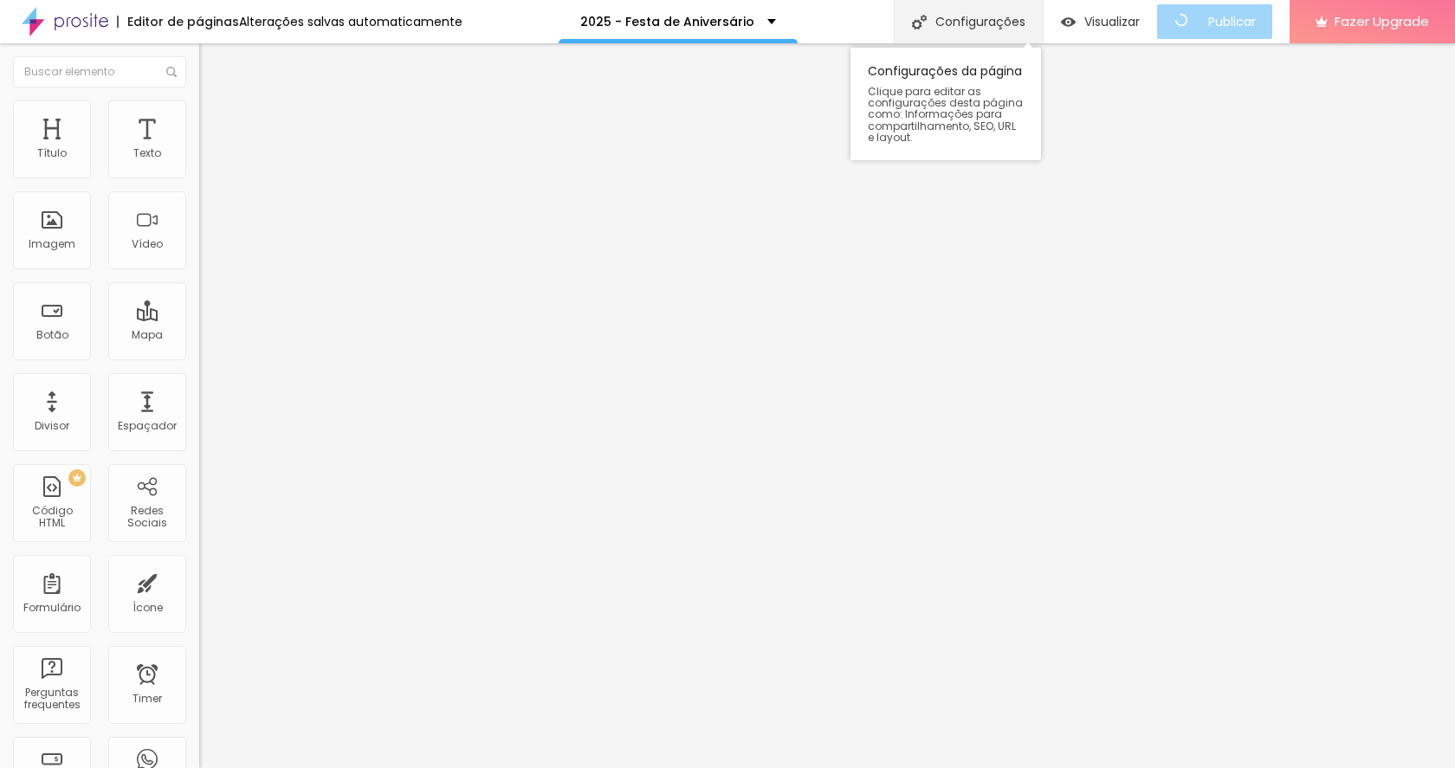
click at [961, 10] on div "Configurações" at bounding box center [967, 21] width 149 height 43
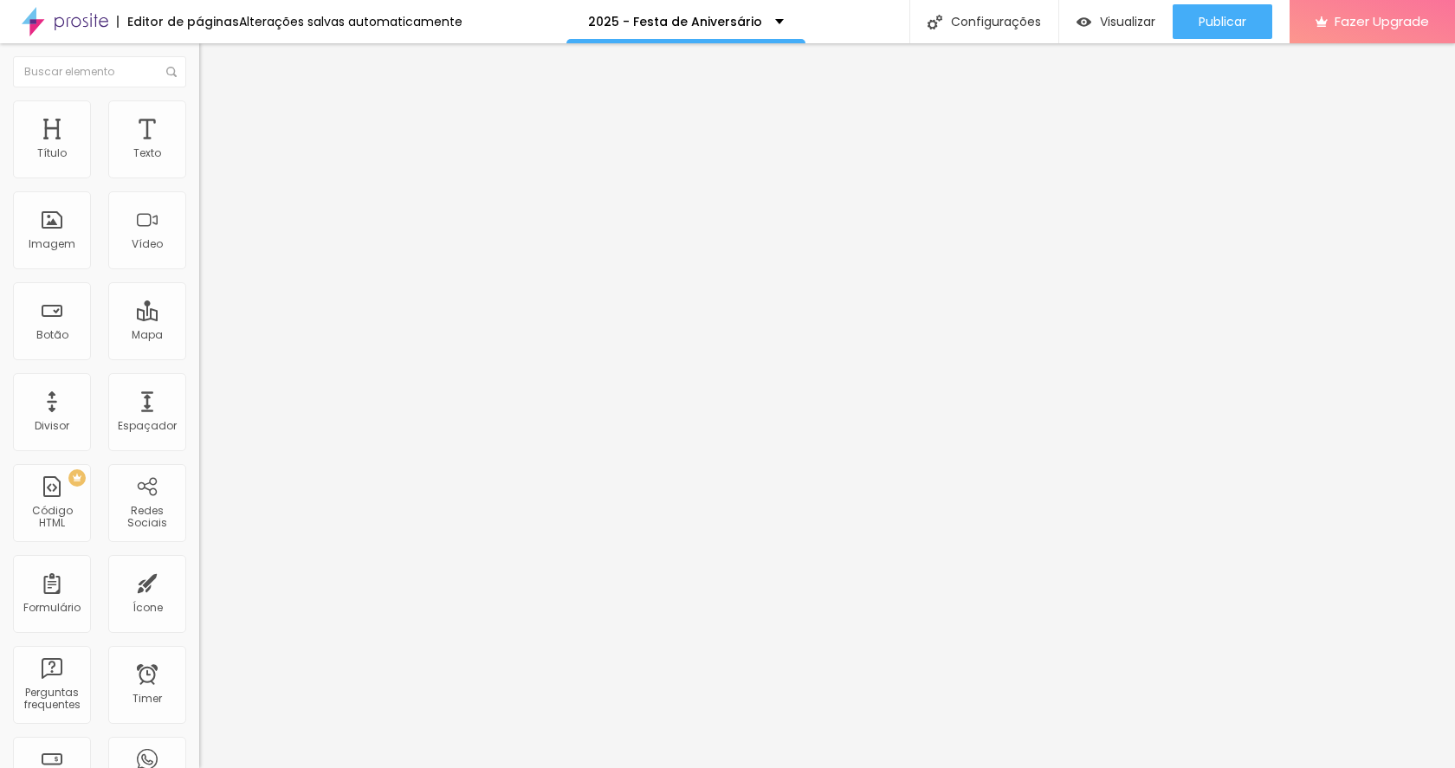
drag, startPoint x: 610, startPoint y: 188, endPoint x: 489, endPoint y: 193, distance: 120.5
drag, startPoint x: 558, startPoint y: 305, endPoint x: 679, endPoint y: 309, distance: 121.3
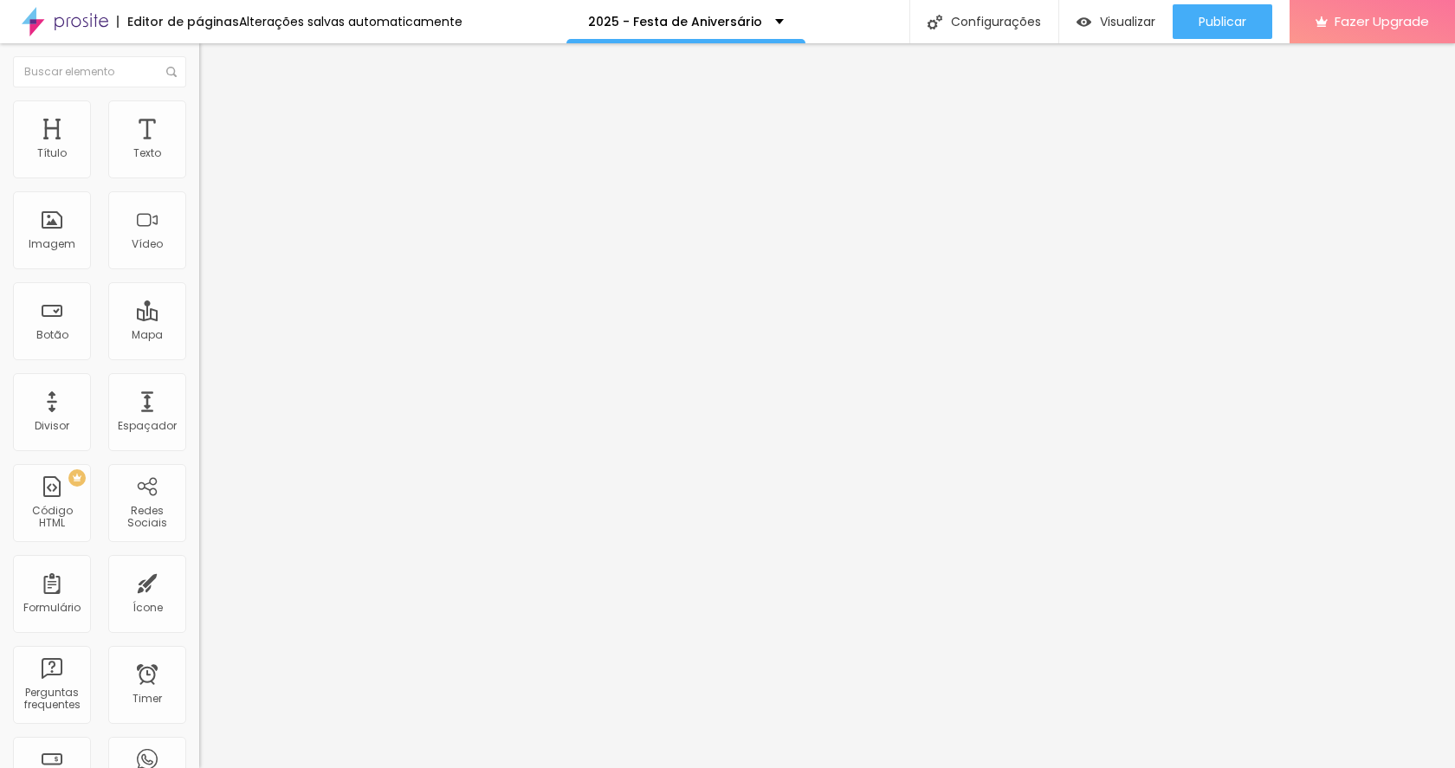
drag, startPoint x: 888, startPoint y: 311, endPoint x: 544, endPoint y: 303, distance: 344.7
copy p "http://www.porthaisehigor.com.br/2025-festa-de-aniversario"
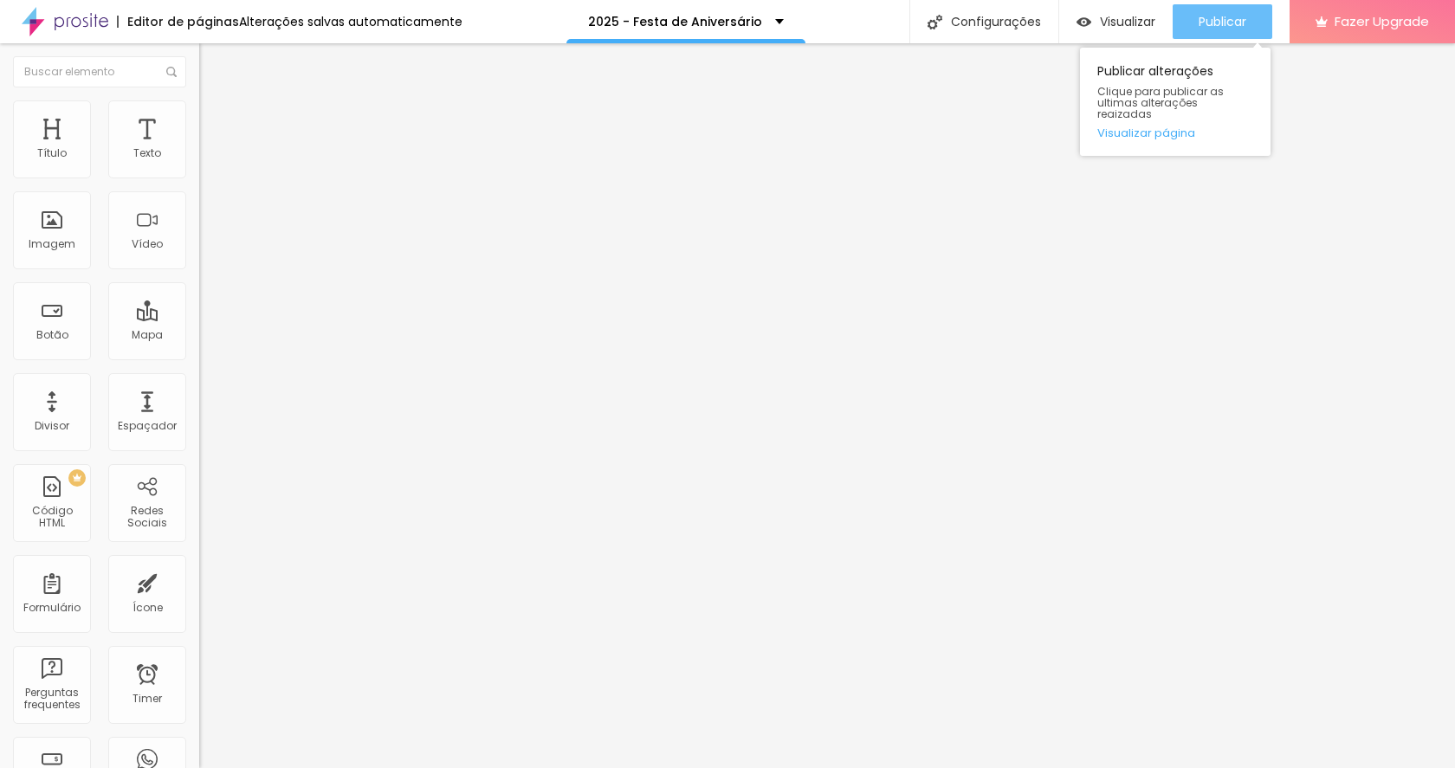
click at [1213, 36] on div "Publicar" at bounding box center [1222, 21] width 48 height 35
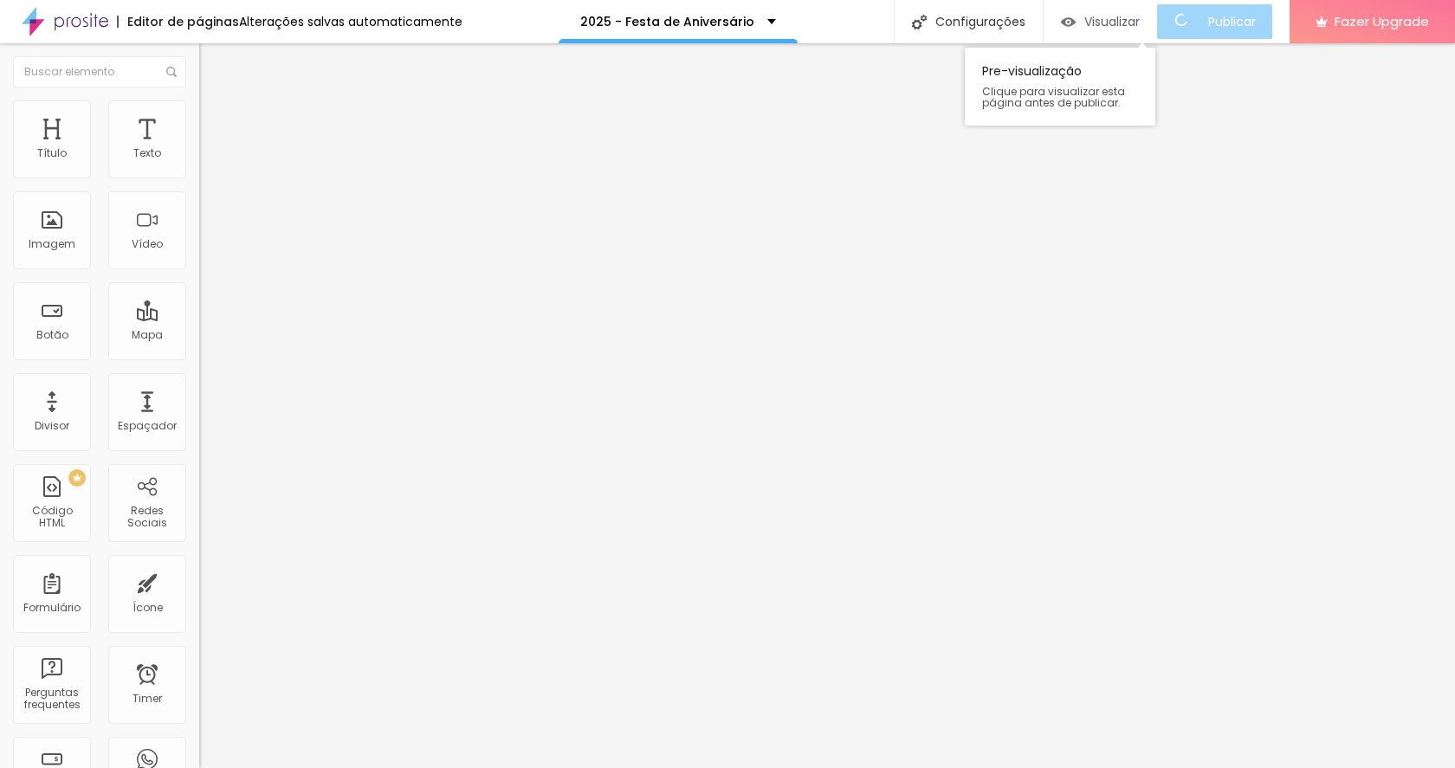
click at [1139, 28] on span "Visualizar" at bounding box center [1111, 22] width 55 height 14
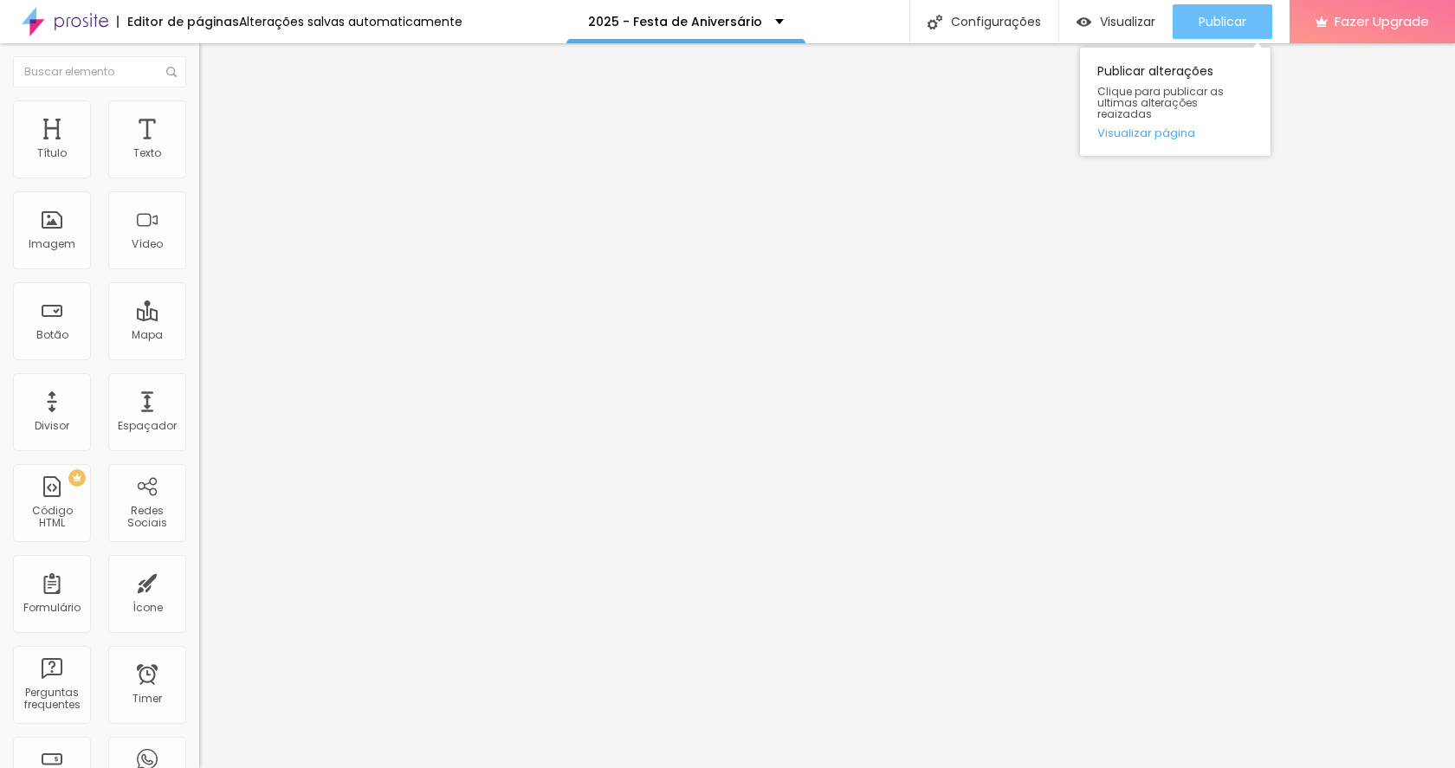
click at [1225, 18] on span "Publicar" at bounding box center [1222, 22] width 48 height 14
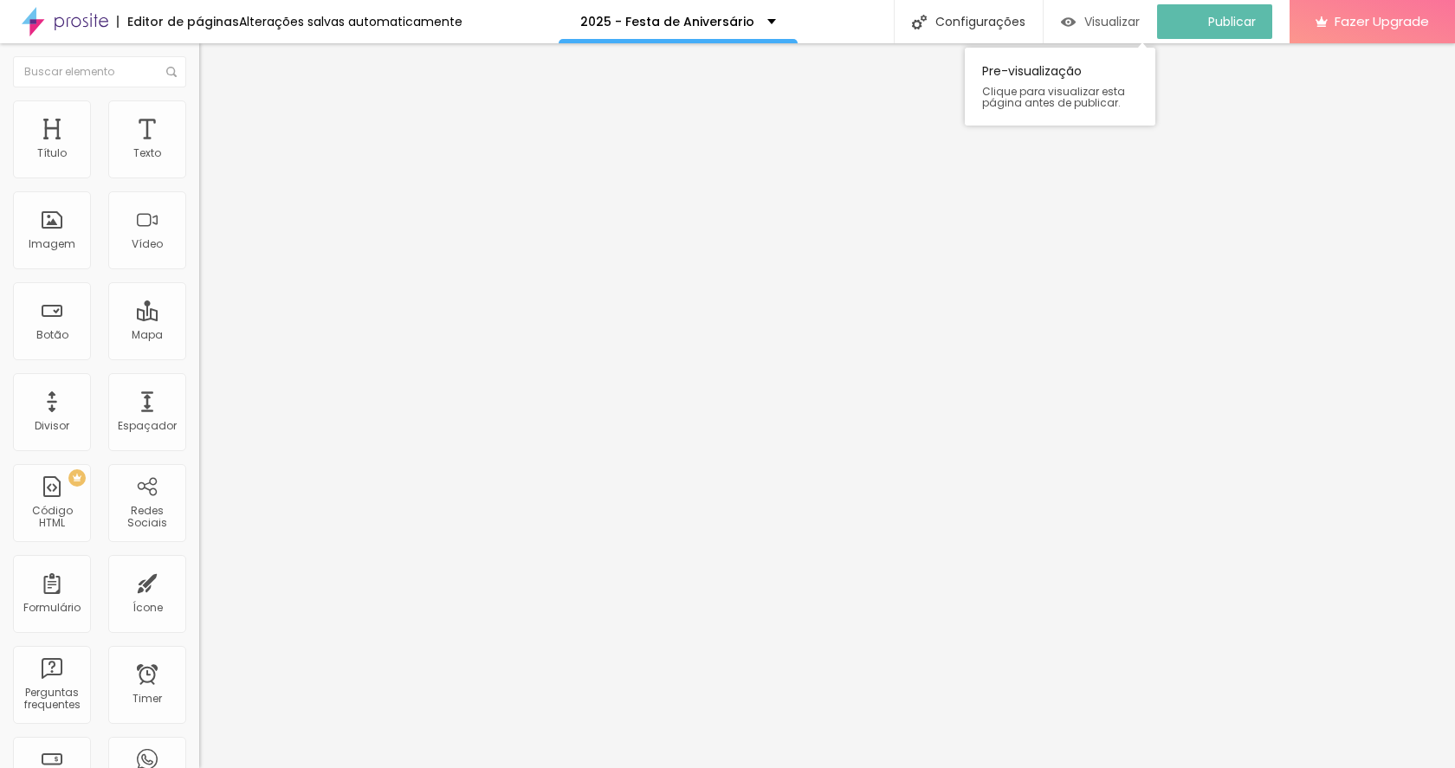
click at [1101, 28] on span "Visualizar" at bounding box center [1111, 22] width 55 height 14
click at [199, 166] on button "button" at bounding box center [211, 157] width 24 height 18
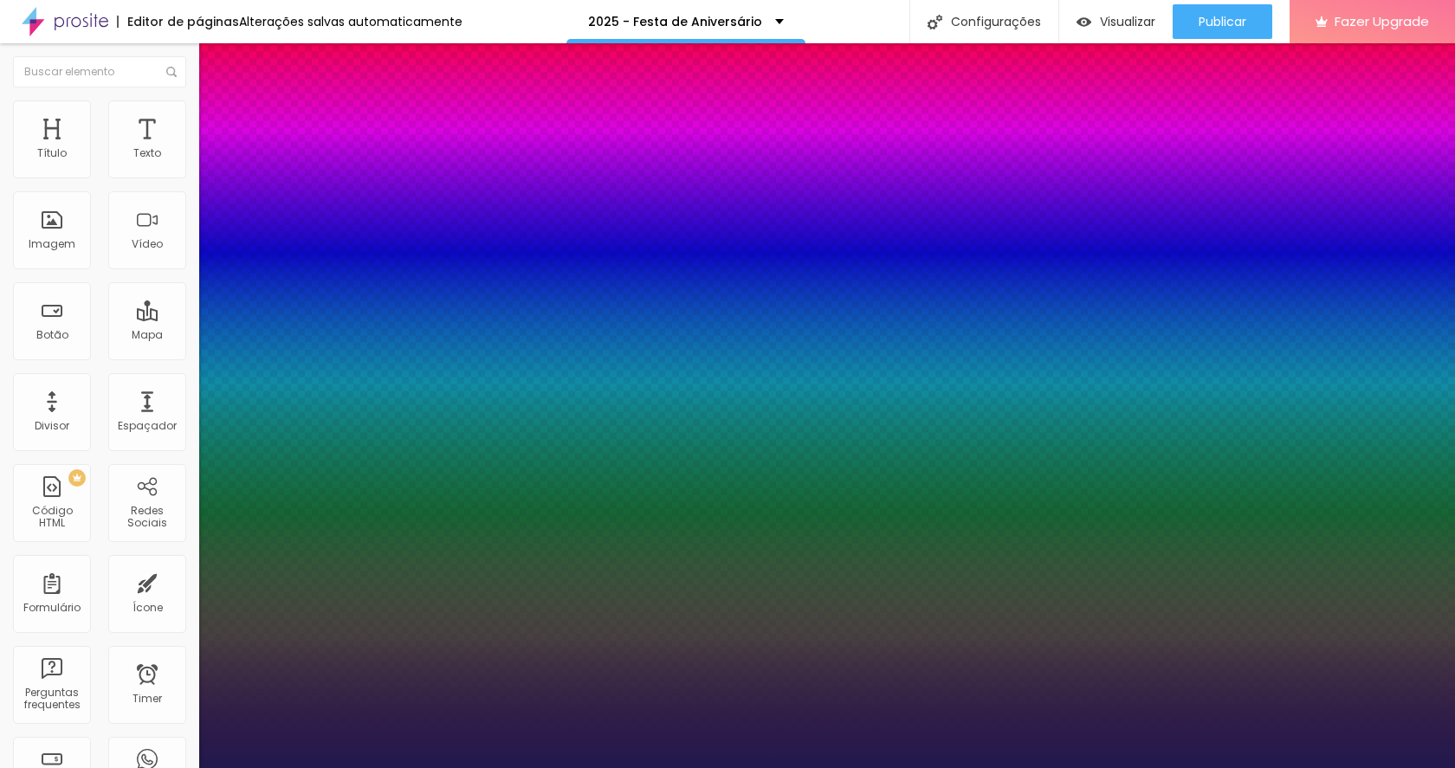
drag, startPoint x: 280, startPoint y: 286, endPoint x: 270, endPoint y: 287, distance: 9.6
drag, startPoint x: 221, startPoint y: 412, endPoint x: 239, endPoint y: 413, distance: 18.2
click at [1252, 767] on div at bounding box center [727, 768] width 1455 height 0
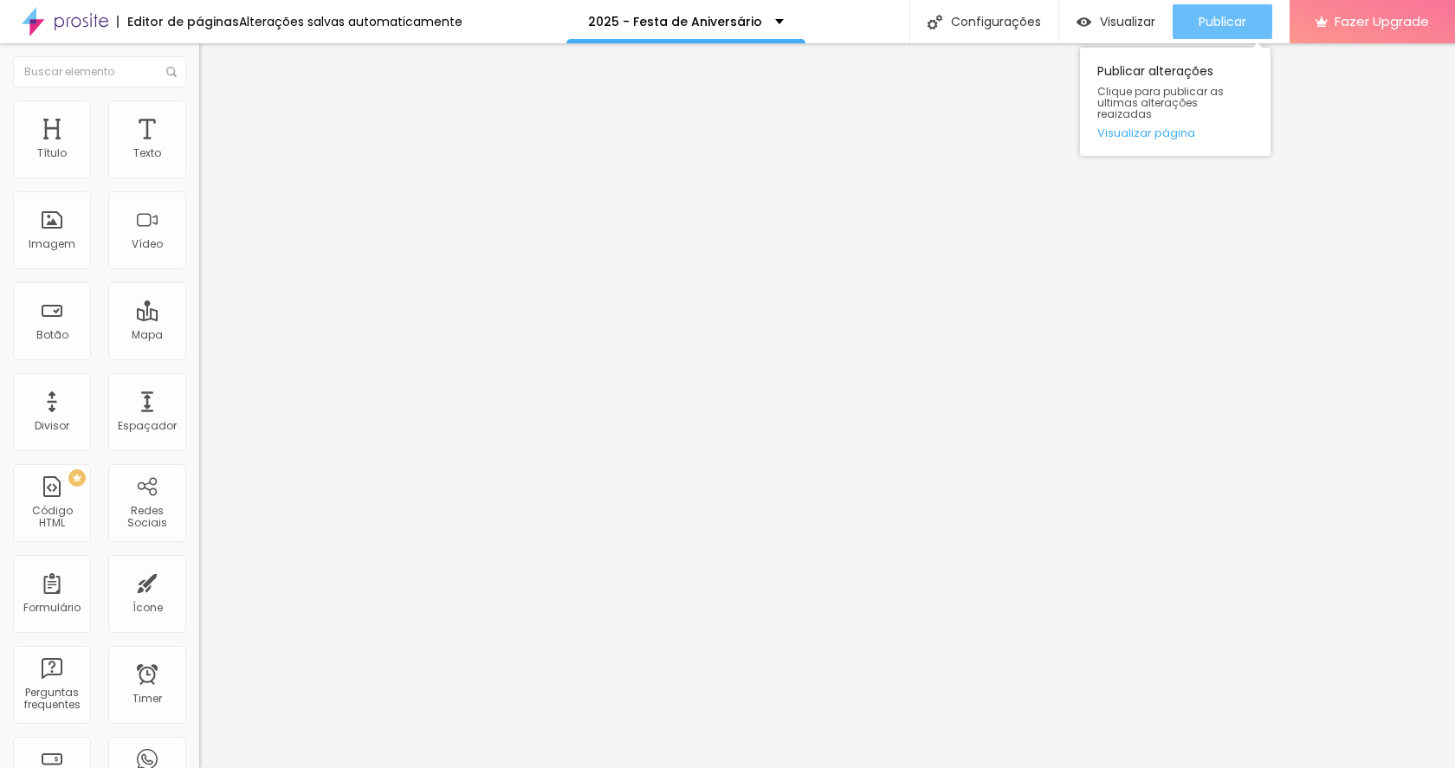
click at [1242, 26] on span "Publicar" at bounding box center [1222, 22] width 48 height 14
click at [1201, 31] on div "Publicar" at bounding box center [1222, 21] width 48 height 35
click at [1202, 16] on span "Publicar" at bounding box center [1222, 22] width 48 height 14
click at [1207, 15] on span "Publicar" at bounding box center [1222, 22] width 48 height 14
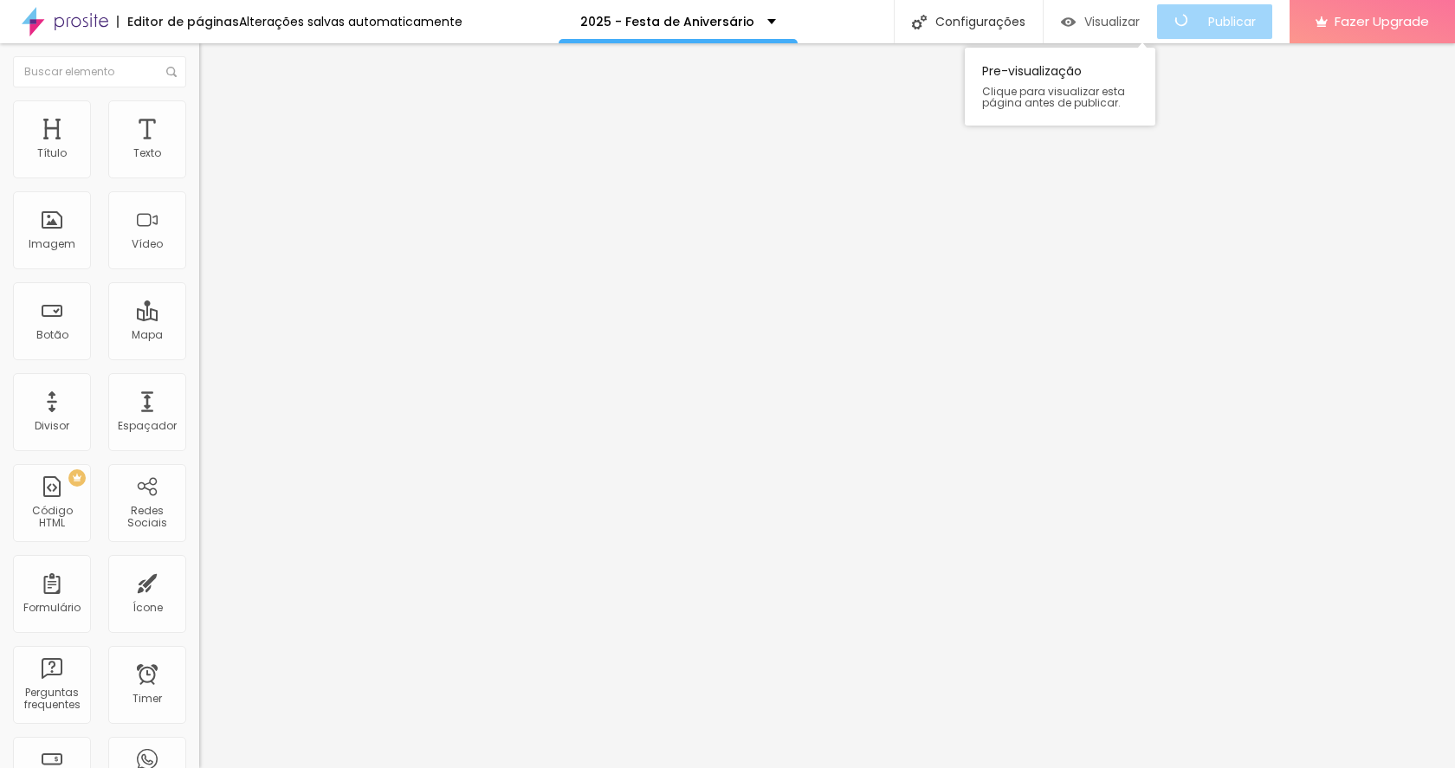
click at [1075, 24] on img "button" at bounding box center [1068, 22] width 15 height 15
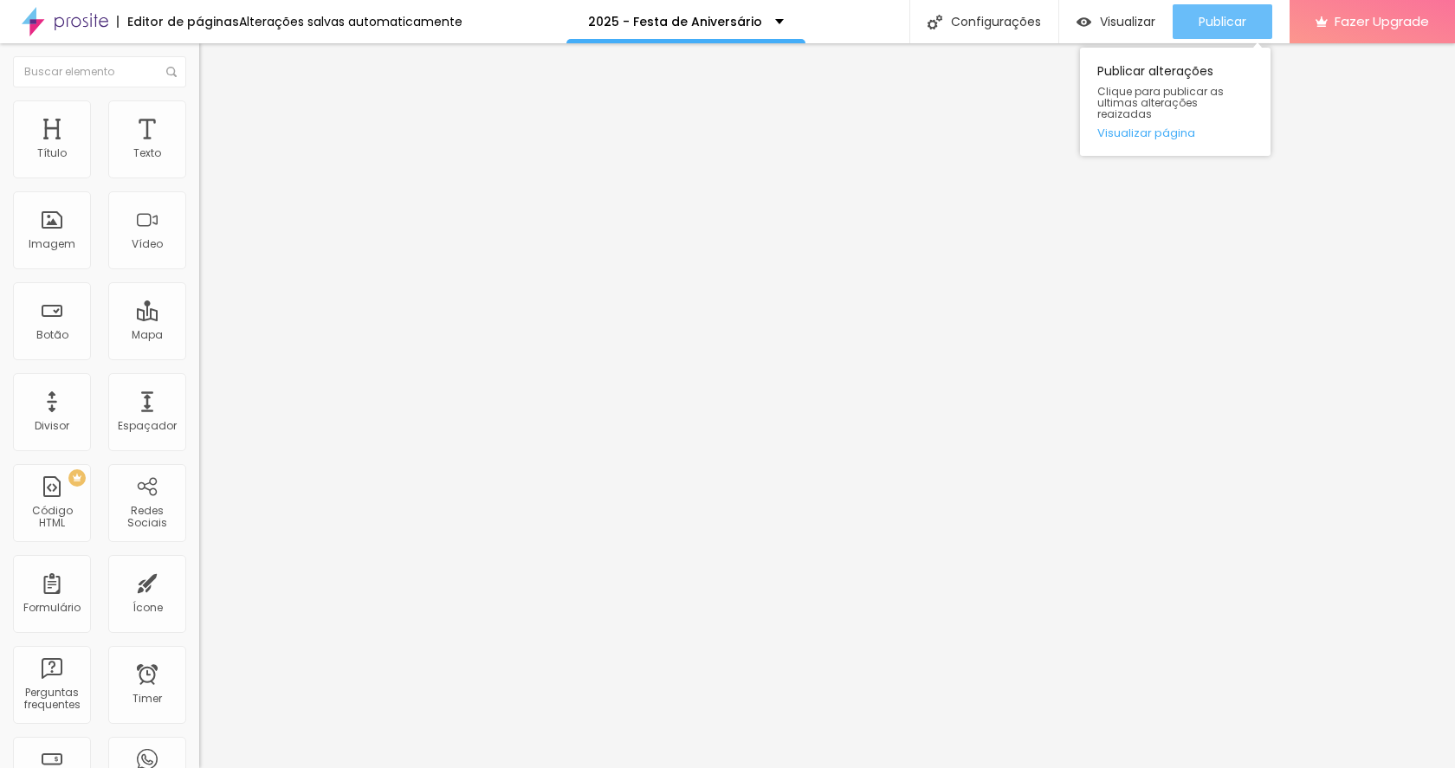
click at [1203, 23] on span "Publicar" at bounding box center [1222, 22] width 48 height 14
click at [1153, 23] on icon "button" at bounding box center [1162, 21] width 21 height 21
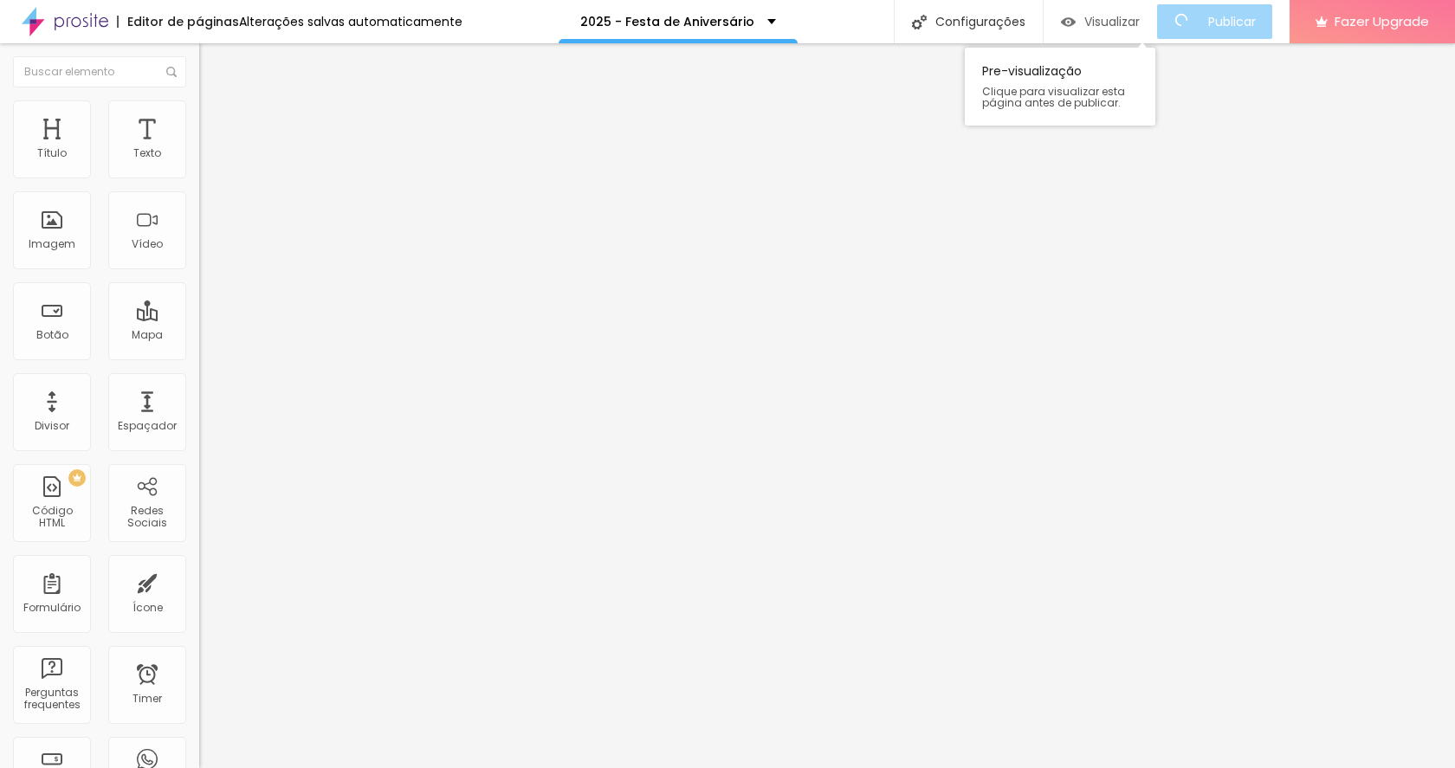
click at [1127, 15] on span "Visualizar" at bounding box center [1111, 22] width 55 height 14
click at [208, 159] on icon "button" at bounding box center [211, 155] width 7 height 7
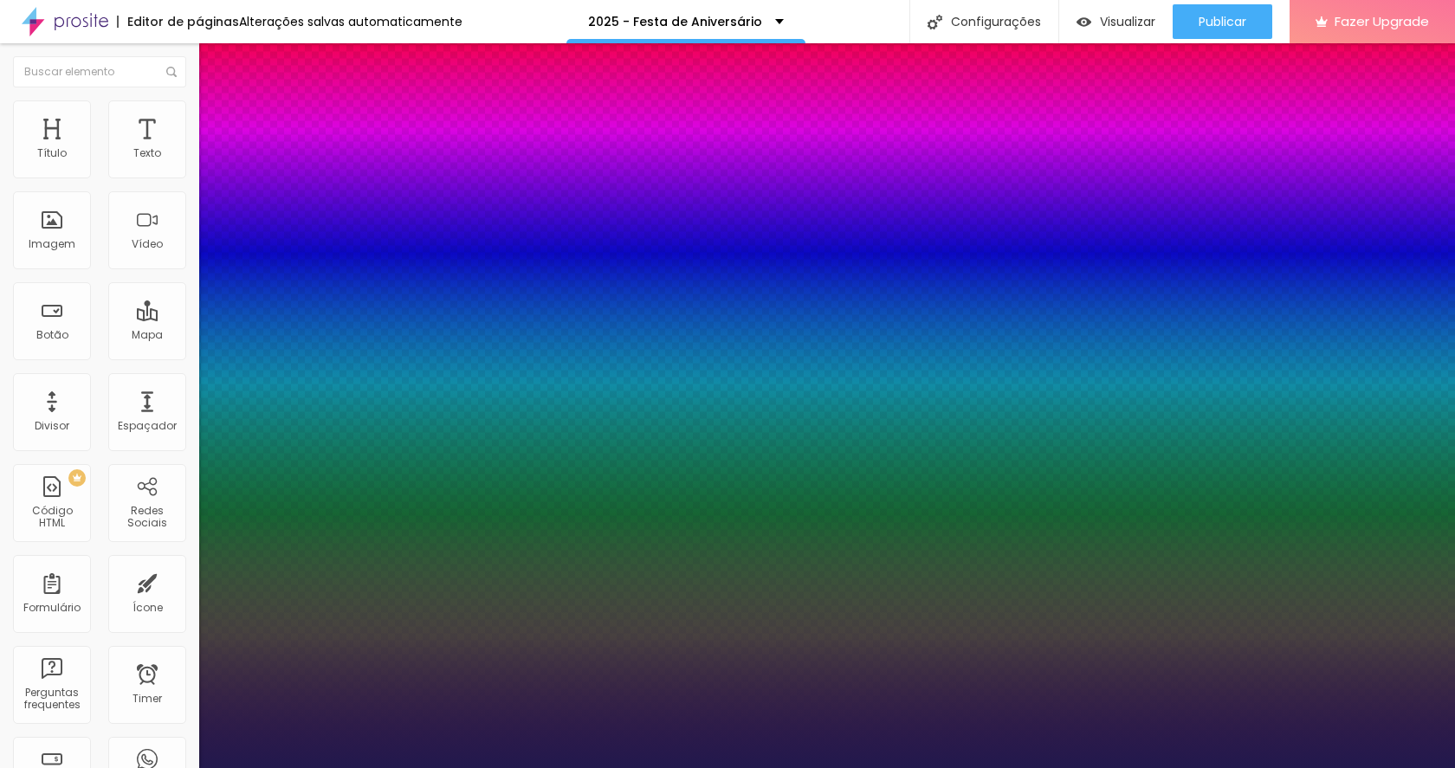
type input "1"
type input "19"
type input "1"
type input "17"
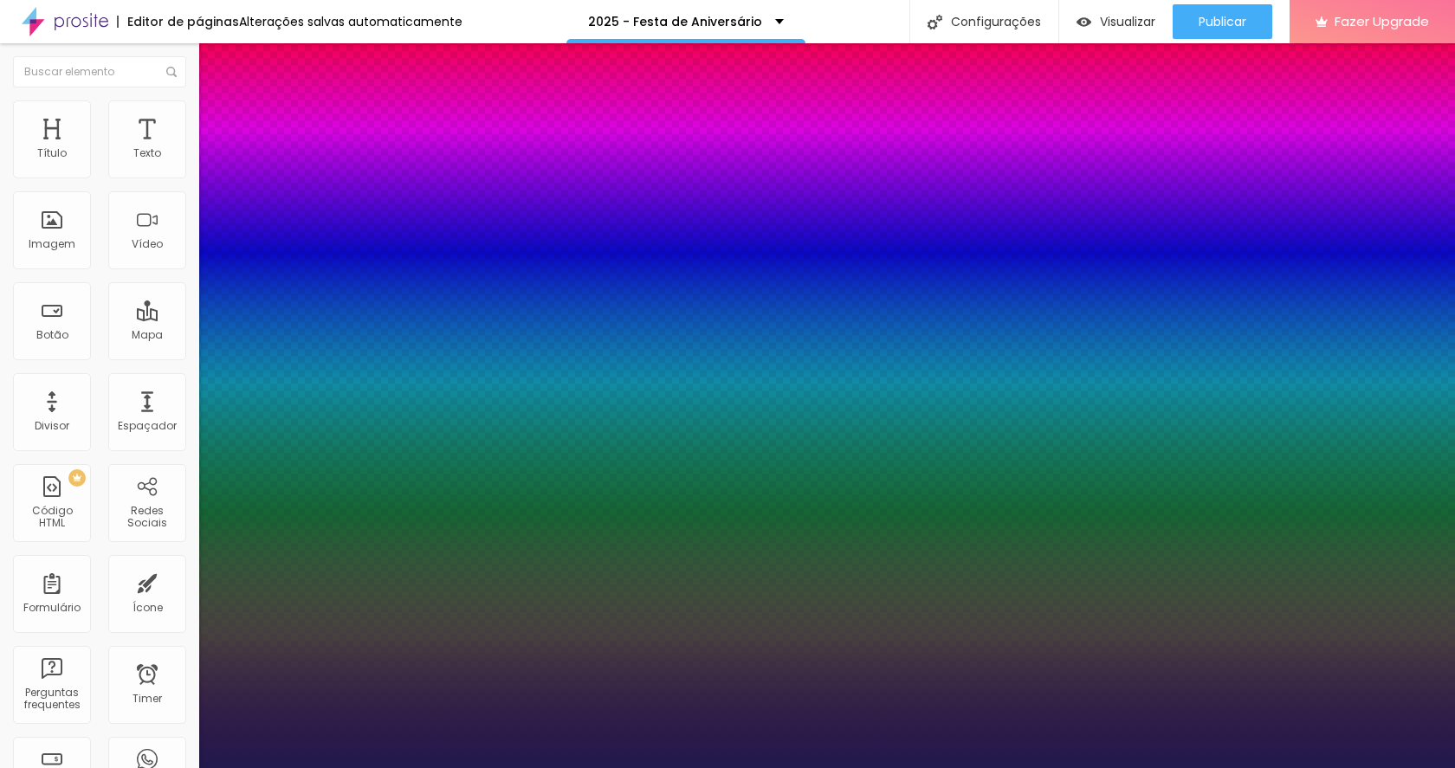
type input "17"
type input "1"
type input "16"
type input "1"
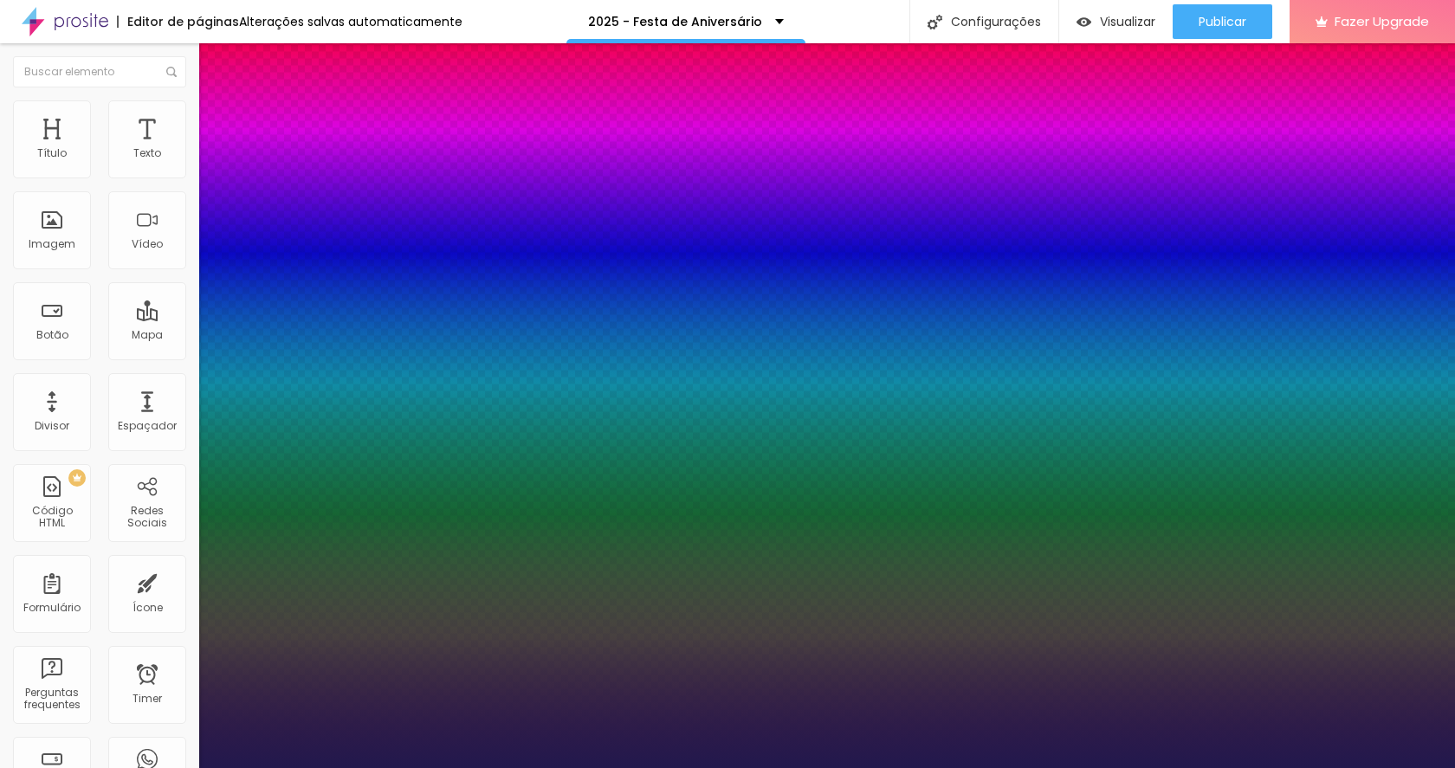
type input "15"
type input "1"
type input "16"
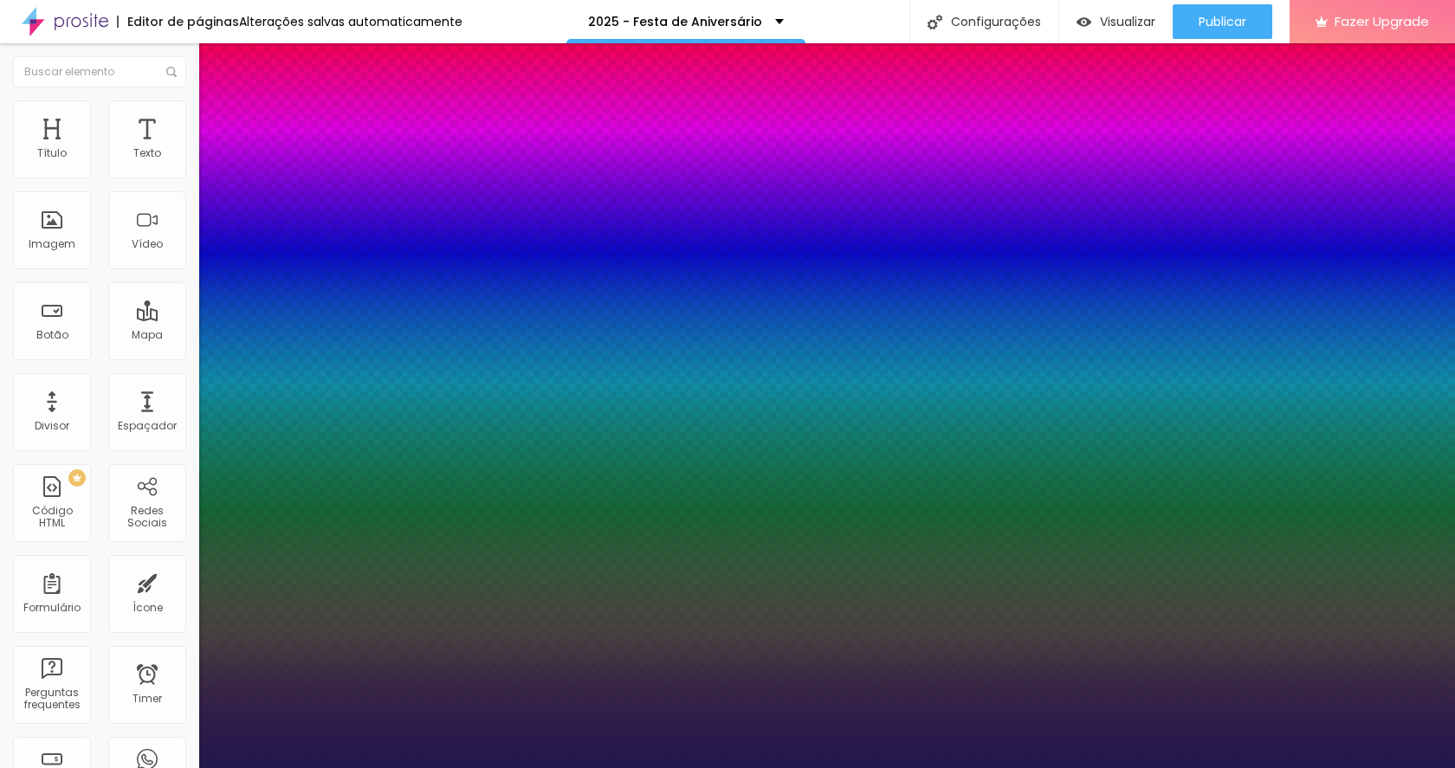
type input "1"
type input "17"
type input "1"
type input "18"
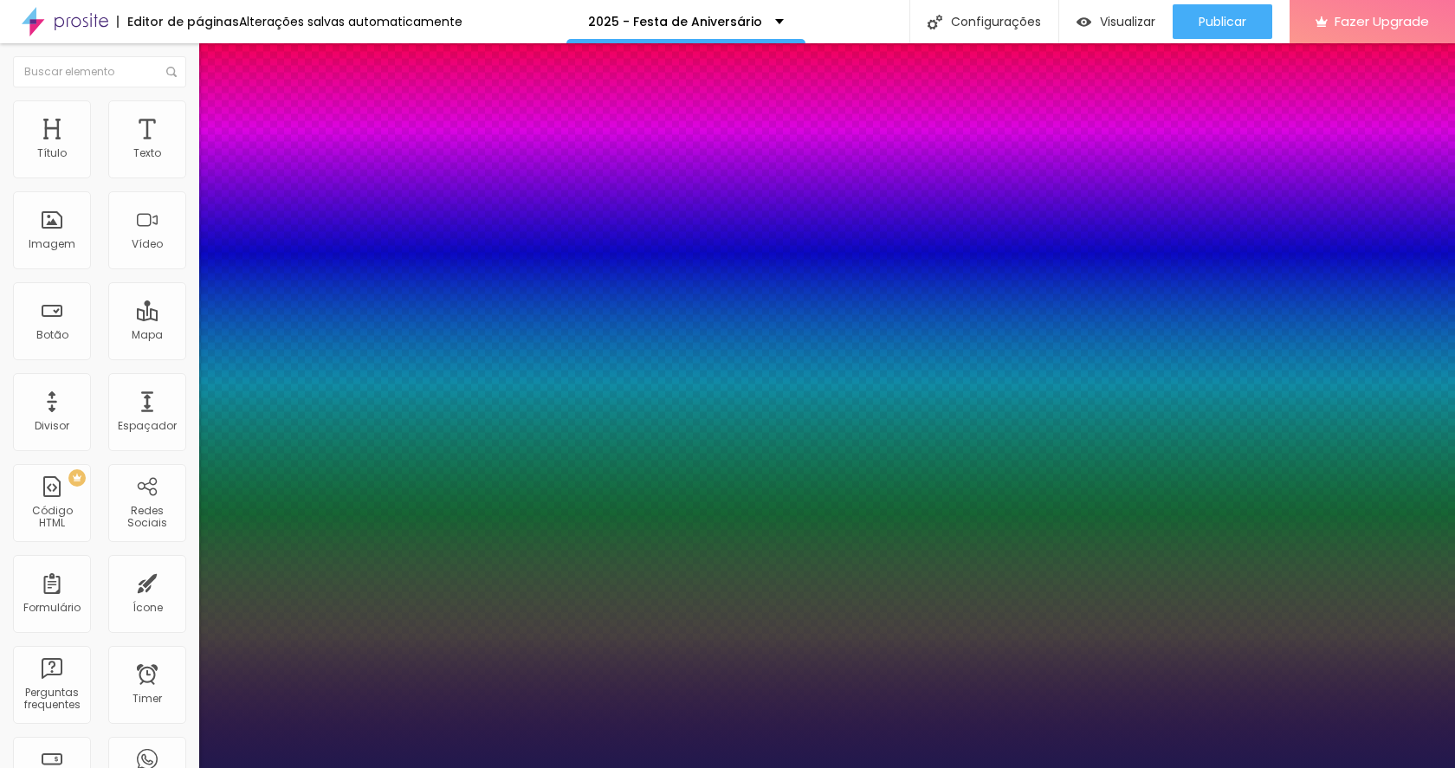
type input "18"
type input "1"
type input "18"
type input "1"
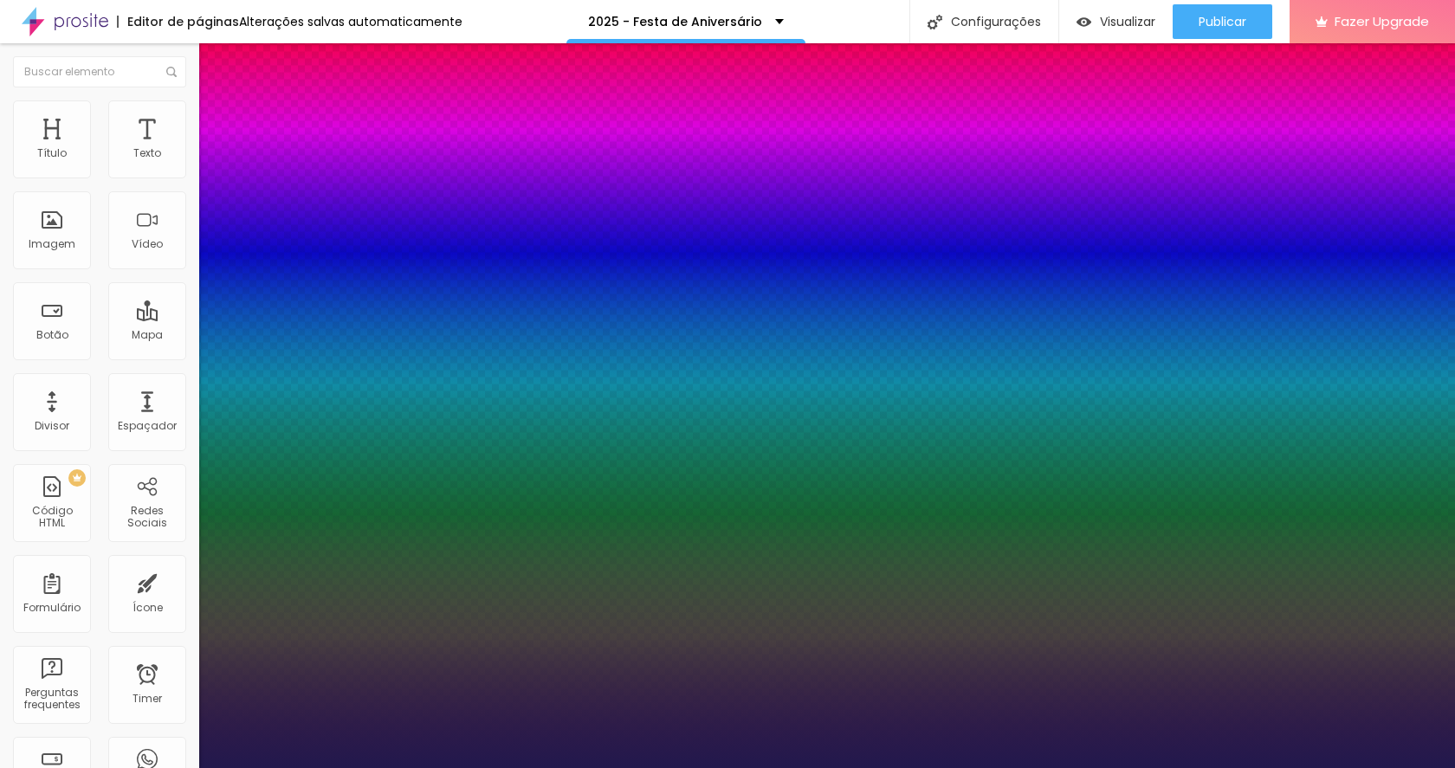
type input "0.6"
type input "1"
type input "0.7"
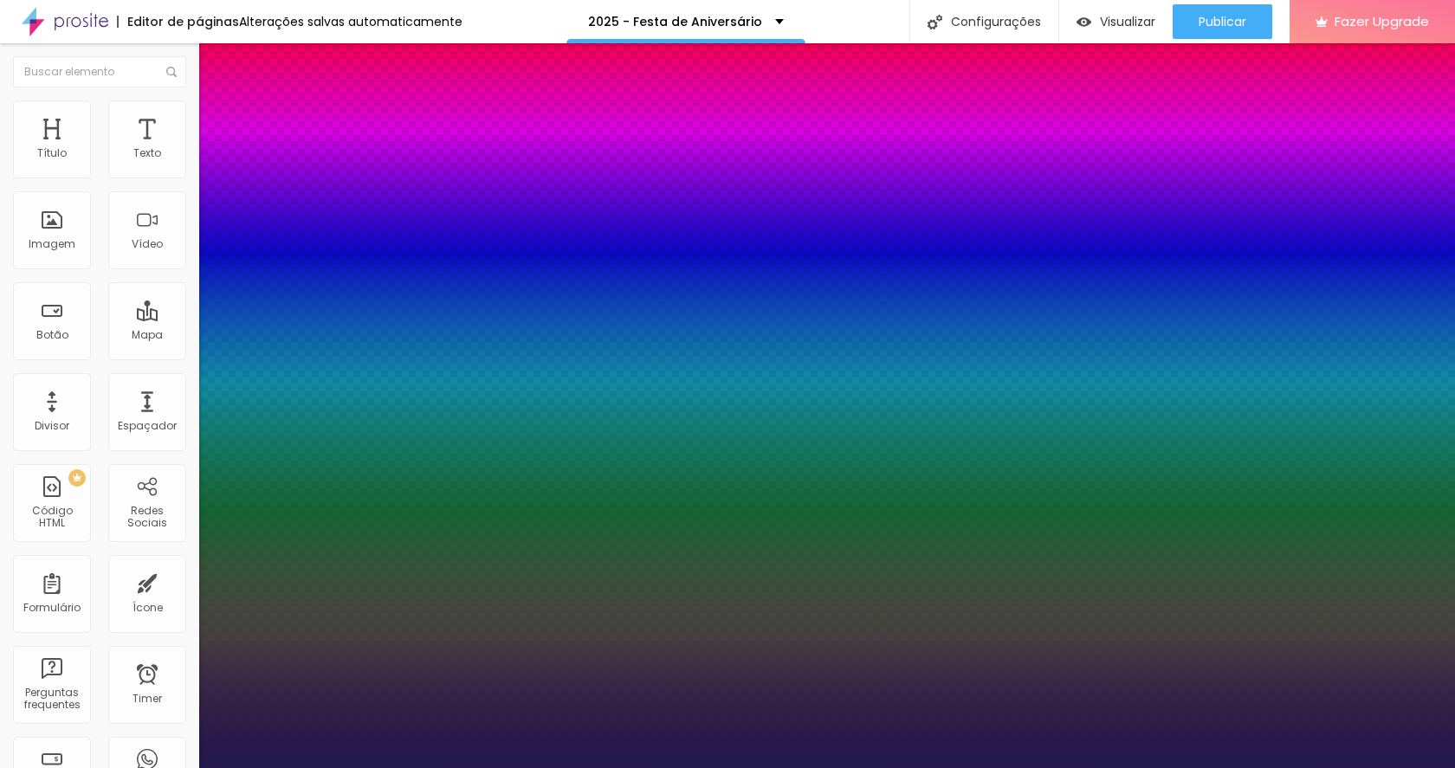
type input "1"
type input "0.8"
type input "1"
type input "0.9"
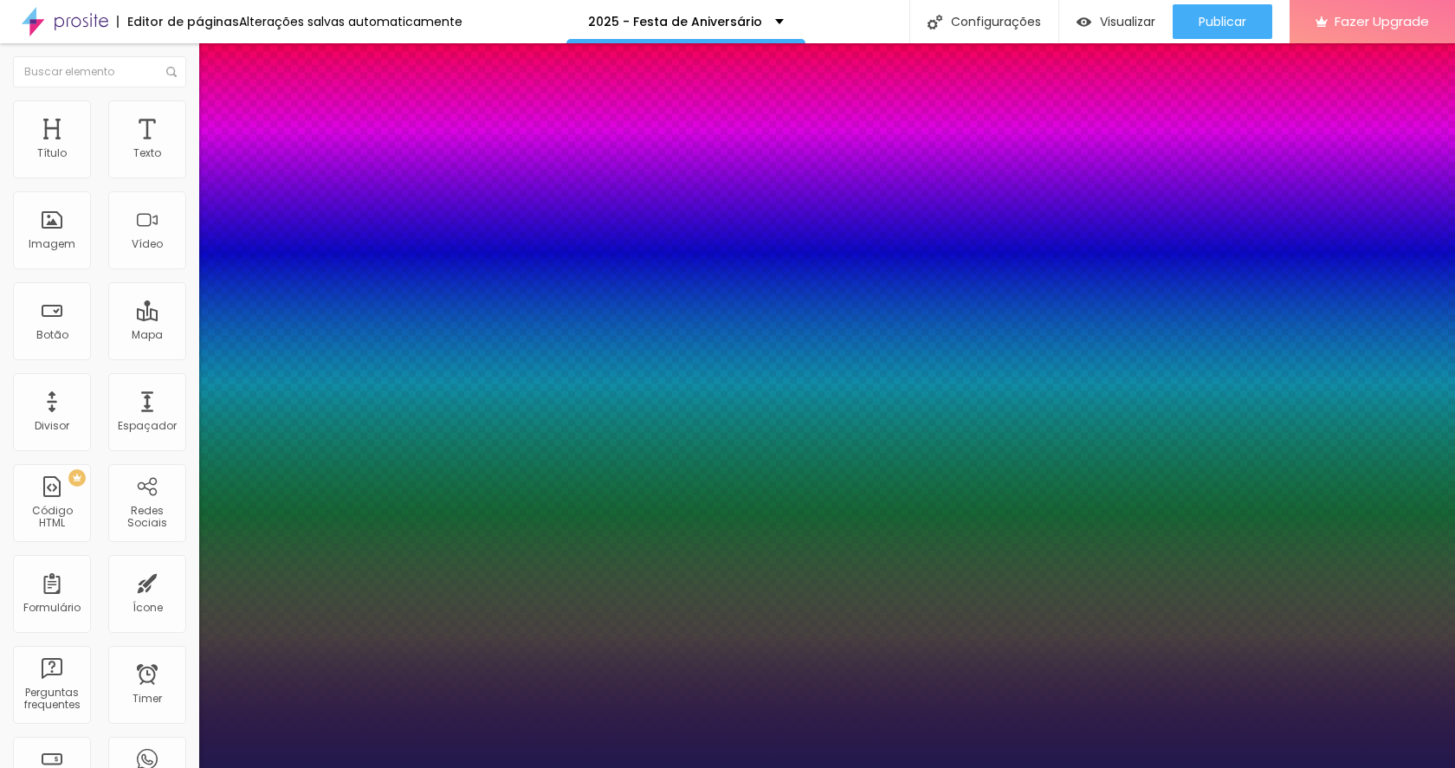
type input "0.9"
type input "1"
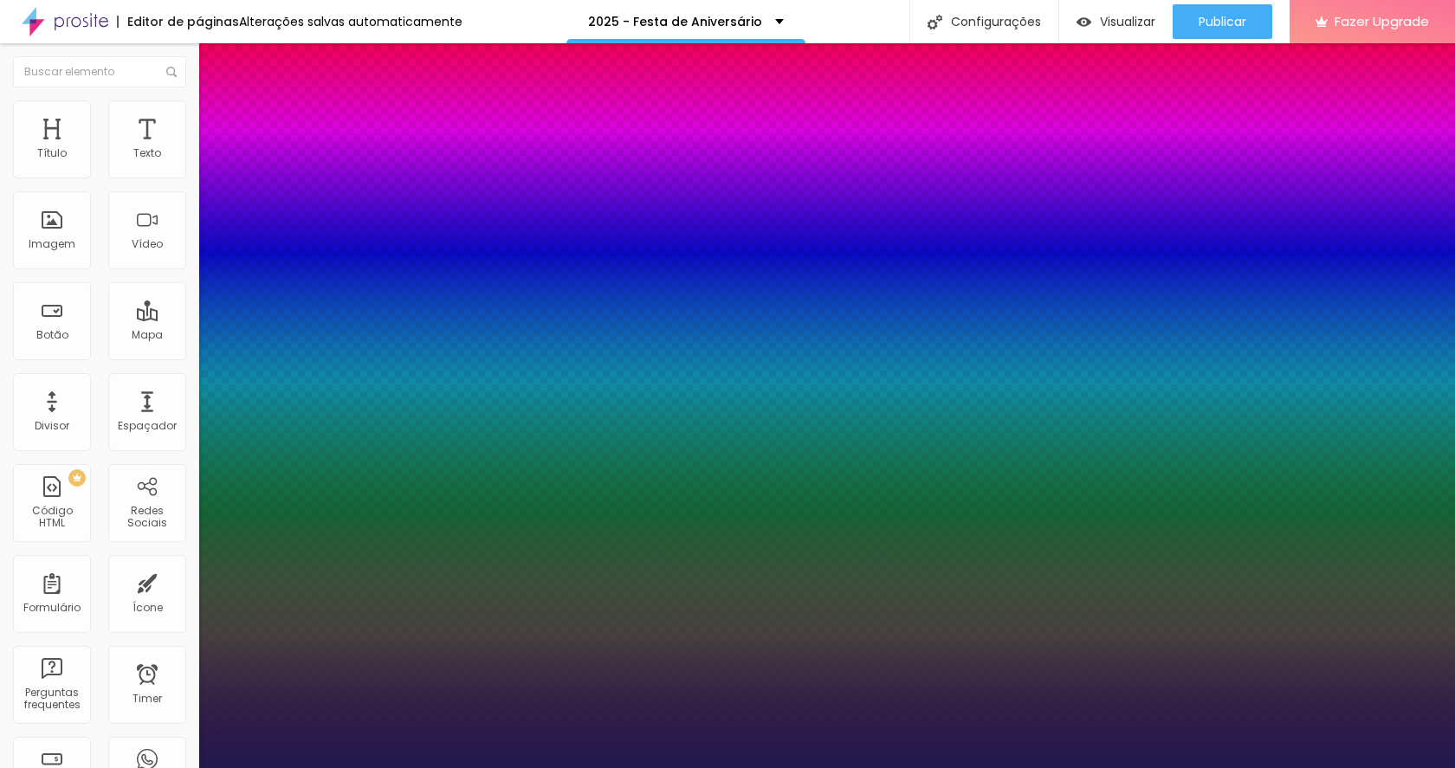
type input "1.1"
type input "1"
type input "1.2"
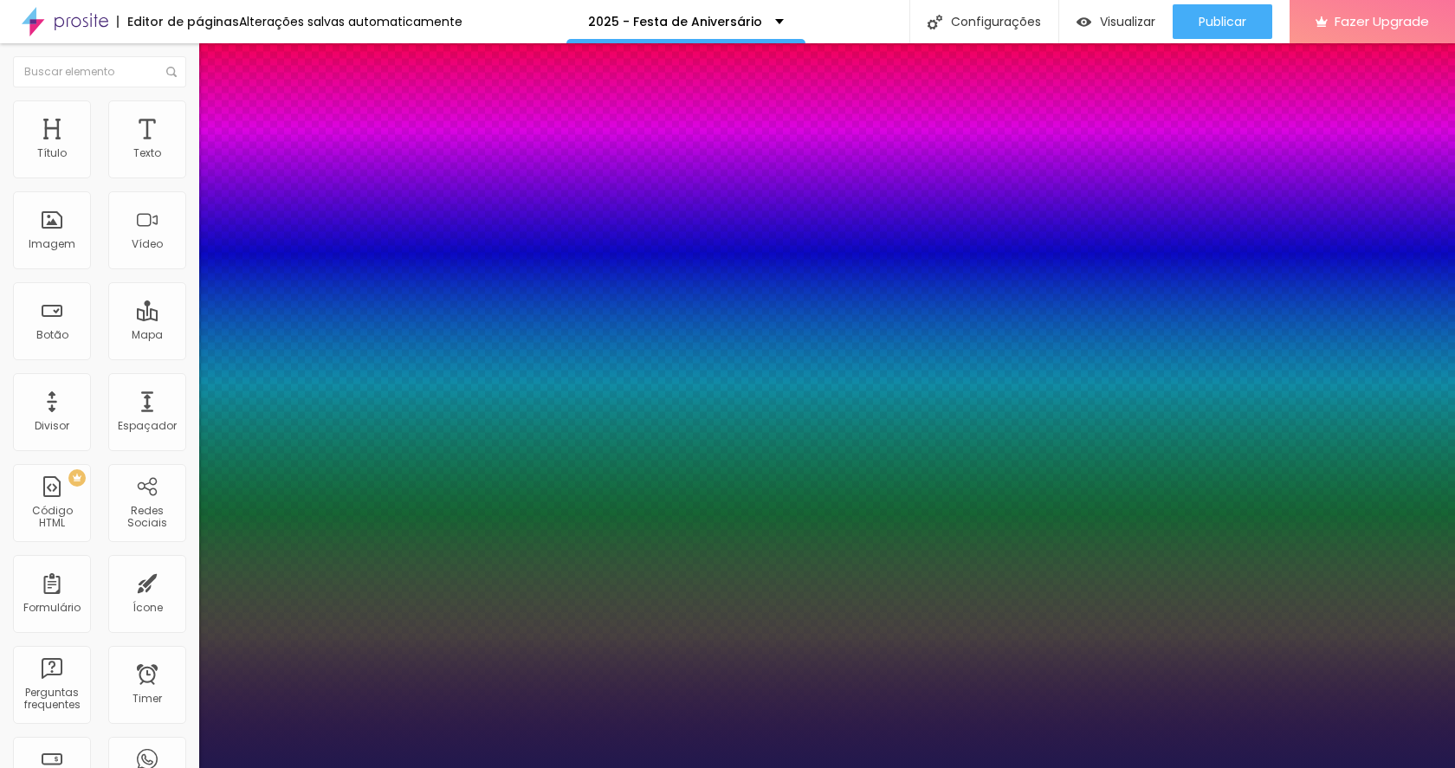
type input "1"
type input "1.1"
drag, startPoint x: 221, startPoint y: 413, endPoint x: 274, endPoint y: 419, distance: 53.2
type input "1.1"
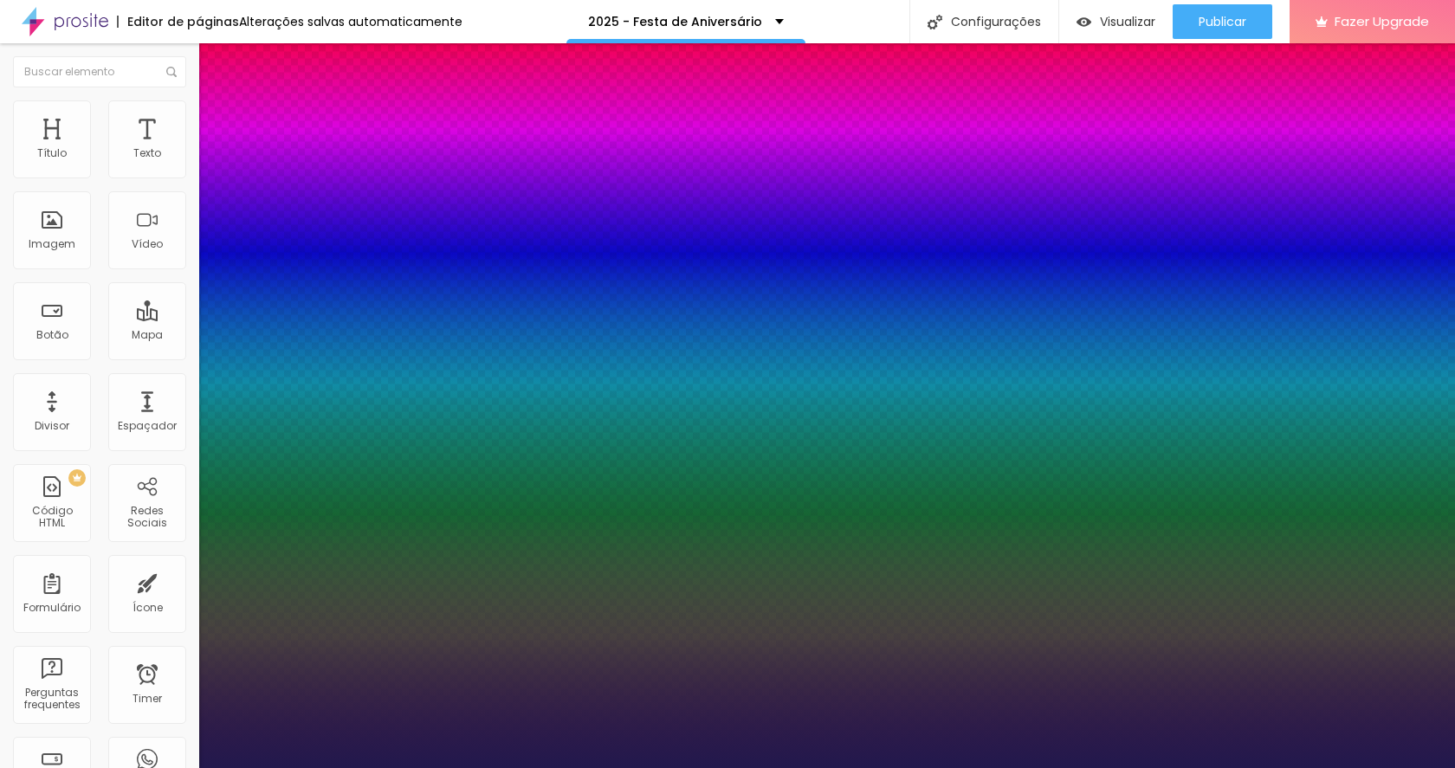
type input "1"
type input "14"
type input "1"
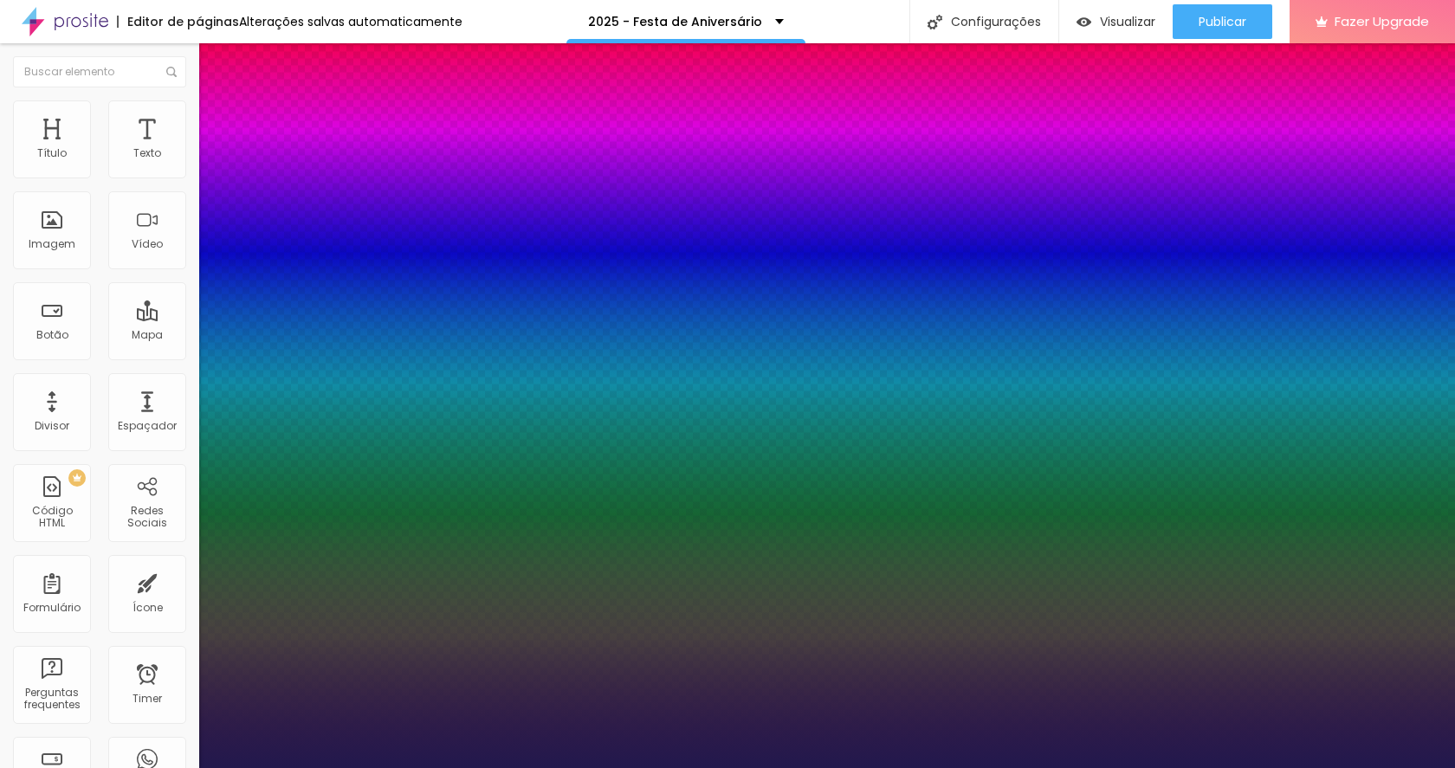
type input "13"
type input "1"
type input "14"
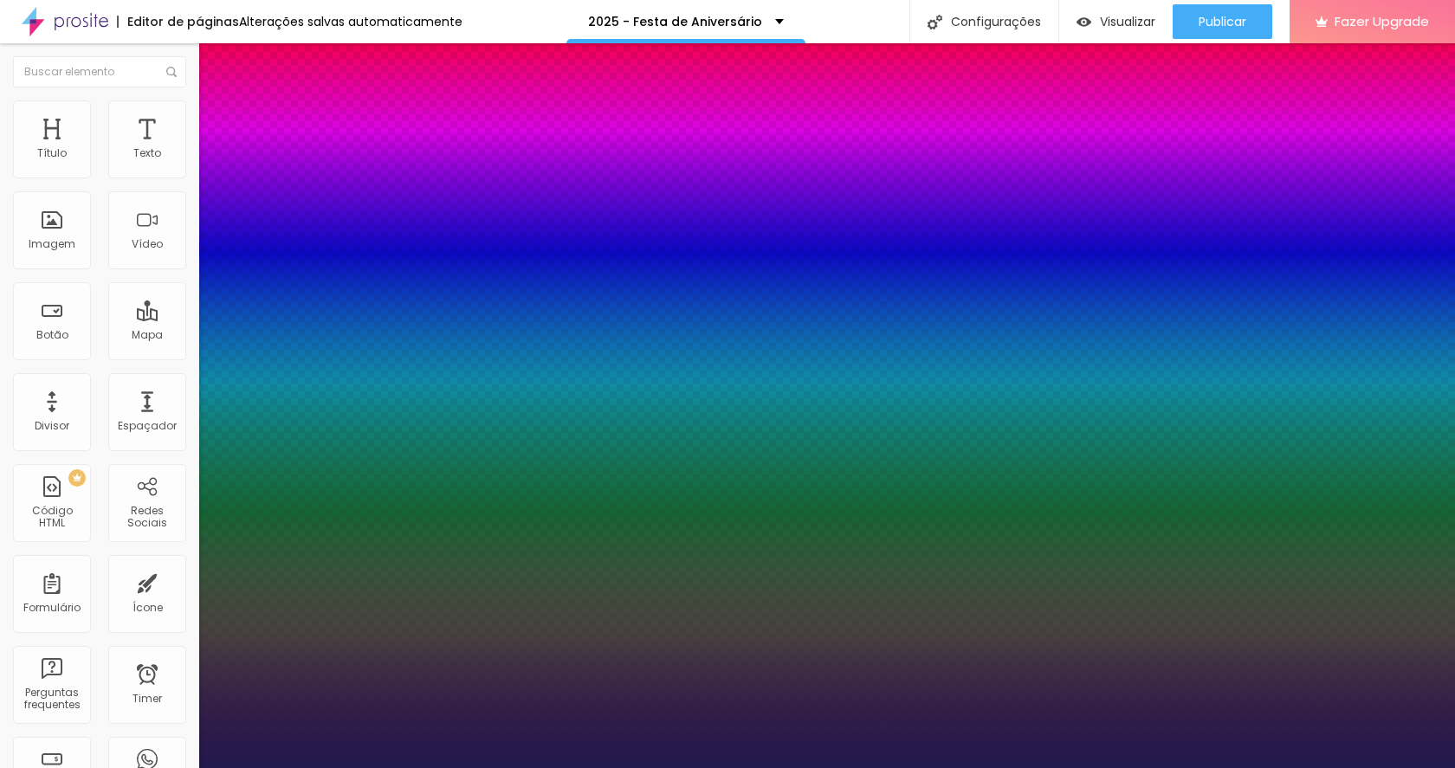
type input "1"
type input "15"
type input "1"
type input "16"
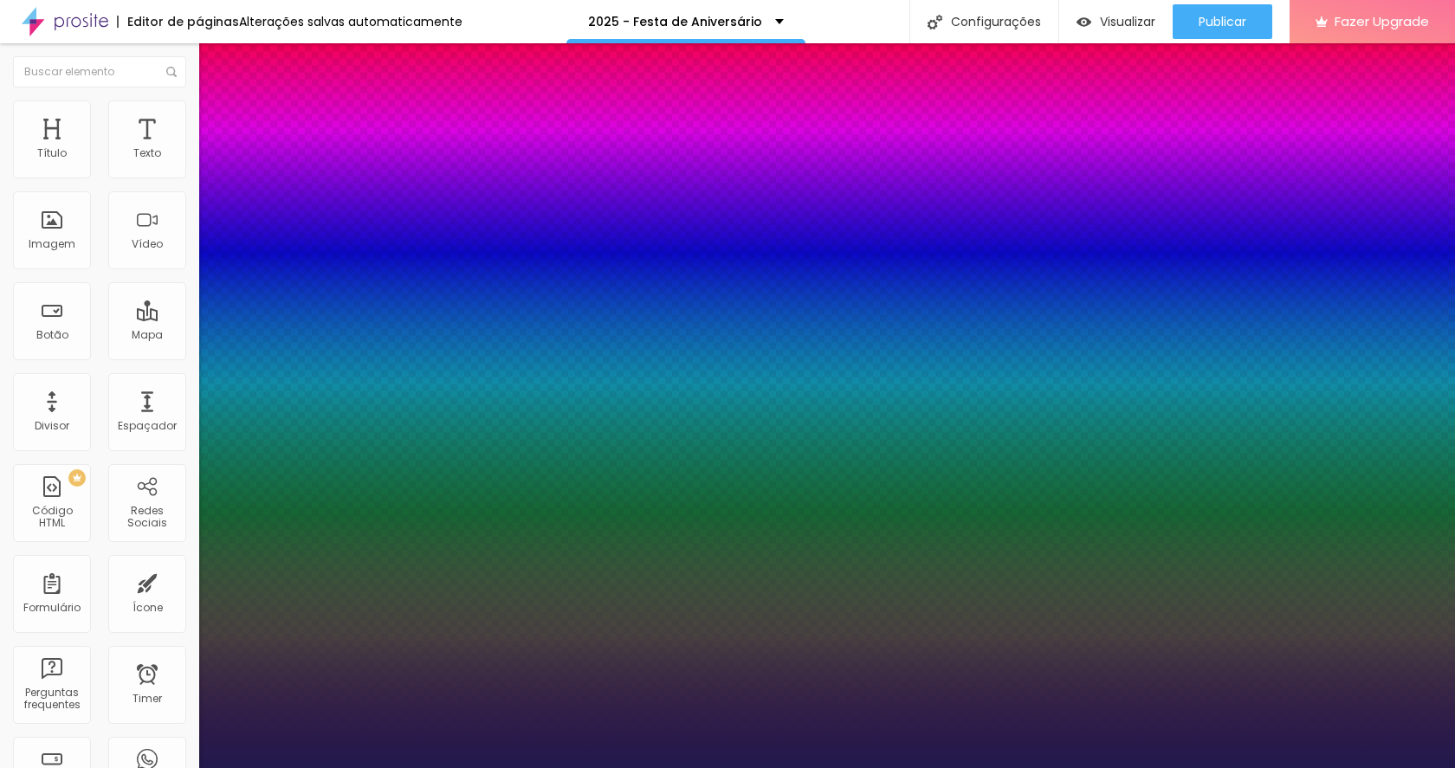
type input "16"
type input "1"
type input "16"
type input "1"
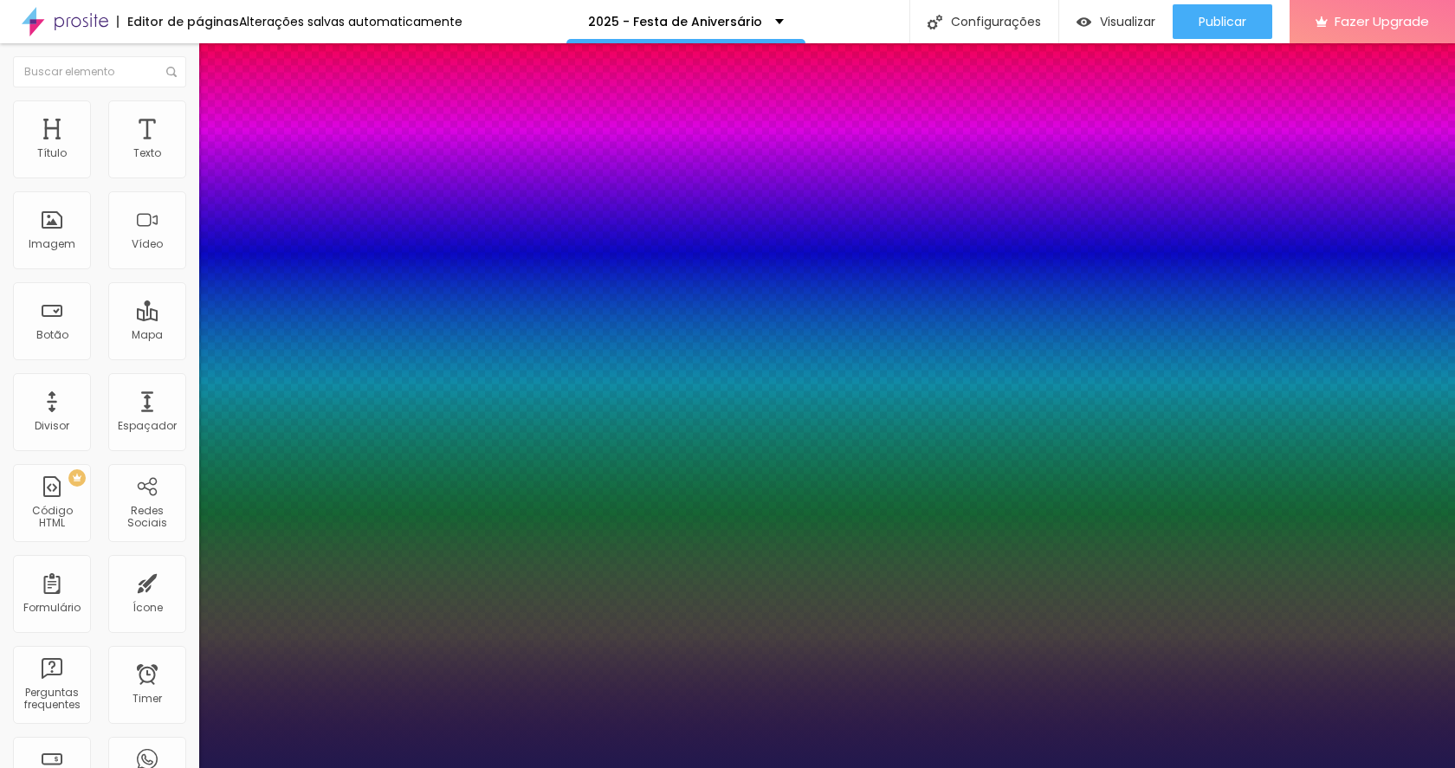
click at [132, 767] on div at bounding box center [727, 768] width 1455 height 0
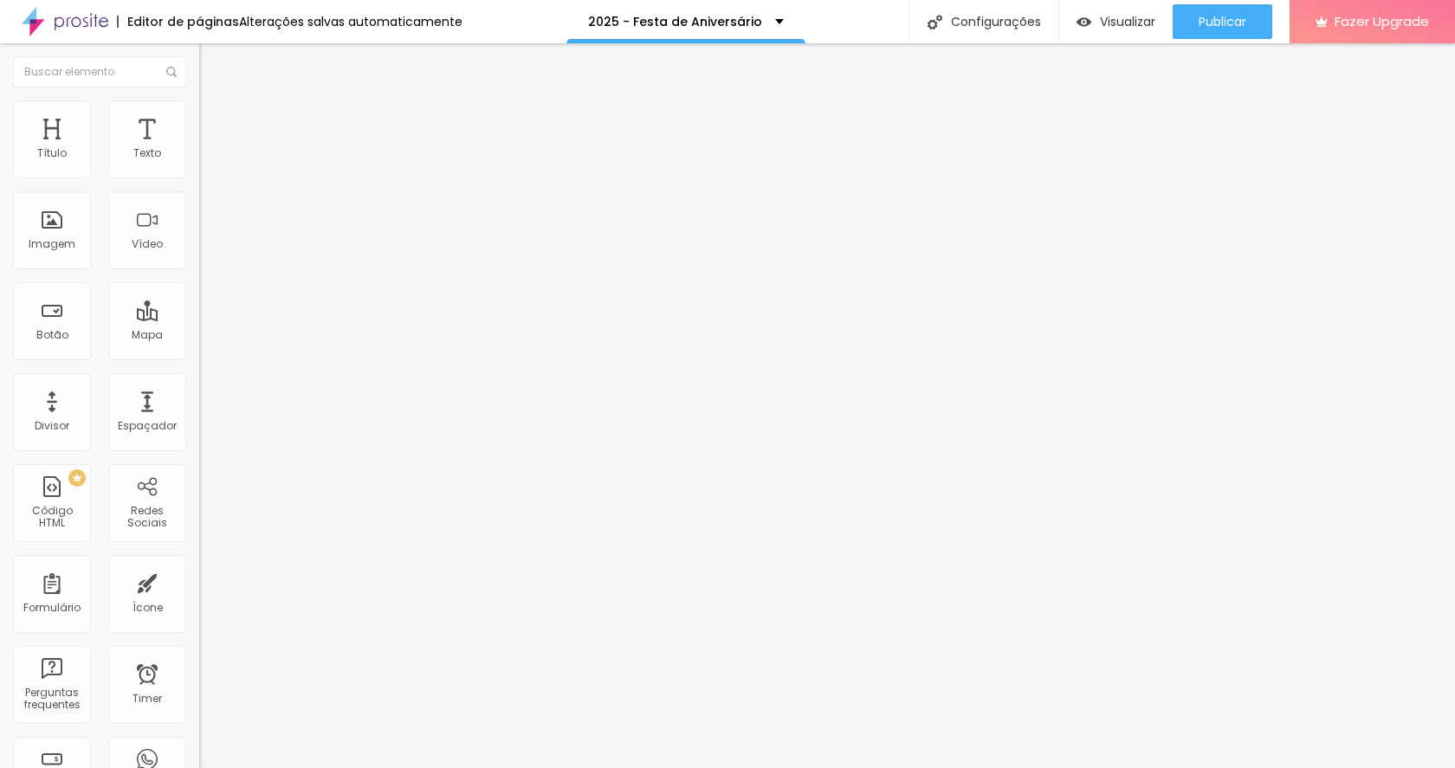
click at [199, 109] on img at bounding box center [207, 108] width 16 height 16
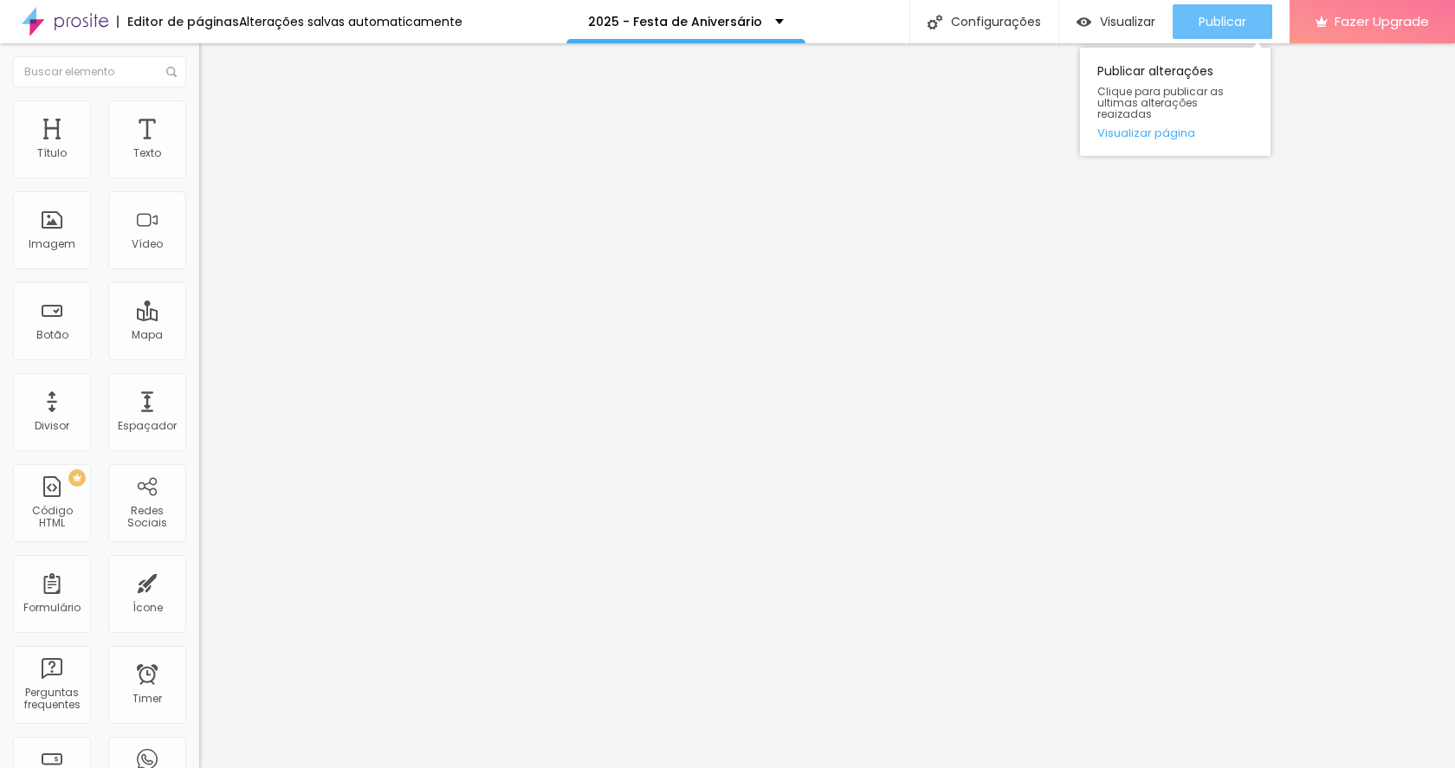
click at [1242, 25] on span "Publicar" at bounding box center [1222, 22] width 48 height 14
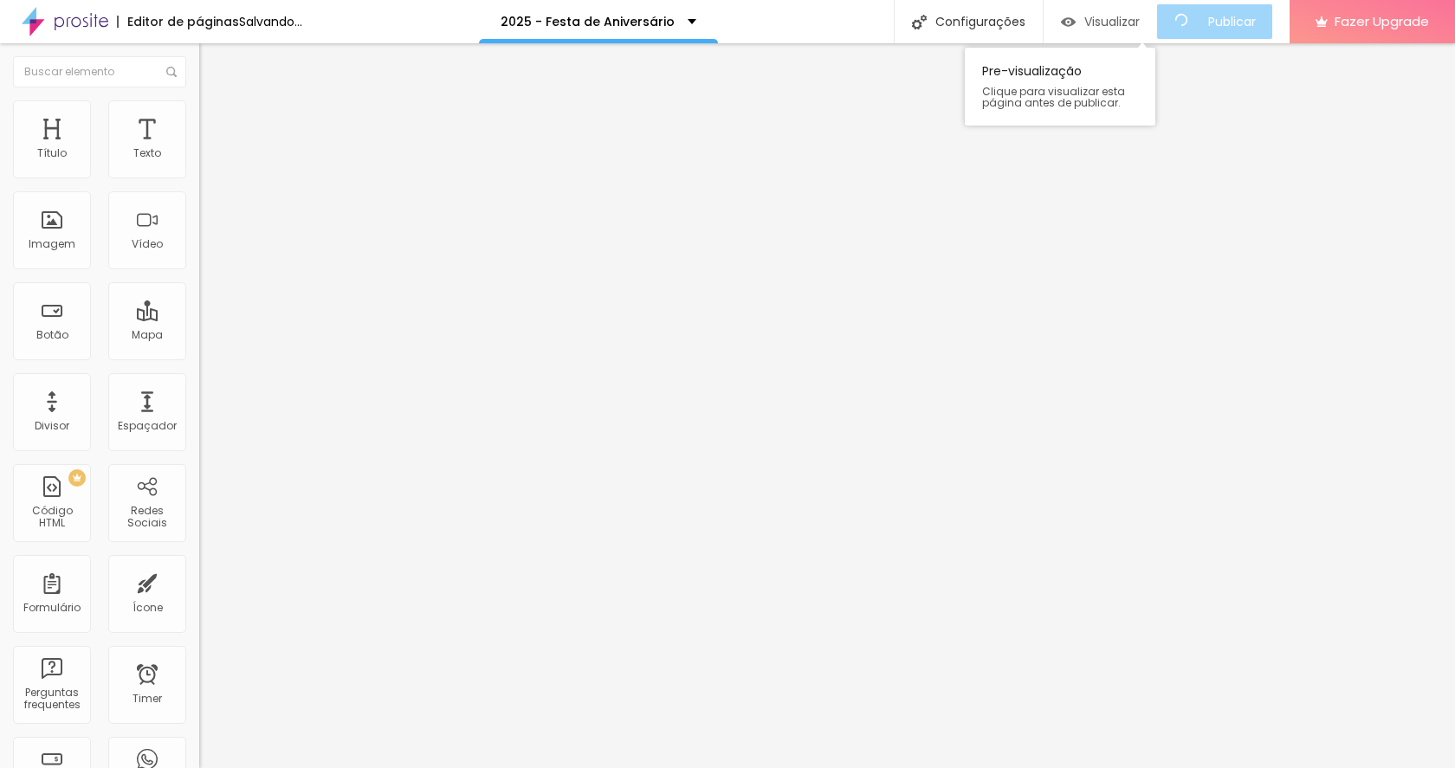
click at [1123, 23] on span "Visualizar" at bounding box center [1111, 22] width 55 height 14
